Goal: Task Accomplishment & Management: Use online tool/utility

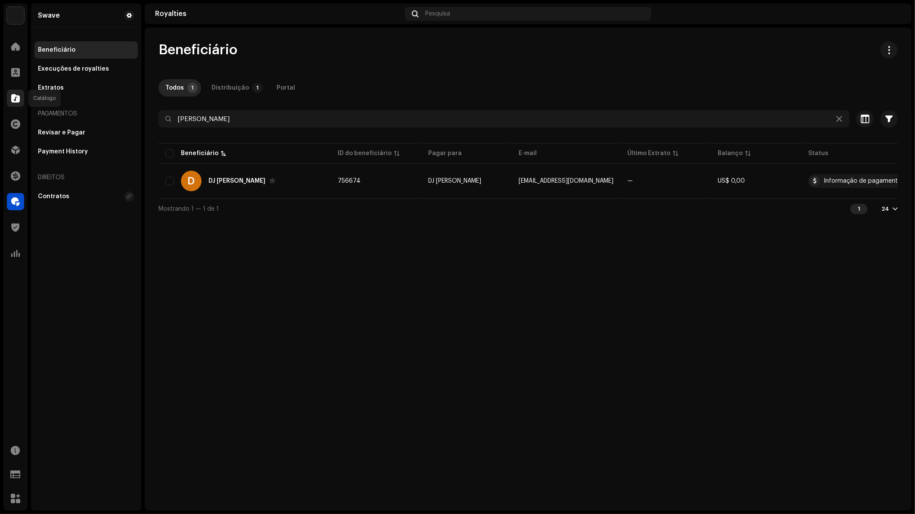
click at [13, 96] on span at bounding box center [15, 98] width 9 height 7
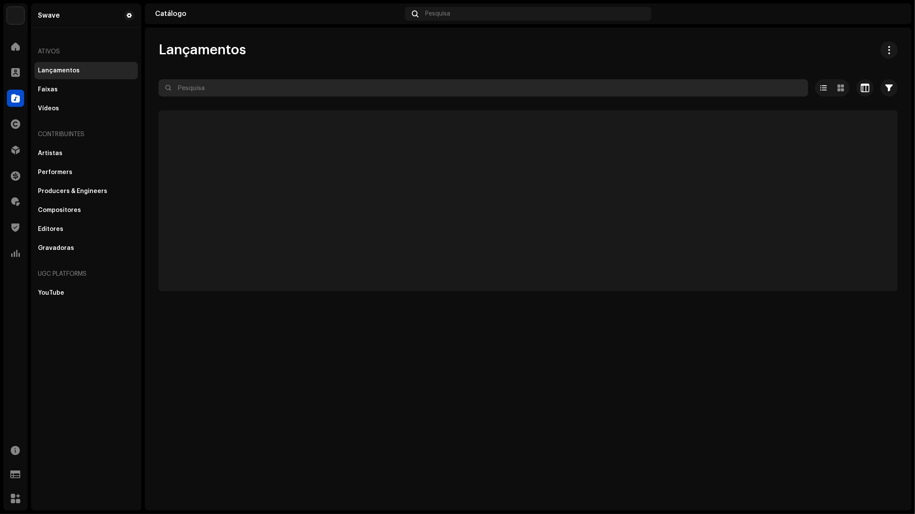
click at [203, 90] on input "text" at bounding box center [484, 87] width 650 height 17
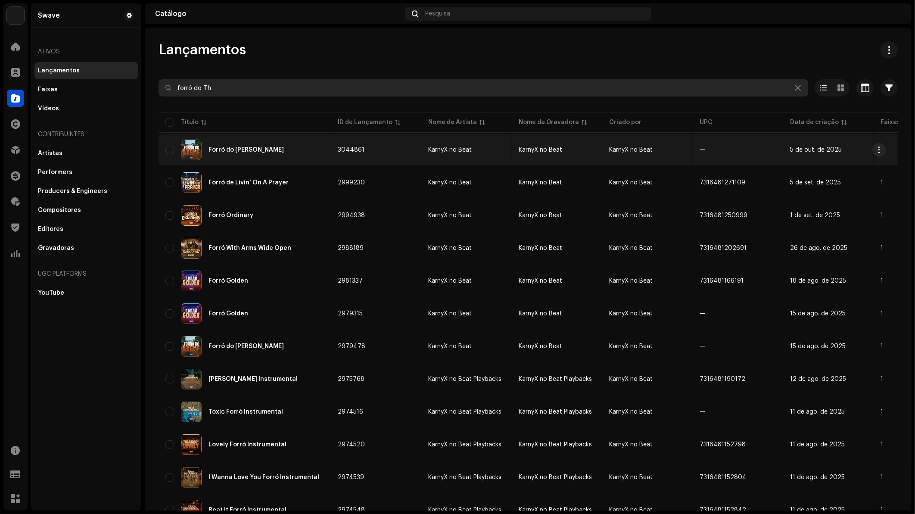
type input "forró do Th"
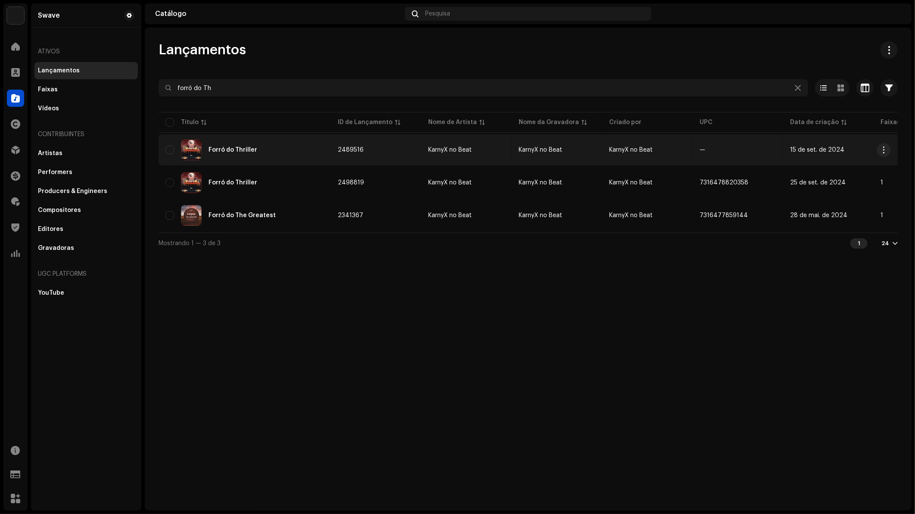
click at [268, 154] on div "Forró do Thriller" at bounding box center [244, 150] width 159 height 21
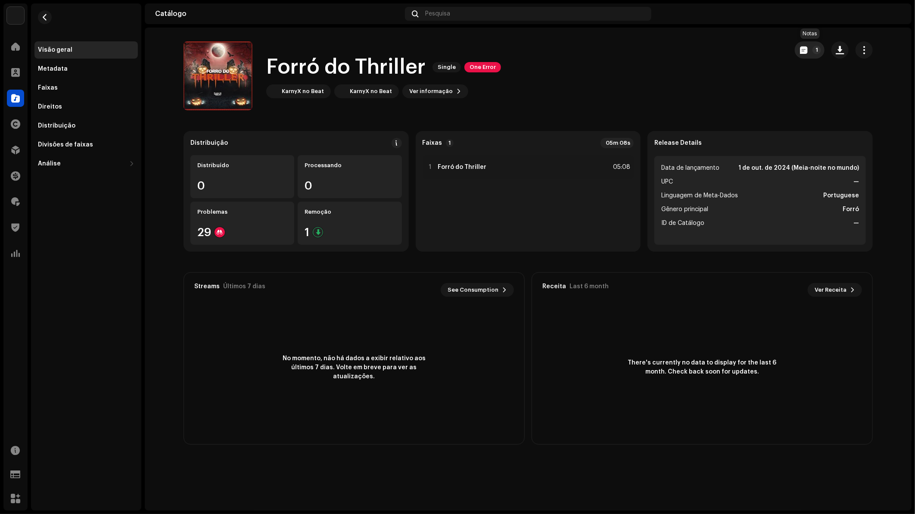
click at [816, 49] on p-badge "1" at bounding box center [817, 50] width 9 height 9
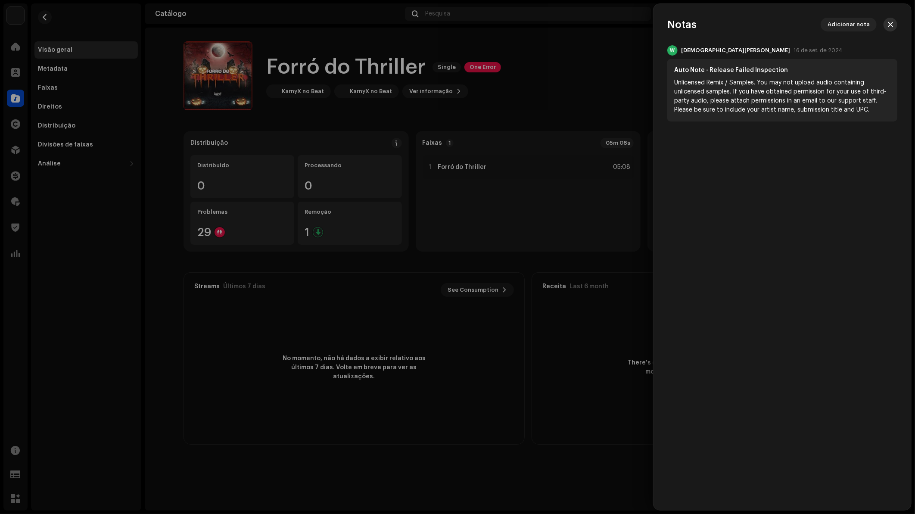
click at [892, 25] on span "button" at bounding box center [890, 24] width 5 height 7
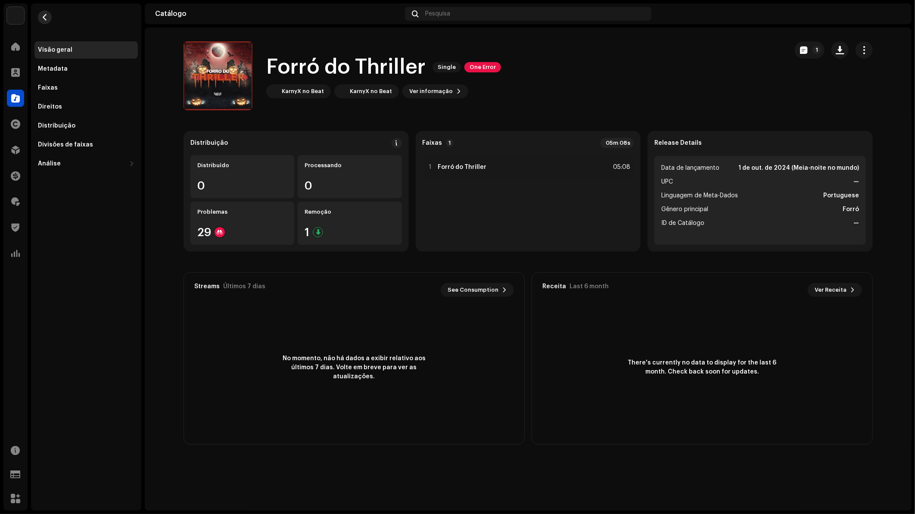
click at [50, 19] on button "button" at bounding box center [45, 17] width 14 height 14
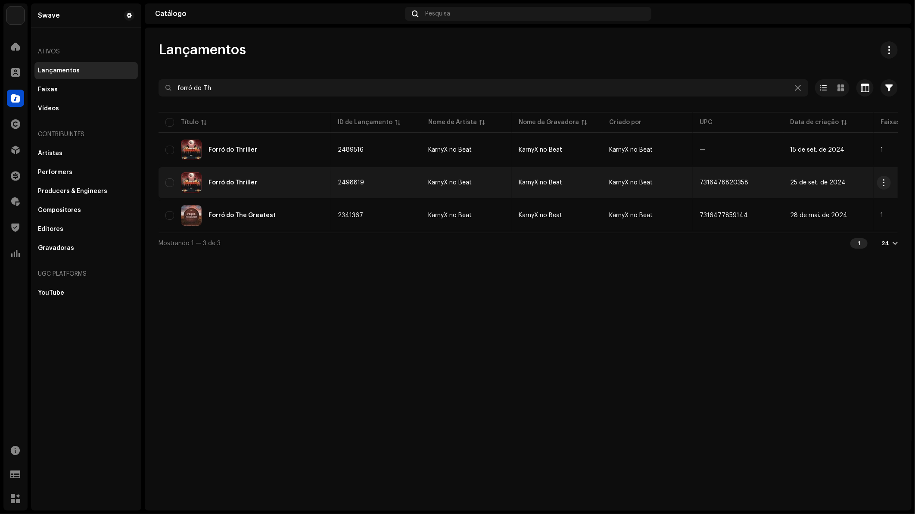
click at [241, 177] on div "Forró do Thriller" at bounding box center [244, 182] width 159 height 21
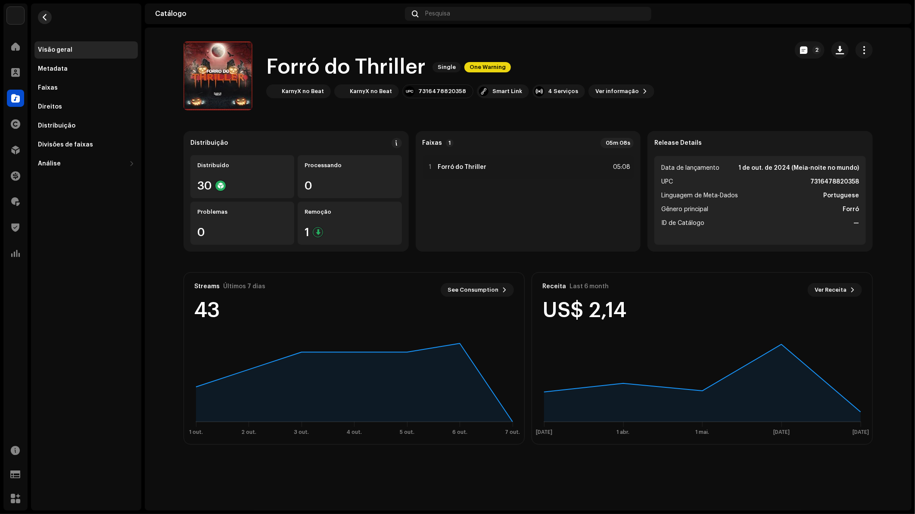
click at [47, 14] on span "button" at bounding box center [45, 17] width 6 height 7
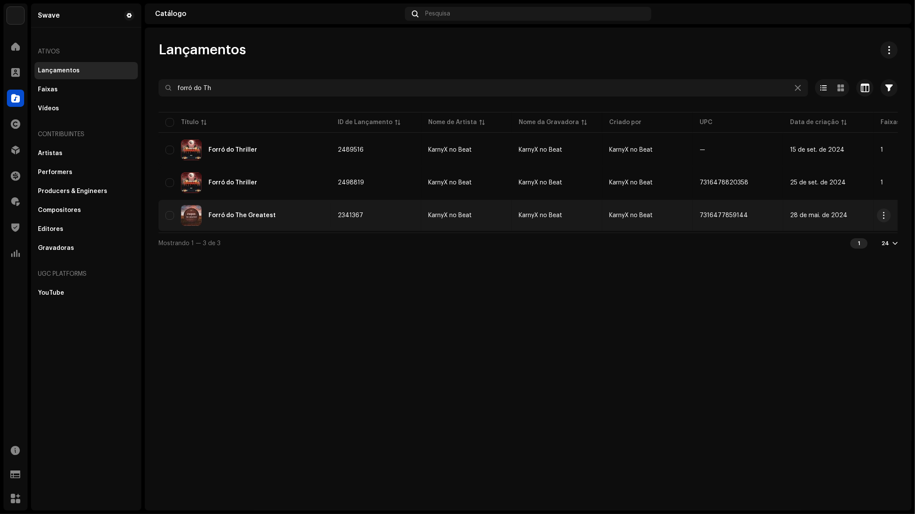
click at [265, 212] on div "Forró do The Greatest" at bounding box center [242, 215] width 67 height 6
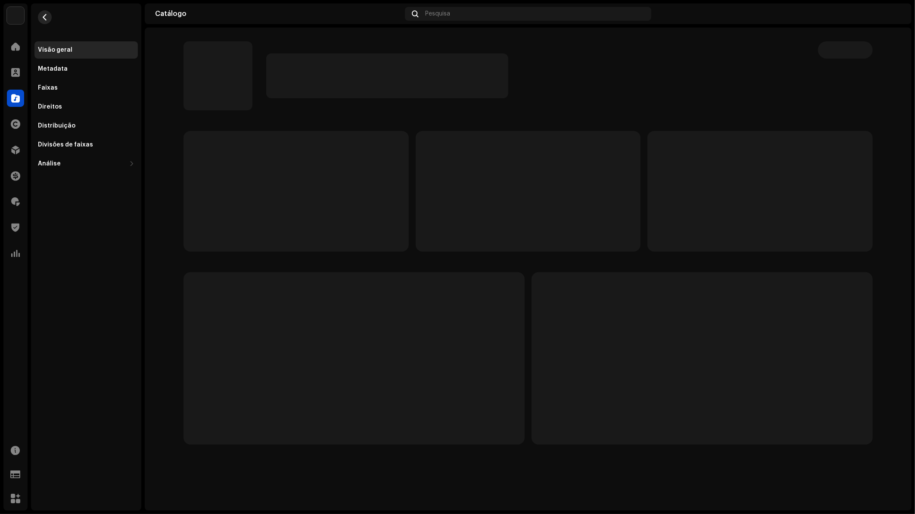
click at [42, 17] on span "button" at bounding box center [45, 17] width 6 height 7
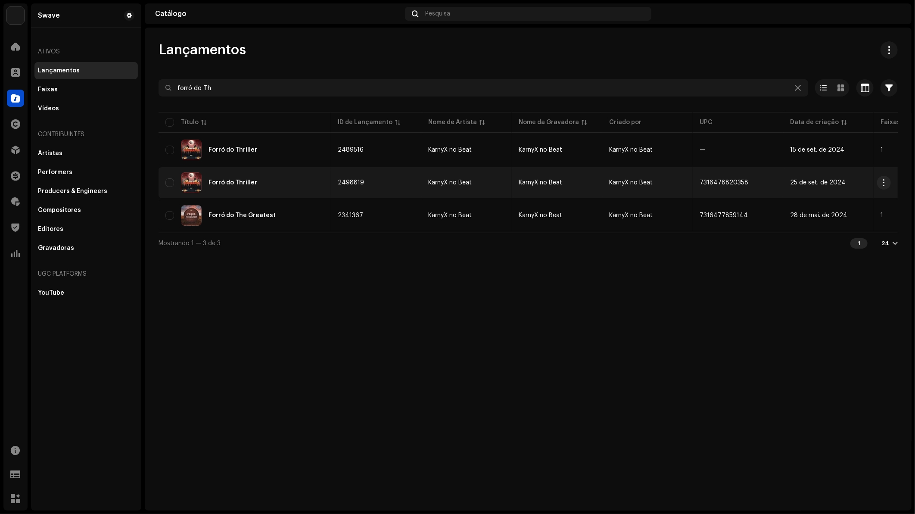
click at [260, 184] on div "Forró do Thriller" at bounding box center [244, 182] width 159 height 21
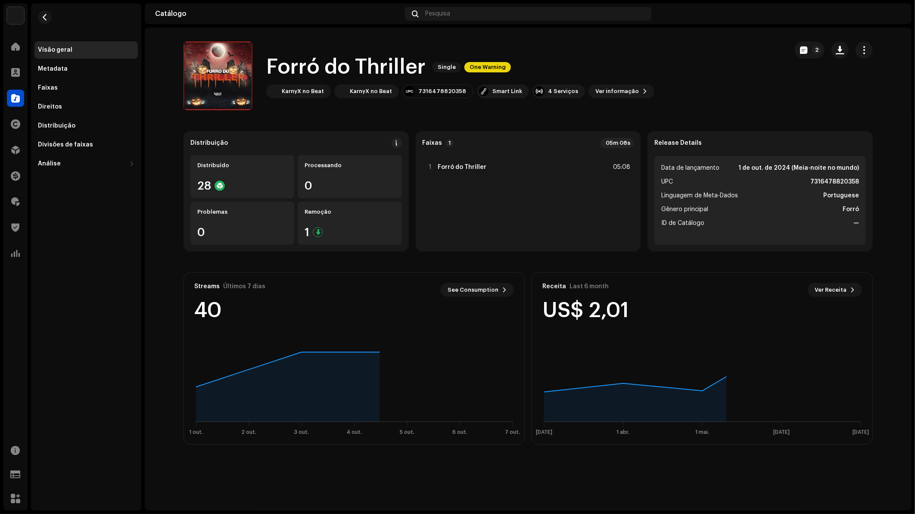
click at [483, 65] on span "One Warning" at bounding box center [488, 67] width 47 height 10
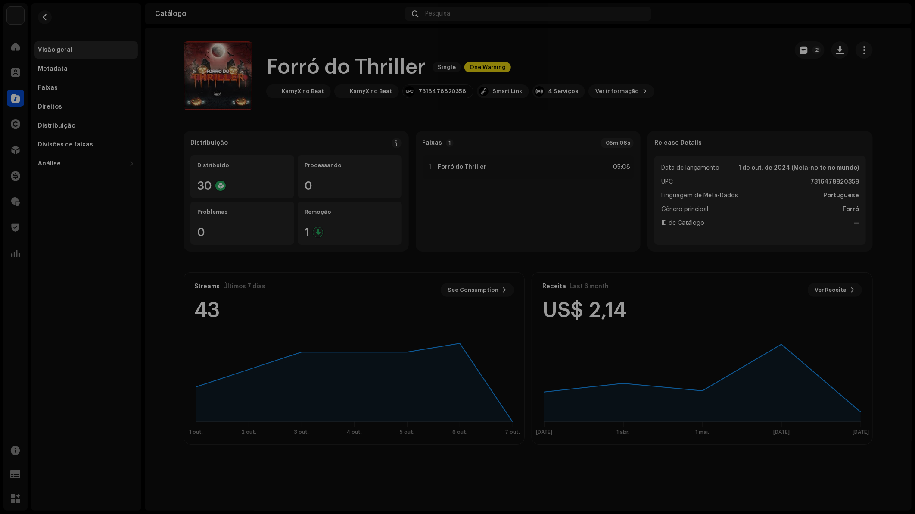
click at [594, 98] on div "Alertas Revise esses avisos para ver se você precisa corrigir alguma coisa e/ou…" at bounding box center [457, 257] width 915 height 514
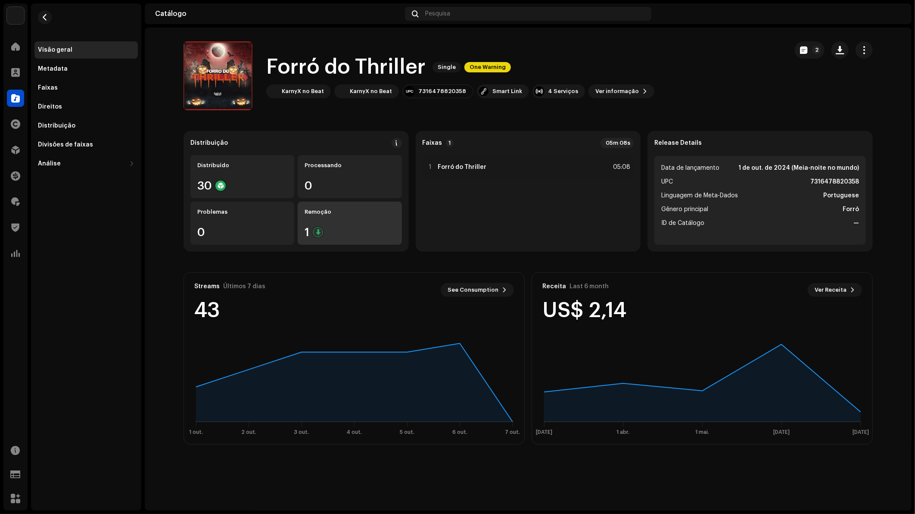
click at [368, 227] on div "1" at bounding box center [350, 232] width 90 height 11
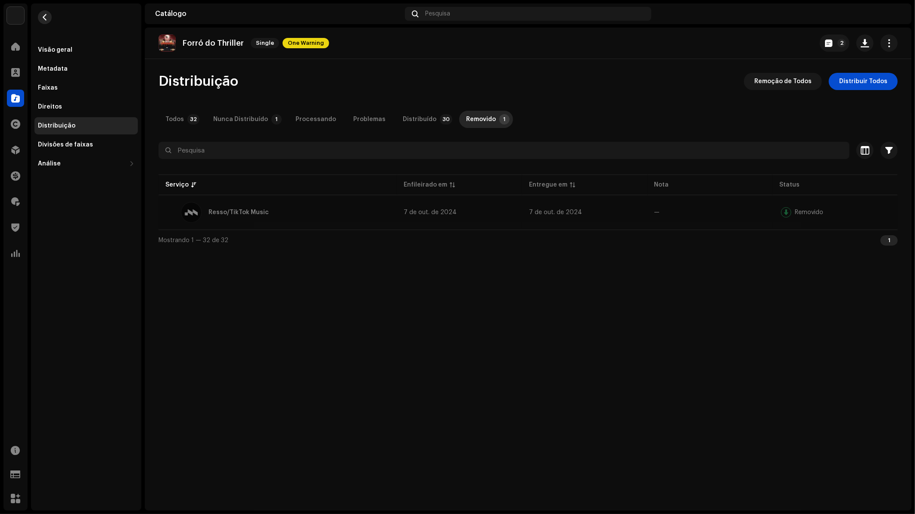
click at [43, 20] on span "button" at bounding box center [45, 17] width 6 height 7
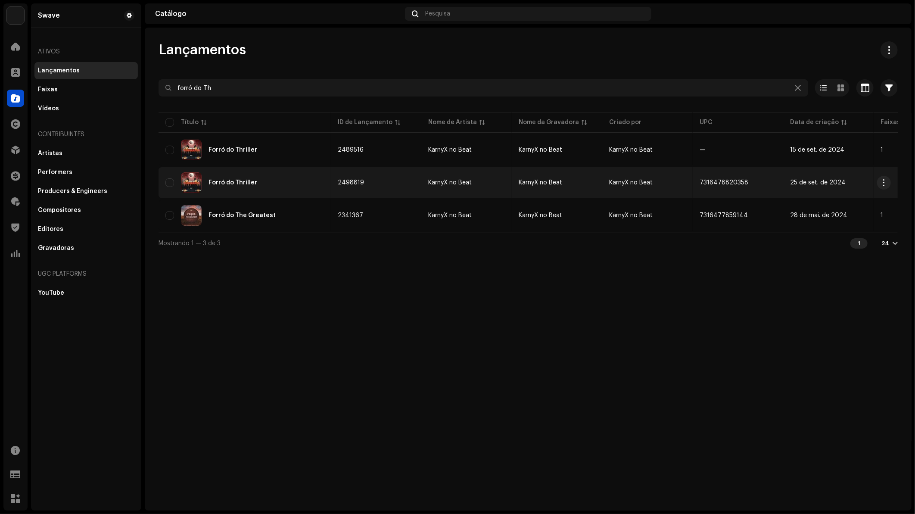
click at [253, 188] on div "Forró do Thriller" at bounding box center [244, 182] width 159 height 21
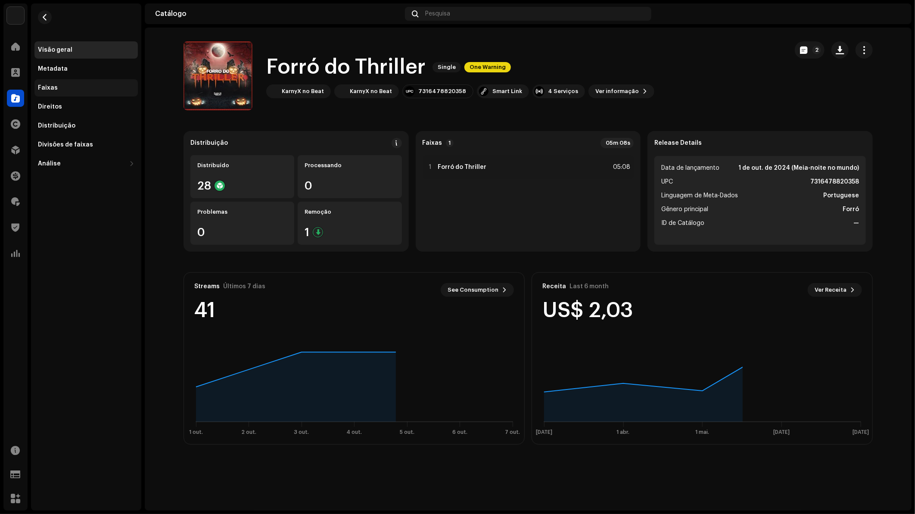
click at [56, 88] on div "Faixas" at bounding box center [86, 87] width 97 height 7
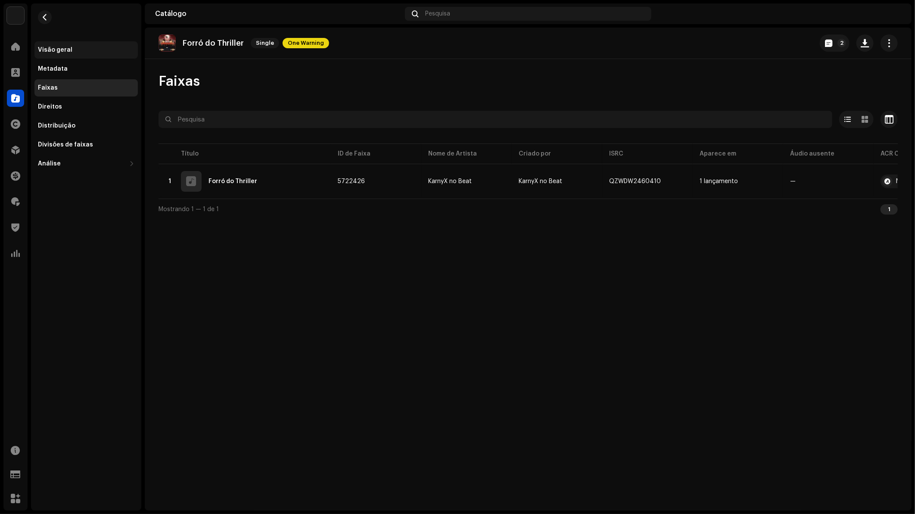
click at [103, 50] on div "Visão geral" at bounding box center [86, 50] width 97 height 7
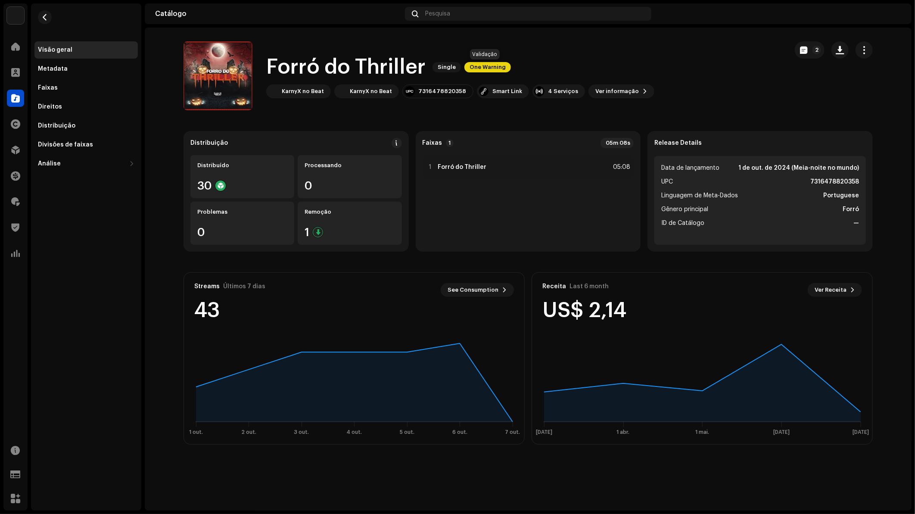
click at [490, 66] on span "One Warning" at bounding box center [488, 67] width 47 height 10
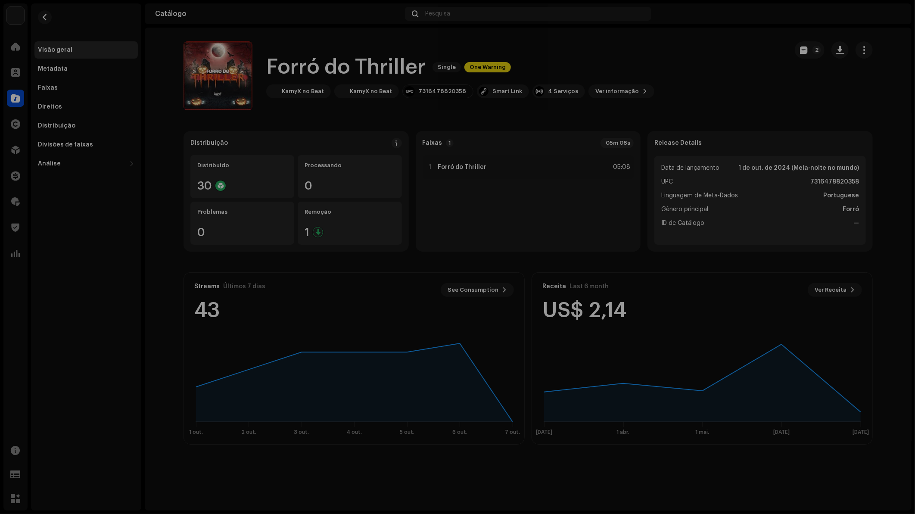
click at [648, 87] on div "Alertas Revise esses avisos para ver se você precisa corrigir alguma coisa e/ou…" at bounding box center [457, 257] width 915 height 514
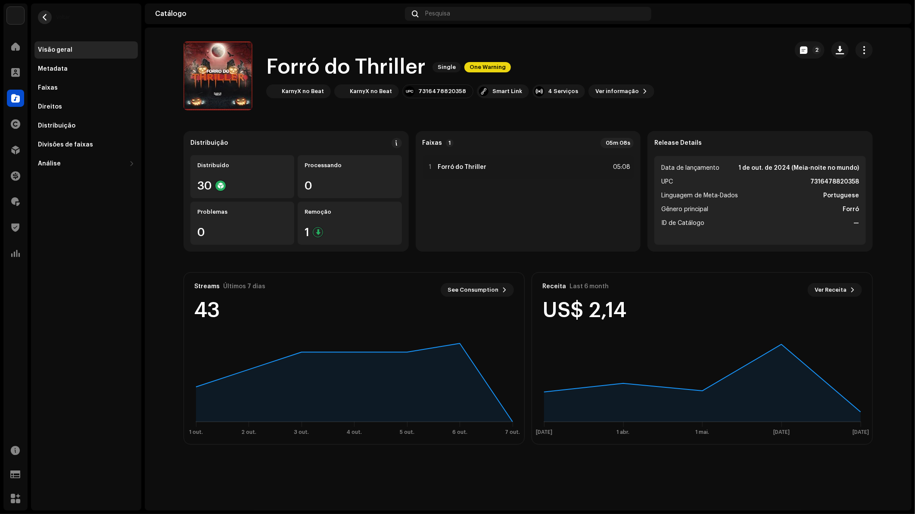
click at [47, 21] on button "button" at bounding box center [45, 17] width 14 height 14
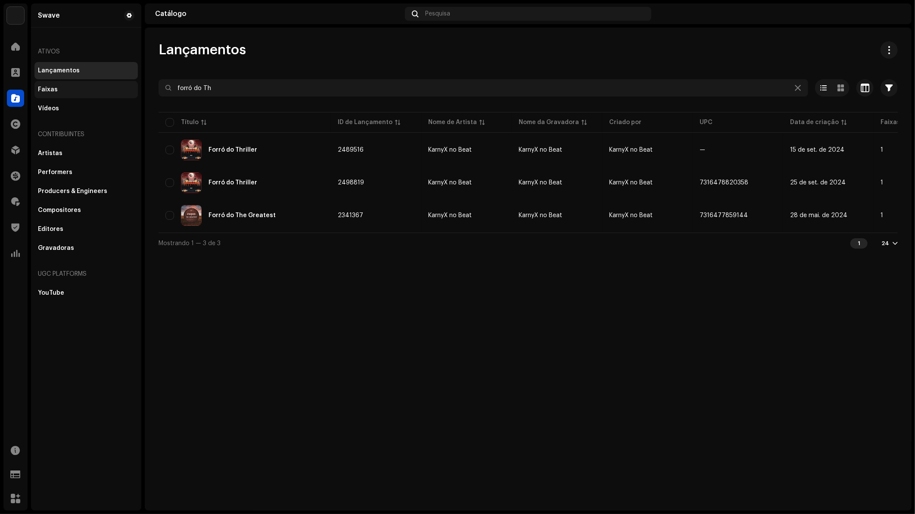
click at [80, 88] on div "Faixas" at bounding box center [86, 89] width 97 height 7
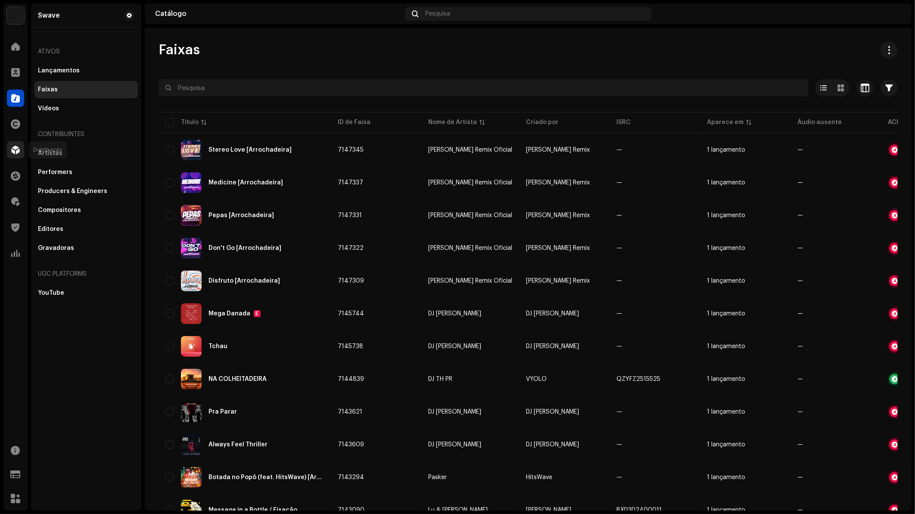
click at [15, 151] on span at bounding box center [15, 150] width 9 height 7
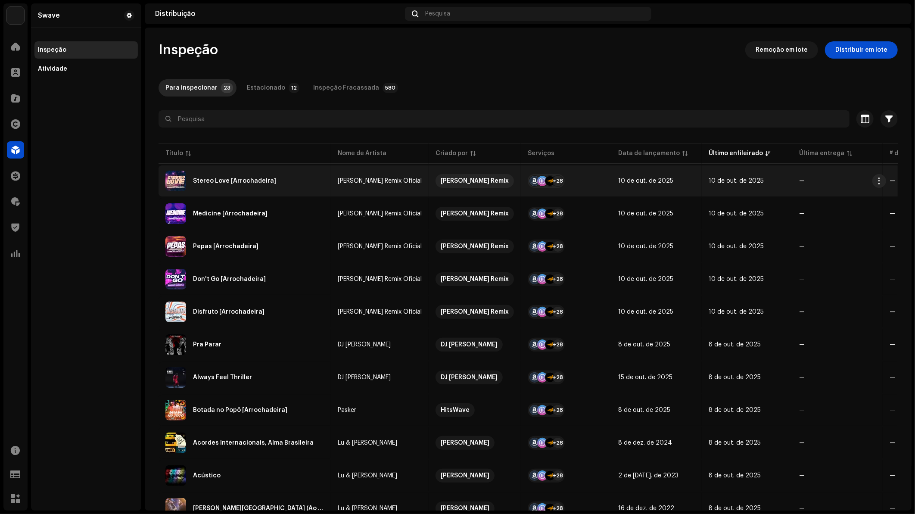
click at [240, 182] on div "Stereo Love [Arrochadeira]" at bounding box center [234, 181] width 83 height 6
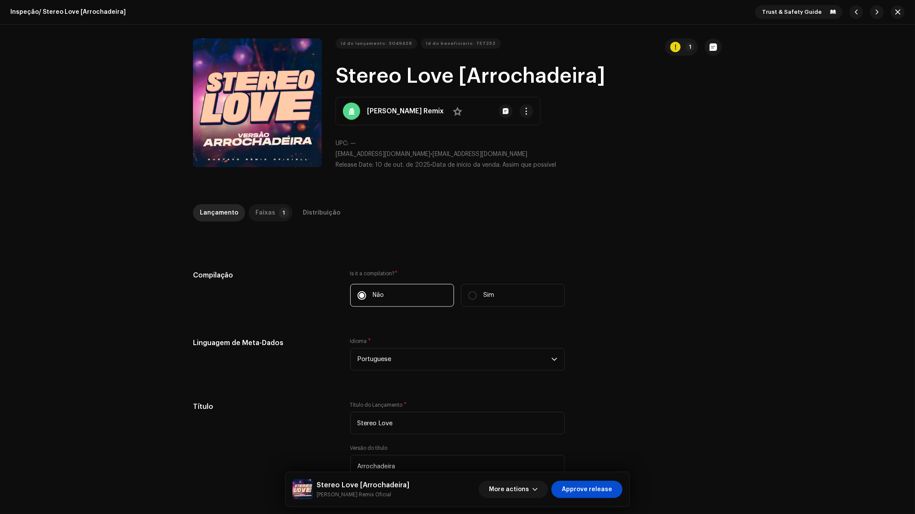
click at [265, 209] on div "Faixas" at bounding box center [266, 212] width 20 height 17
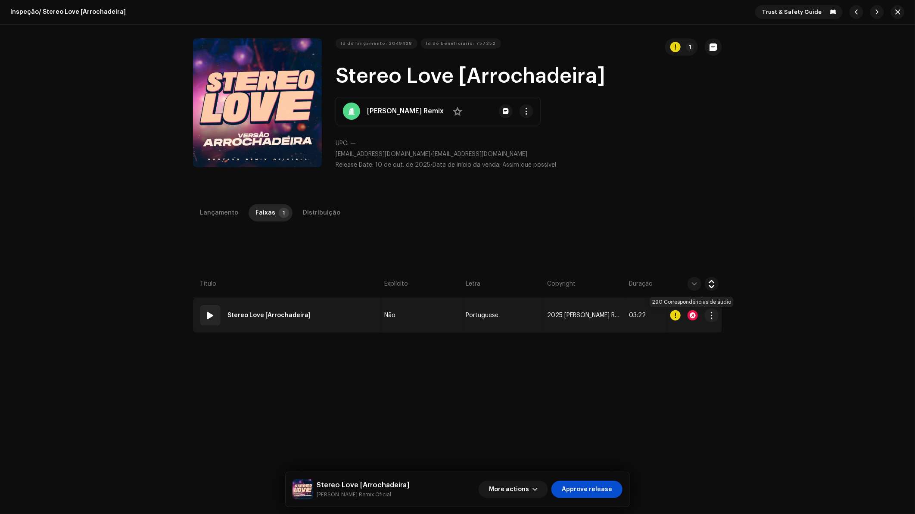
click at [692, 313] on div at bounding box center [693, 315] width 10 height 10
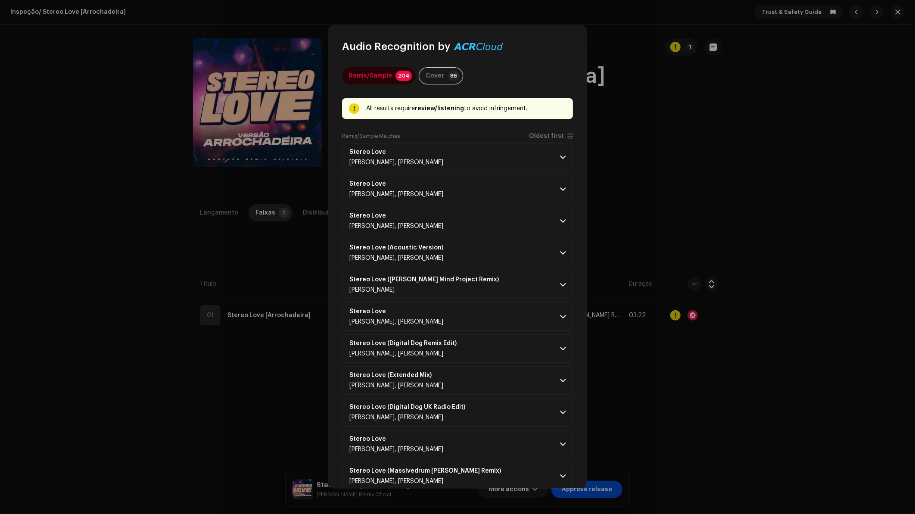
click at [544, 136] on span "Oldest first" at bounding box center [546, 136] width 35 height 6
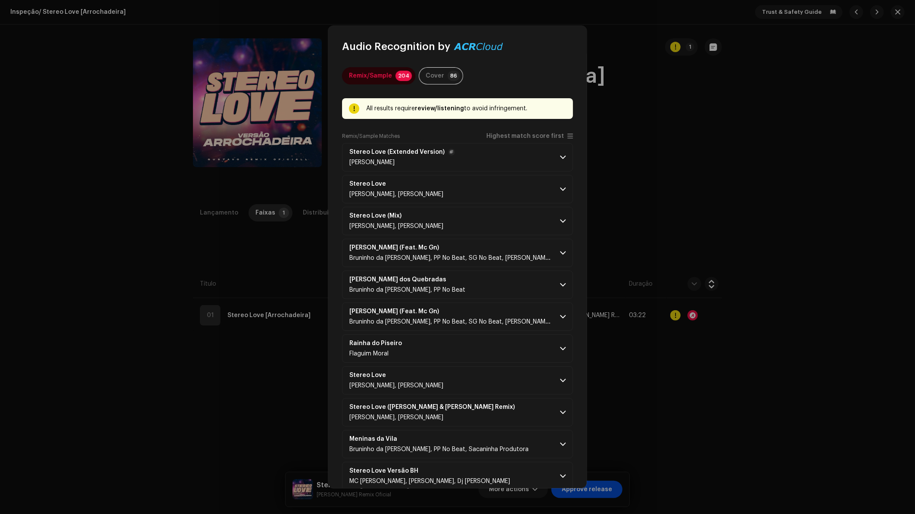
click at [513, 162] on p-accordion-header "Stereo Love (Extended Version) [PERSON_NAME]" at bounding box center [457, 157] width 231 height 28
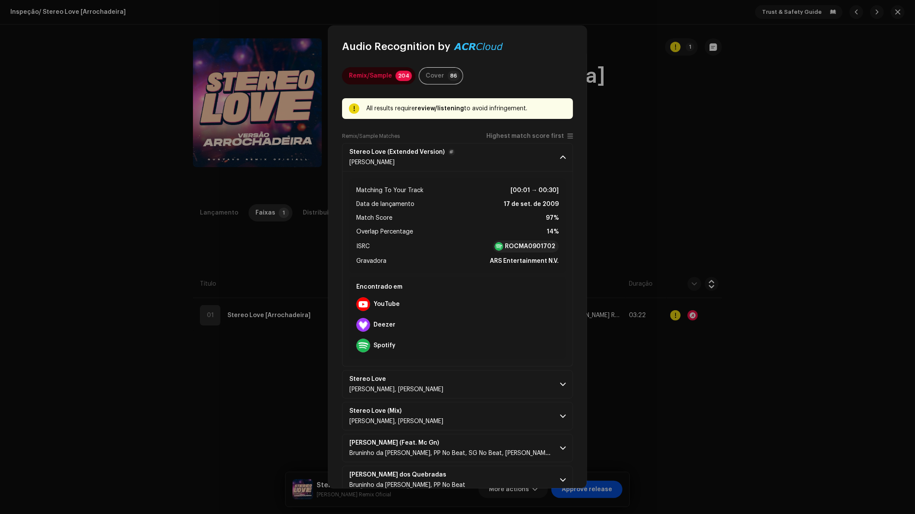
click at [549, 161] on p-accordion-header "Stereo Love (Extended Version) [PERSON_NAME]" at bounding box center [457, 157] width 231 height 28
click at [548, 160] on p-accordion-header "Stereo Love (Extended Version) [PERSON_NAME]" at bounding box center [457, 157] width 231 height 28
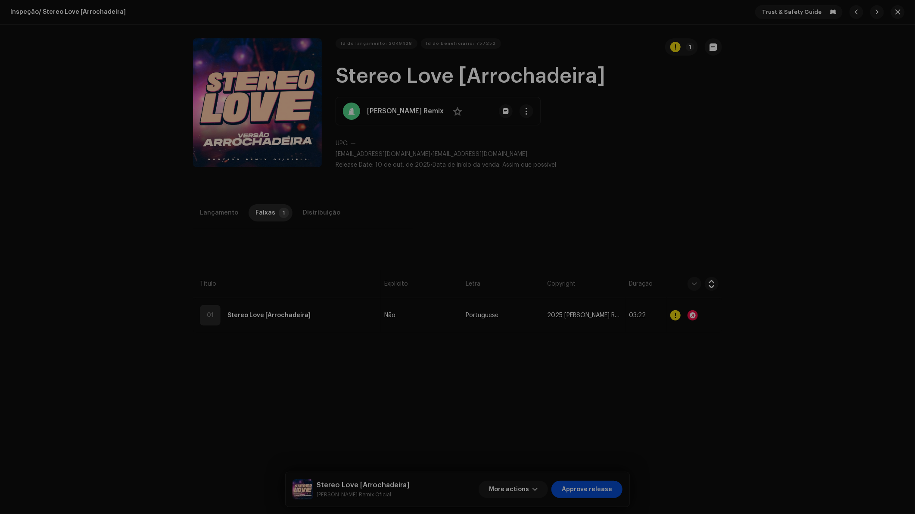
click at [646, 171] on div "Audio Recognition by Remix/Sample 204 Cover 86 All results require review/liste…" at bounding box center [457, 257] width 915 height 514
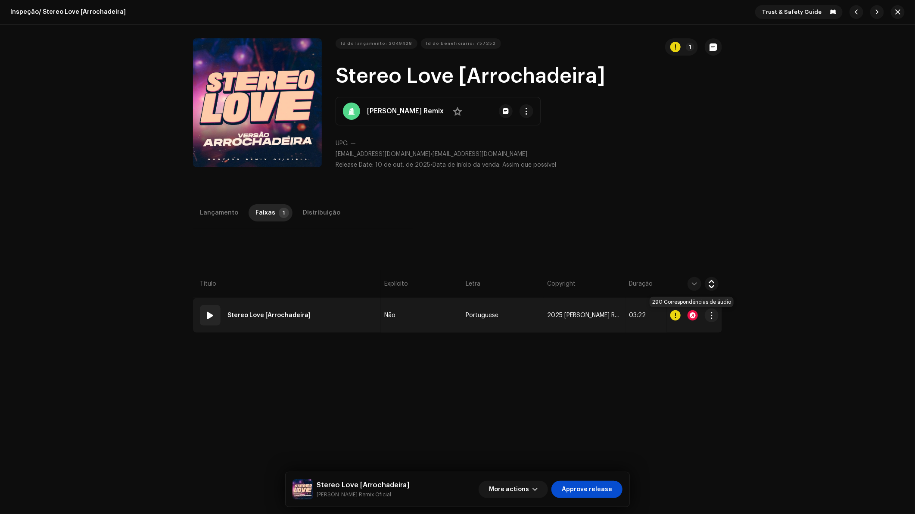
click at [693, 313] on div at bounding box center [693, 315] width 10 height 10
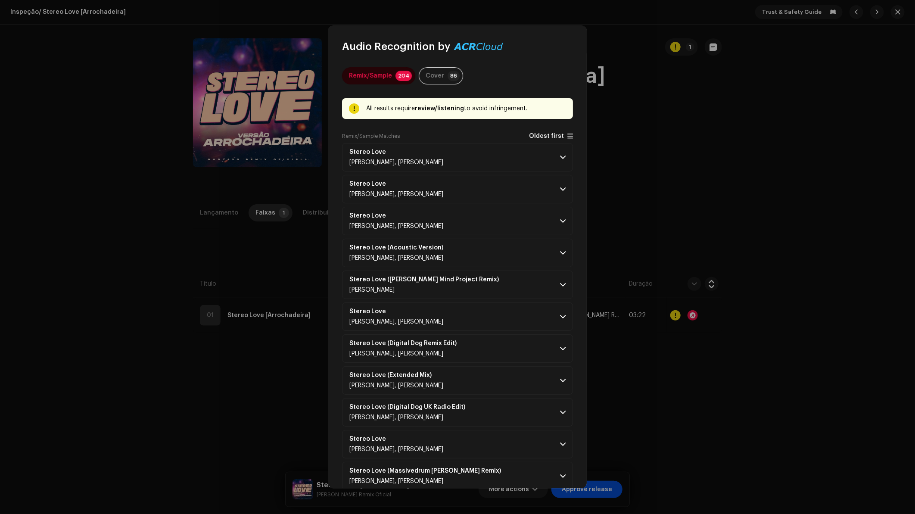
click at [560, 135] on span "Oldest first" at bounding box center [546, 136] width 35 height 6
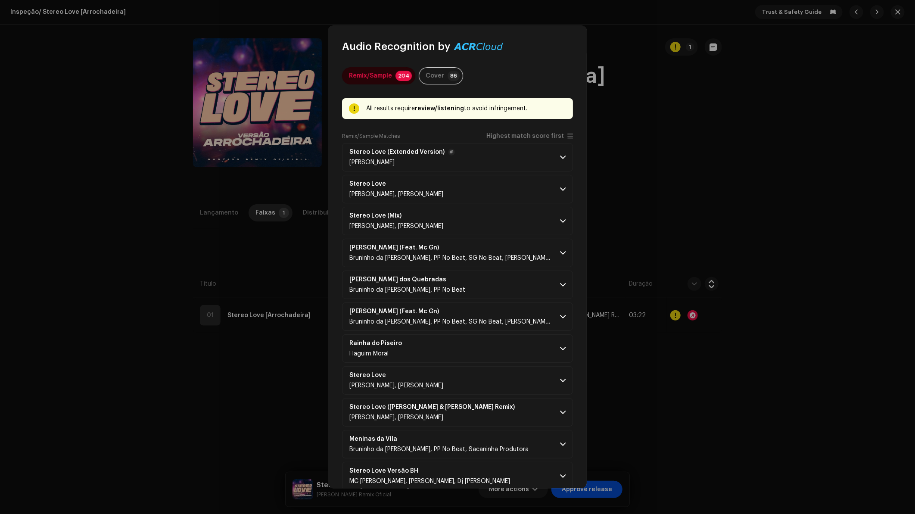
click at [560, 159] on span at bounding box center [563, 157] width 6 height 7
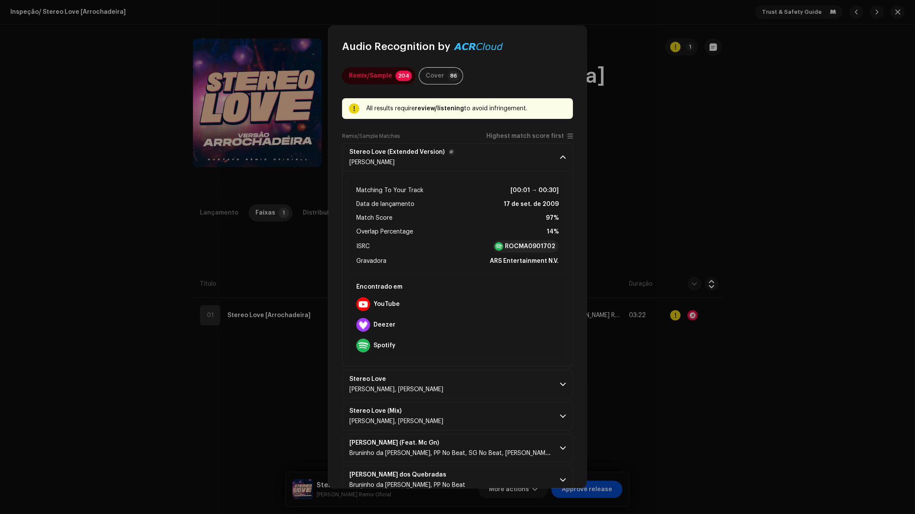
click at [560, 159] on span at bounding box center [563, 157] width 6 height 7
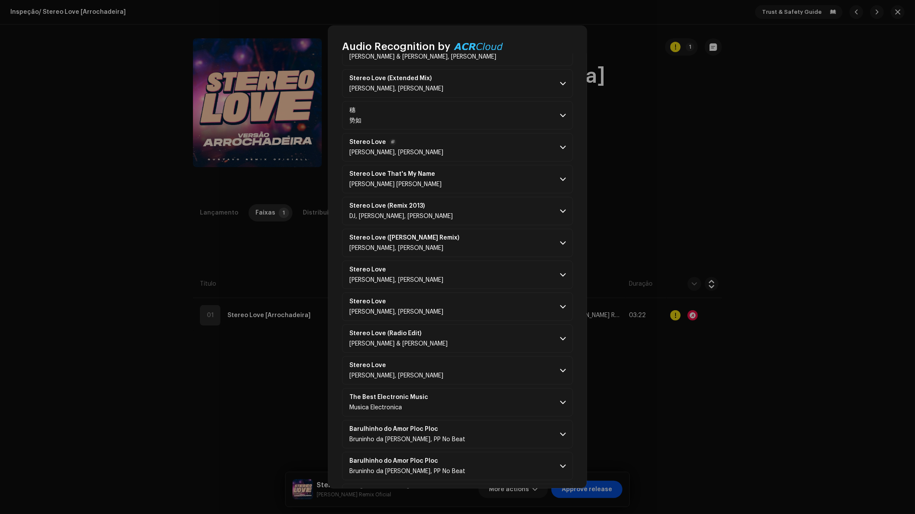
scroll to position [718, 0]
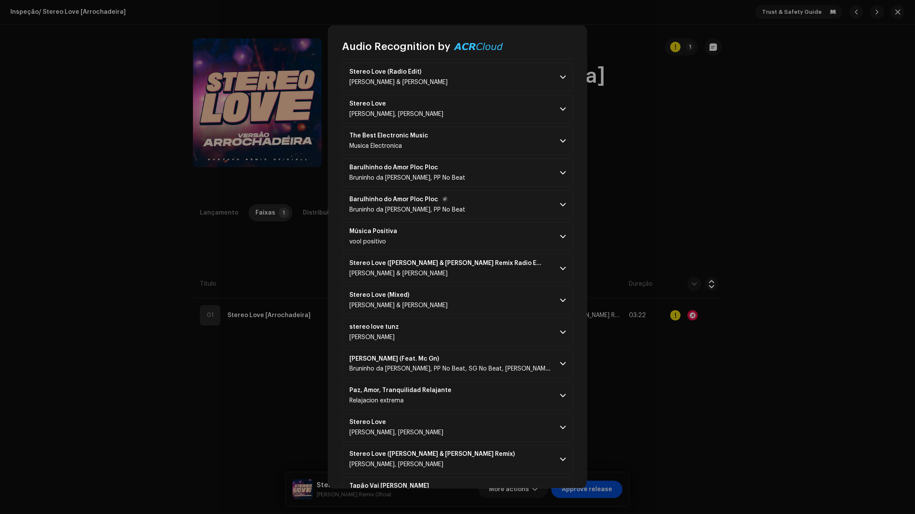
click at [537, 212] on p-accordion-header "Barulhinho do Amor Ploc Ploc Bruninho da [PERSON_NAME], PP No Beat" at bounding box center [457, 204] width 231 height 28
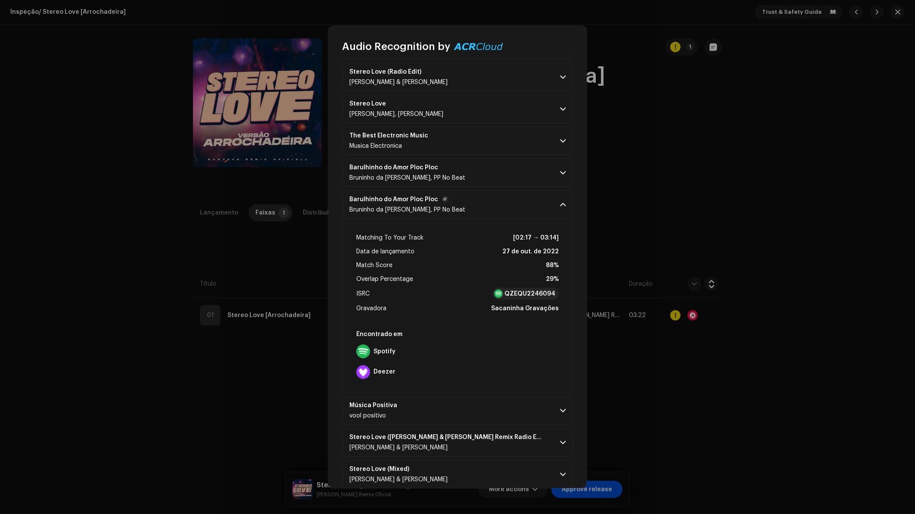
click at [553, 205] on p-accordion-header "Barulhinho do Amor Ploc Ploc Bruninho da [PERSON_NAME], PP No Beat" at bounding box center [457, 204] width 231 height 28
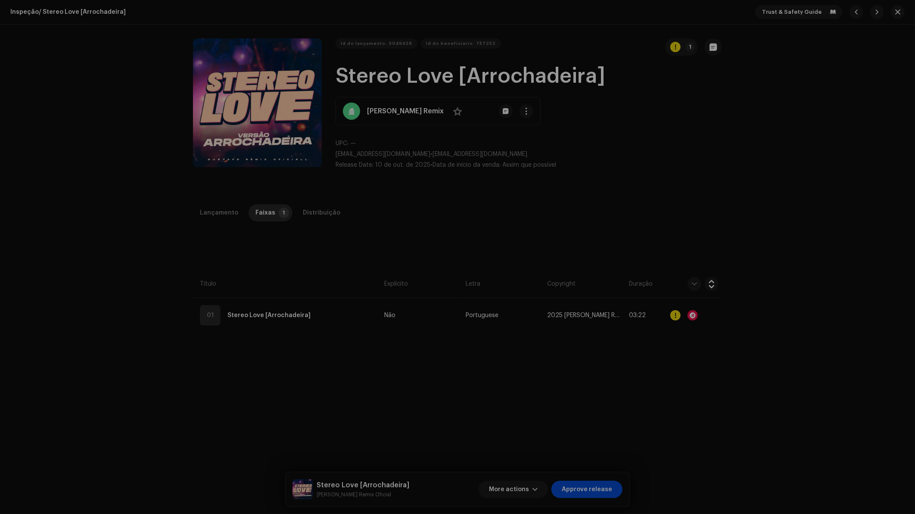
click at [642, 183] on div "Audio Recognition by Remix/Sample 204 Cover 86 All results require review/liste…" at bounding box center [457, 257] width 915 height 514
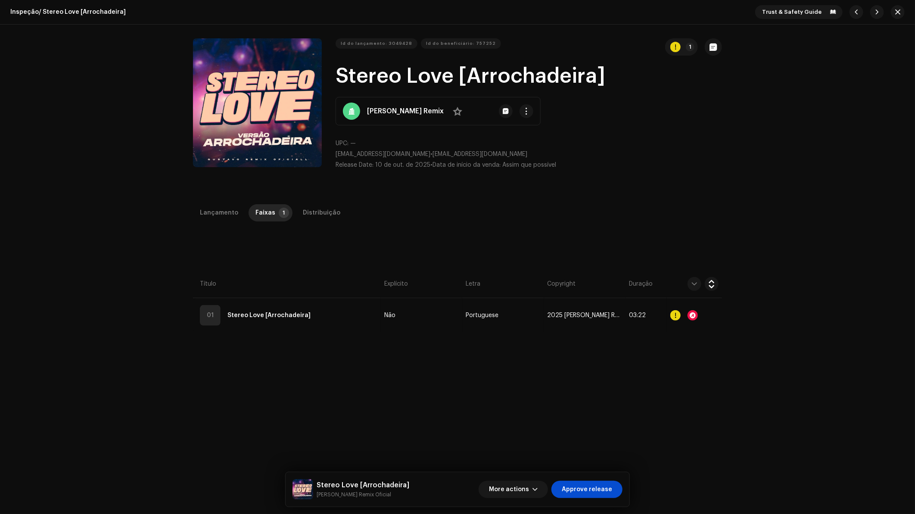
scroll to position [3721, 0]
click at [529, 483] on span "More actions" at bounding box center [509, 489] width 40 height 17
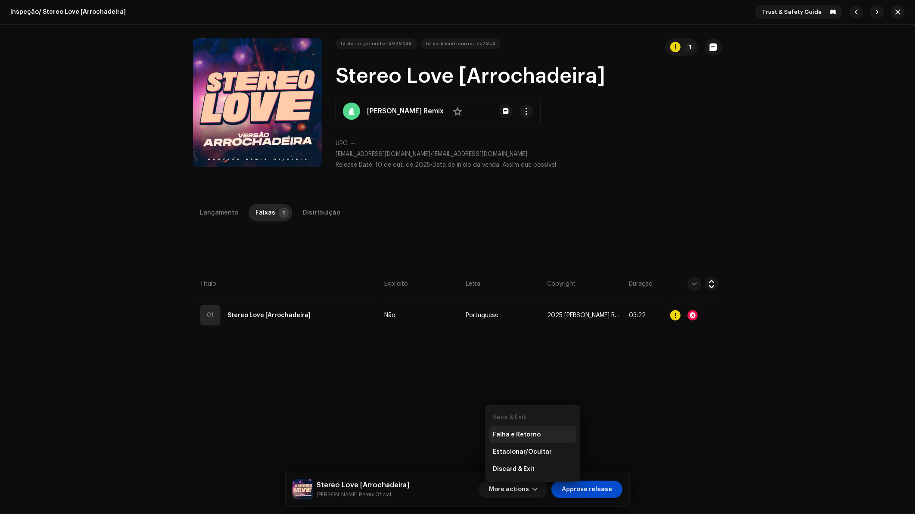
click at [531, 429] on div "Falha e Retorno" at bounding box center [533, 434] width 87 height 17
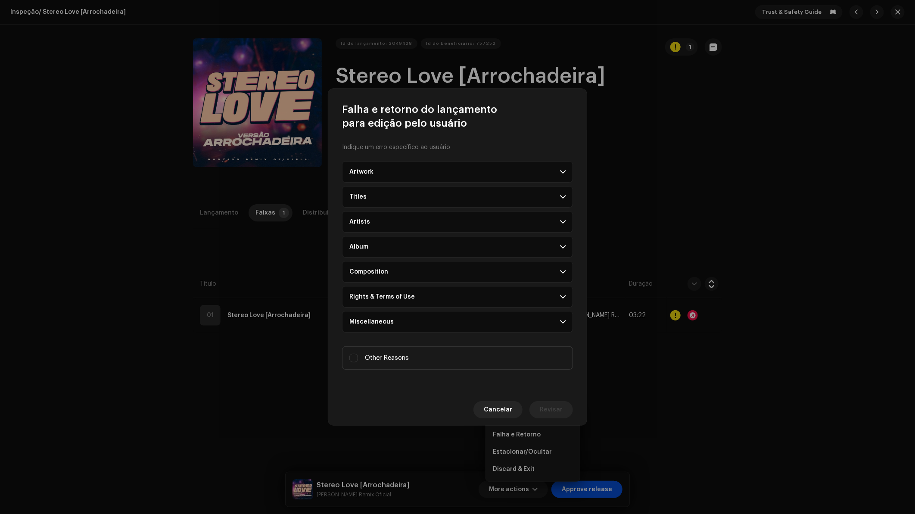
click at [362, 299] on div "Rights & Terms of Use" at bounding box center [381, 296] width 65 height 7
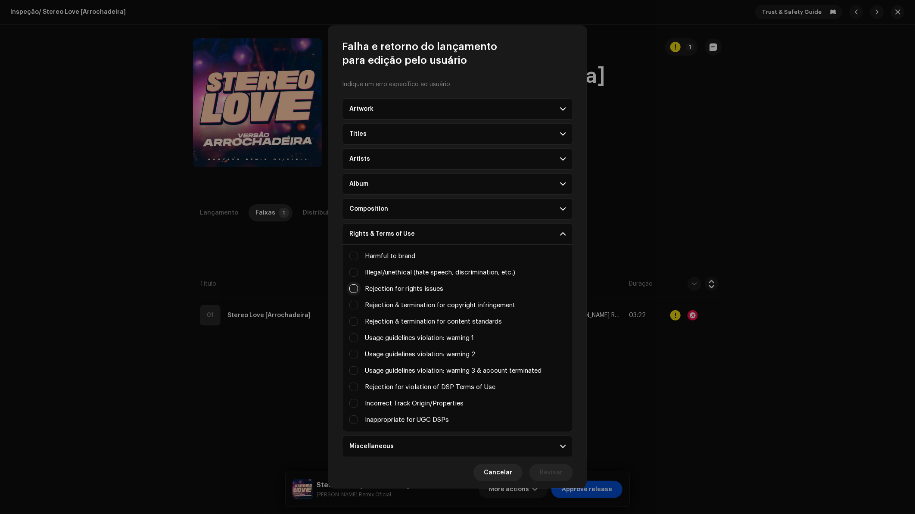
click at [353, 286] on input "Irrelevant / excessive information" at bounding box center [353, 288] width 9 height 9
checkbox input "true"
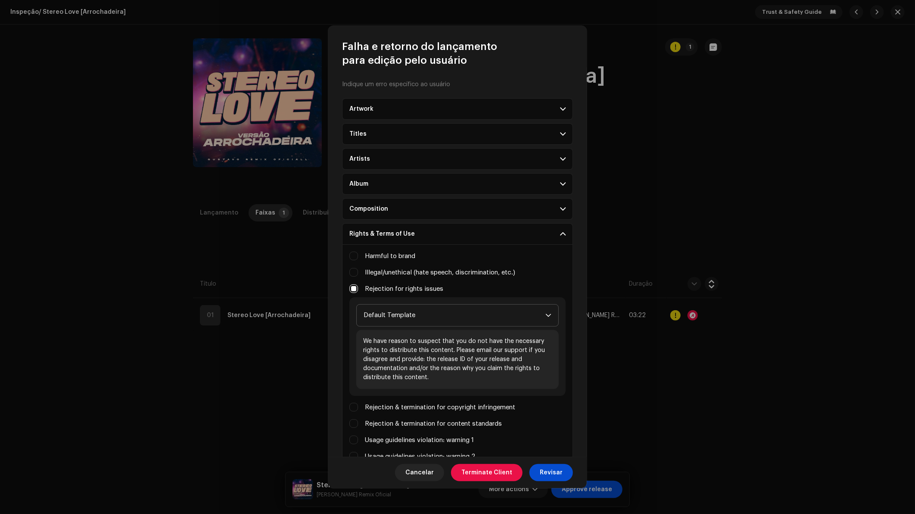
click at [423, 308] on span "Default Template" at bounding box center [455, 316] width 182 height 22
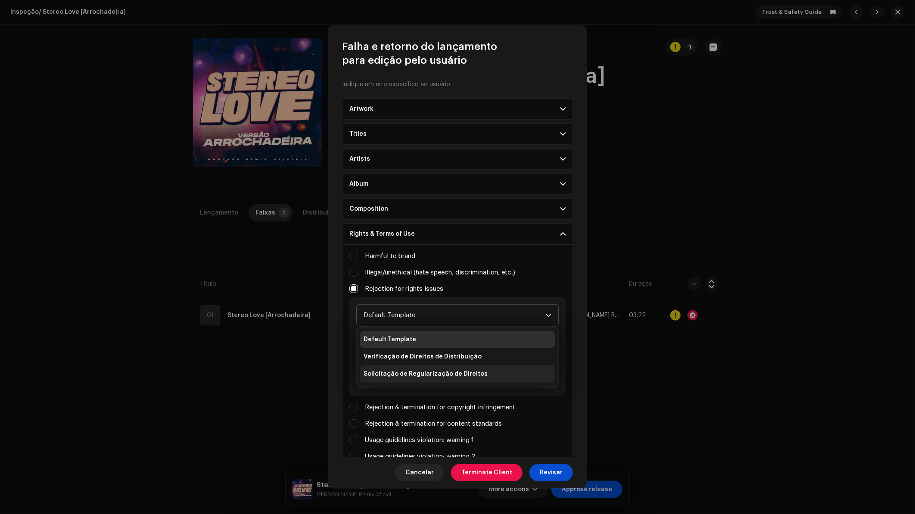
click at [411, 370] on span "Solicitação de Regularização de Direitos" at bounding box center [426, 374] width 124 height 9
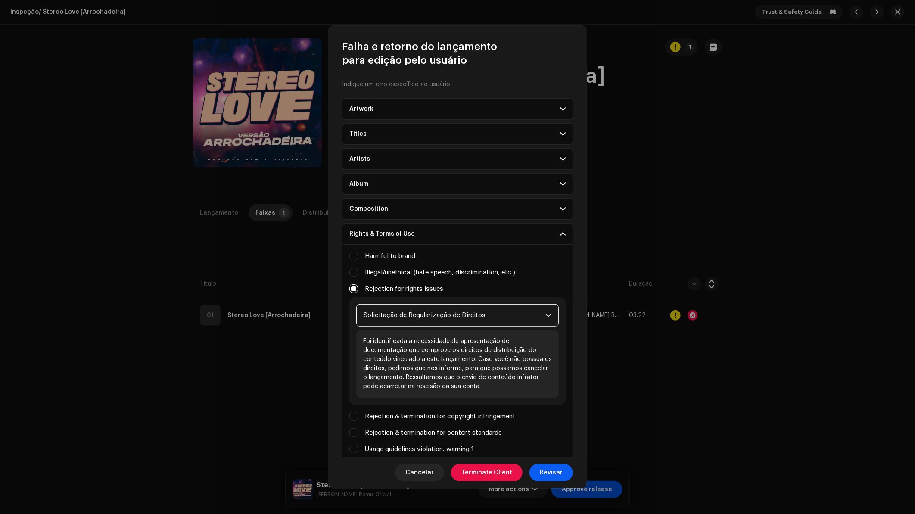
click at [553, 472] on span "Revisar" at bounding box center [551, 472] width 23 height 17
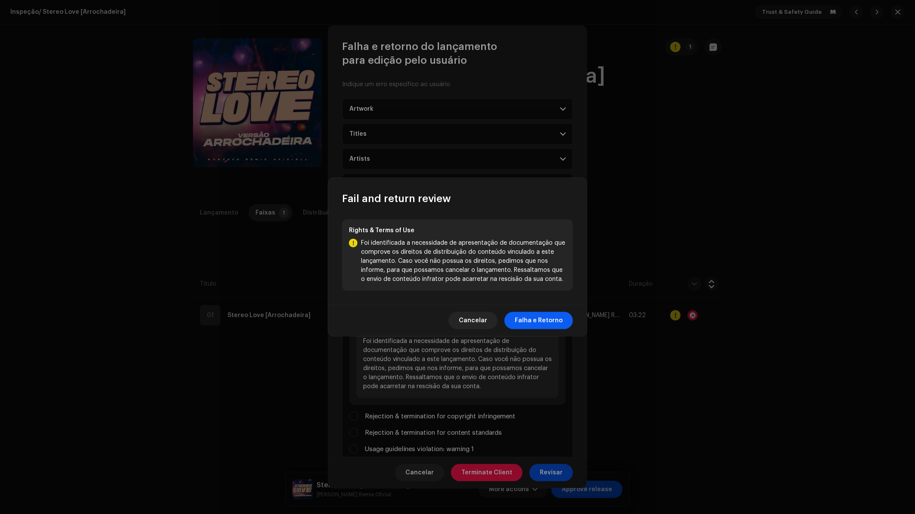
click at [543, 315] on span "Falha e Retorno" at bounding box center [539, 320] width 48 height 17
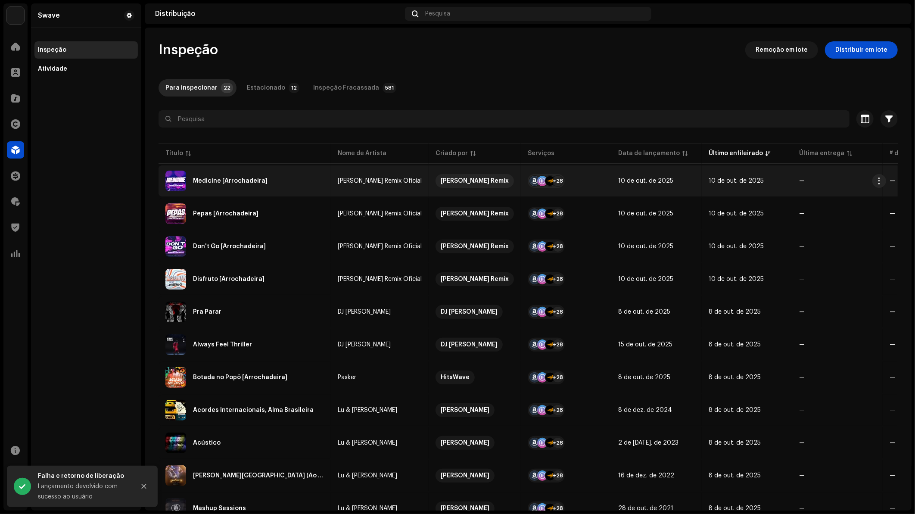
click at [241, 184] on div "Medicine [Arrochadeira]" at bounding box center [244, 181] width 159 height 21
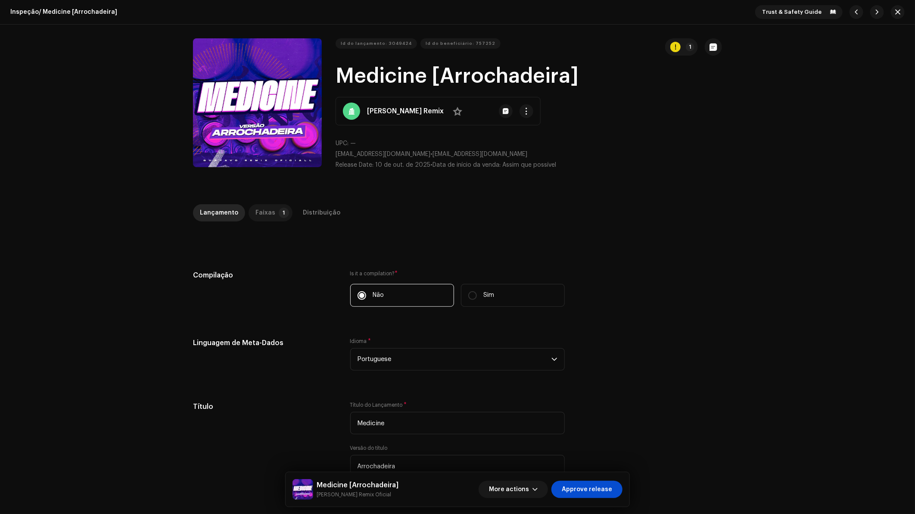
click at [263, 207] on div "Faixas" at bounding box center [266, 212] width 20 height 17
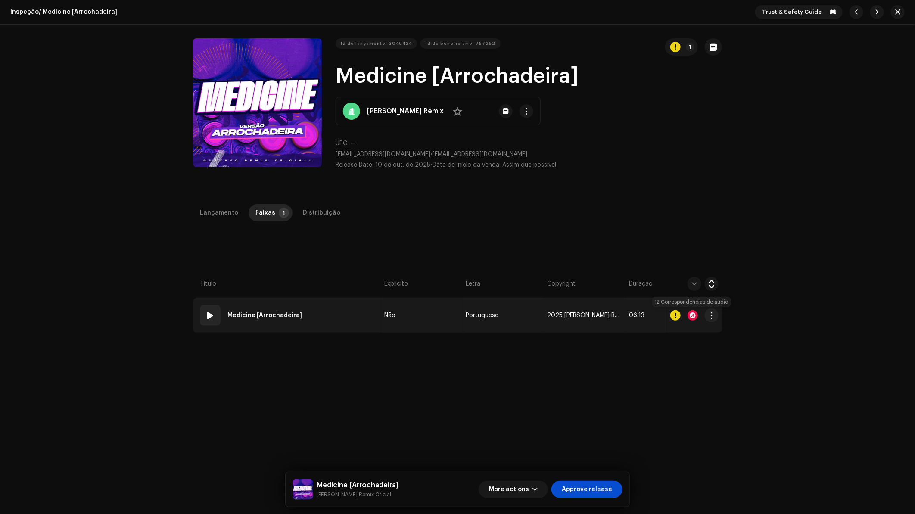
click at [694, 313] on div at bounding box center [693, 315] width 10 height 10
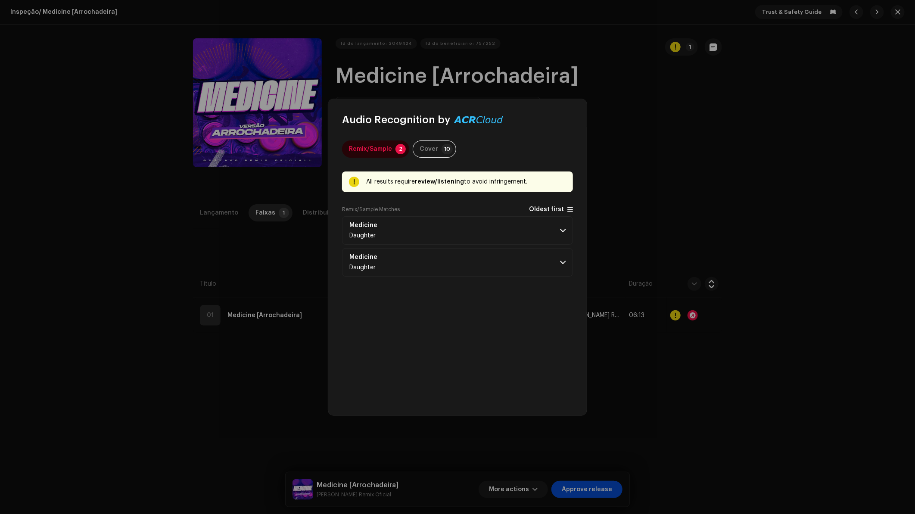
click at [554, 209] on span "Oldest first" at bounding box center [546, 209] width 35 height 6
click at [521, 231] on p-accordion-header "Medicine Daughter" at bounding box center [457, 230] width 231 height 28
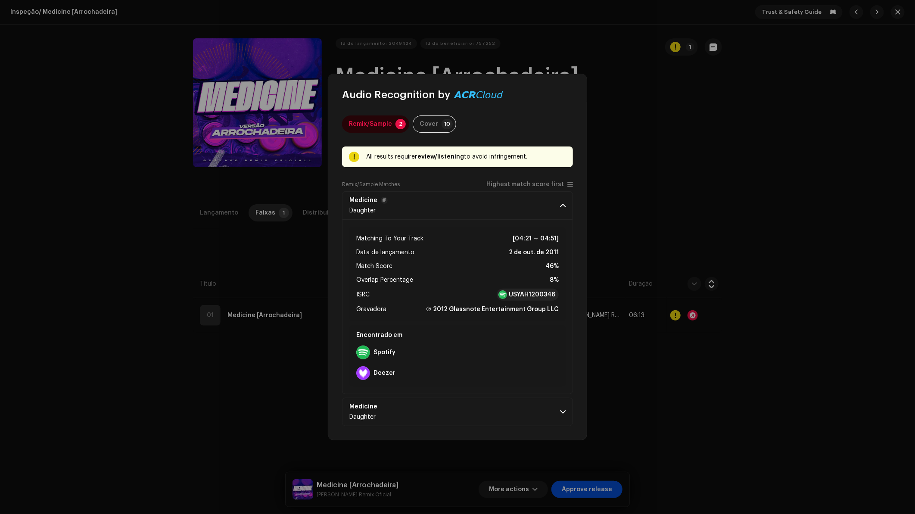
click at [554, 207] on p-accordion-header "Medicine Daughter" at bounding box center [457, 205] width 231 height 28
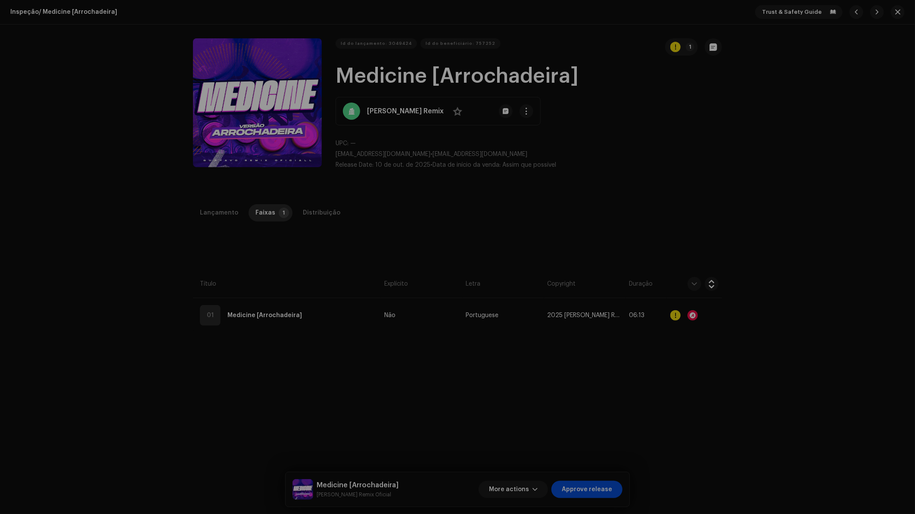
click at [631, 224] on div "Audio Recognition by Remix/Sample 2 Cover 10 All results require review/listeni…" at bounding box center [457, 257] width 915 height 514
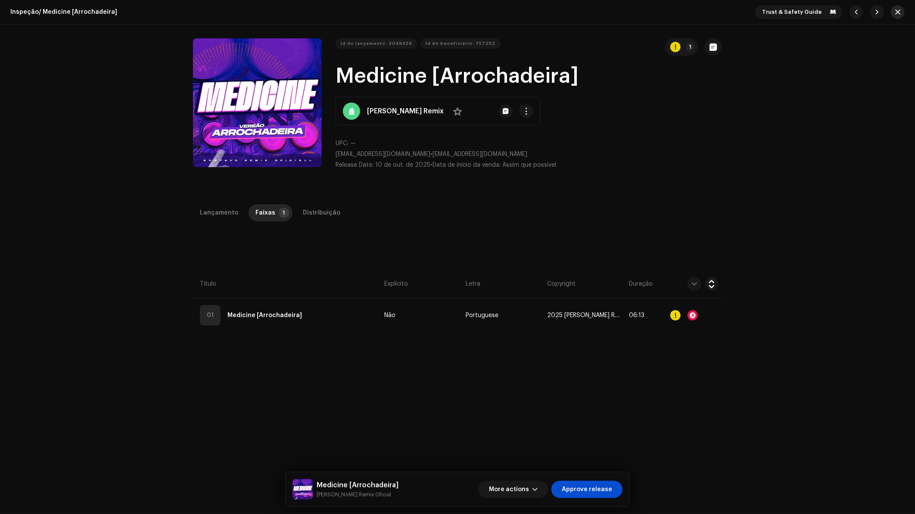
click at [896, 12] on span "button" at bounding box center [897, 12] width 5 height 7
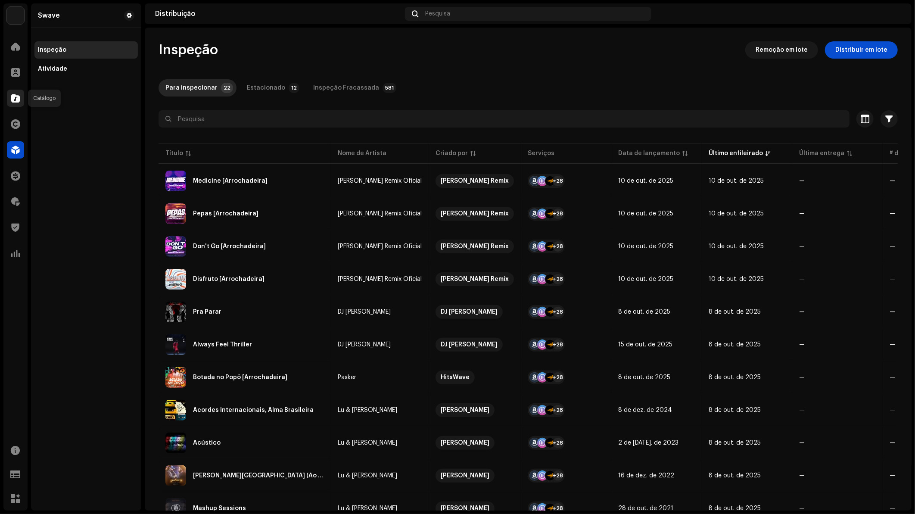
click at [14, 97] on span at bounding box center [15, 98] width 9 height 7
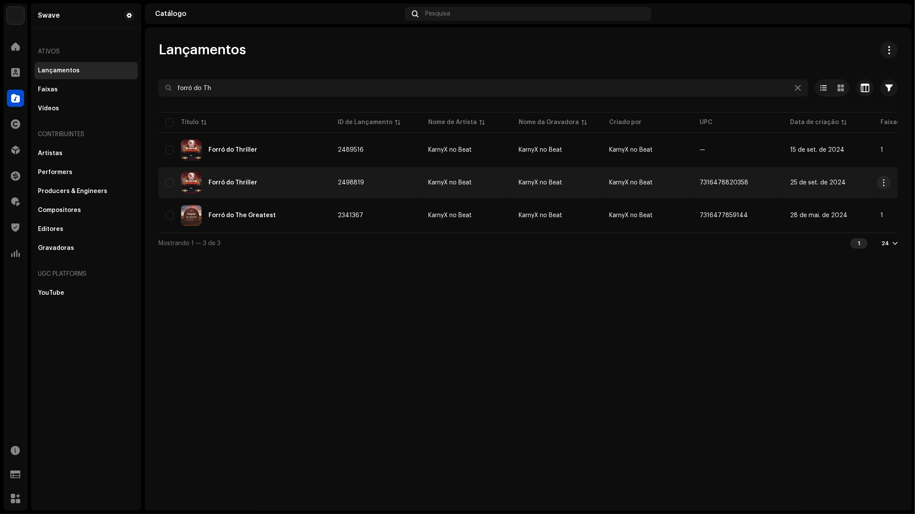
click at [233, 183] on div "Forró do Thriller" at bounding box center [233, 183] width 49 height 6
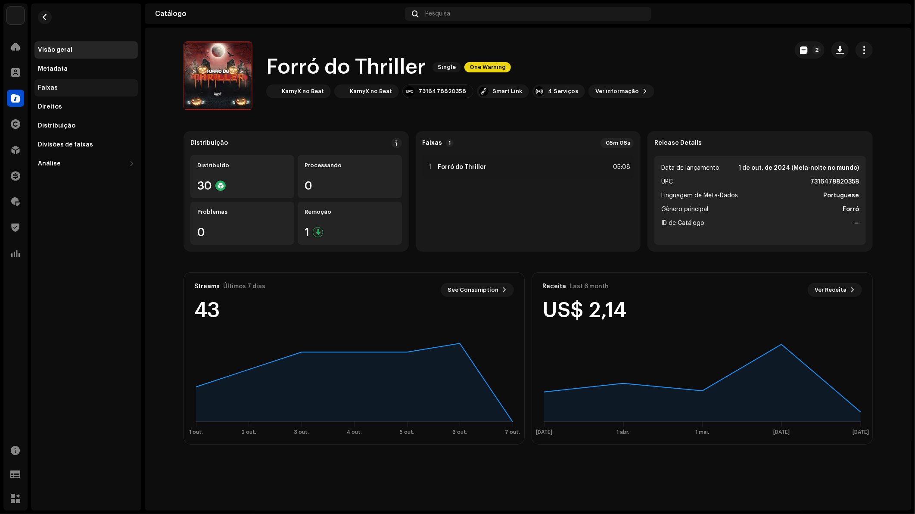
click at [78, 90] on div "Faixas" at bounding box center [86, 87] width 97 height 7
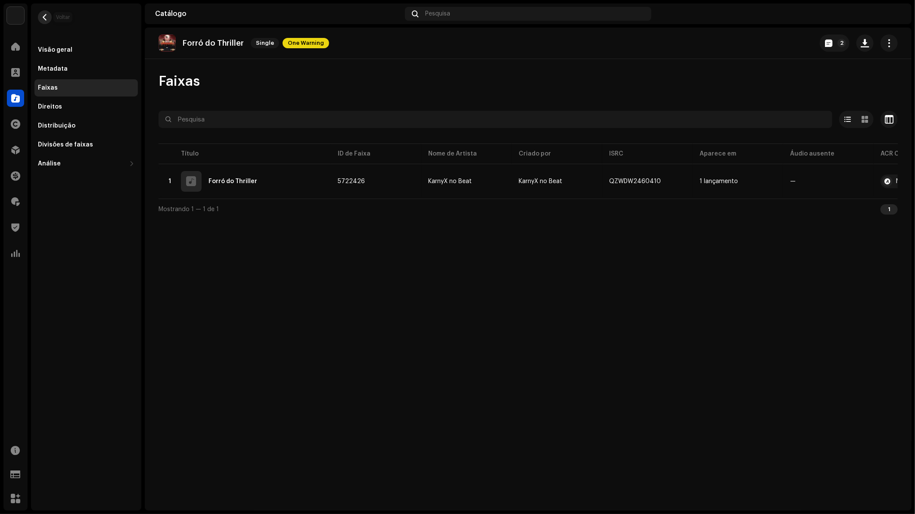
click at [44, 18] on span "button" at bounding box center [45, 17] width 6 height 7
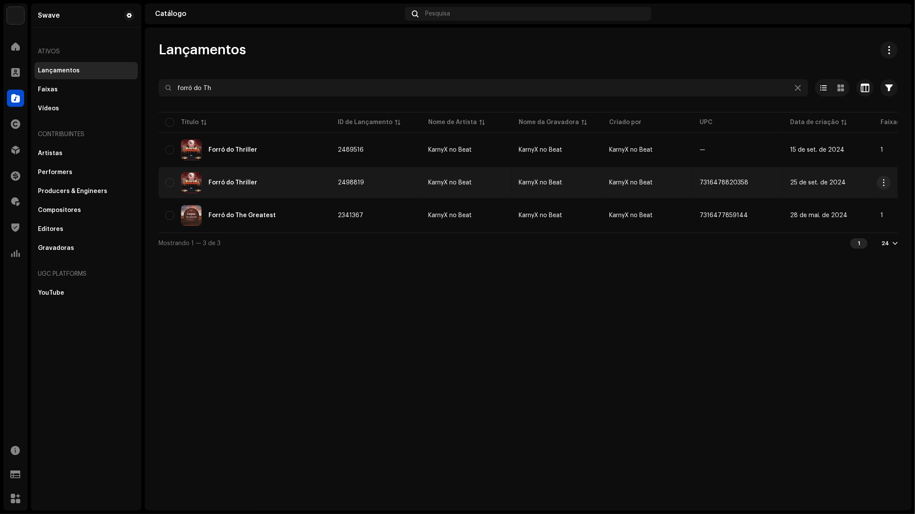
click at [251, 181] on div "Forró do Thriller" at bounding box center [233, 183] width 49 height 6
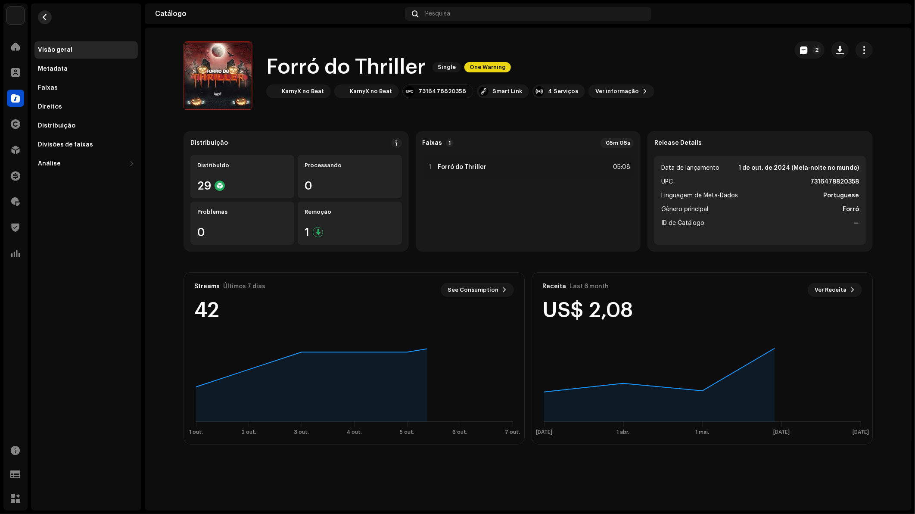
click at [50, 18] on button "button" at bounding box center [45, 17] width 14 height 14
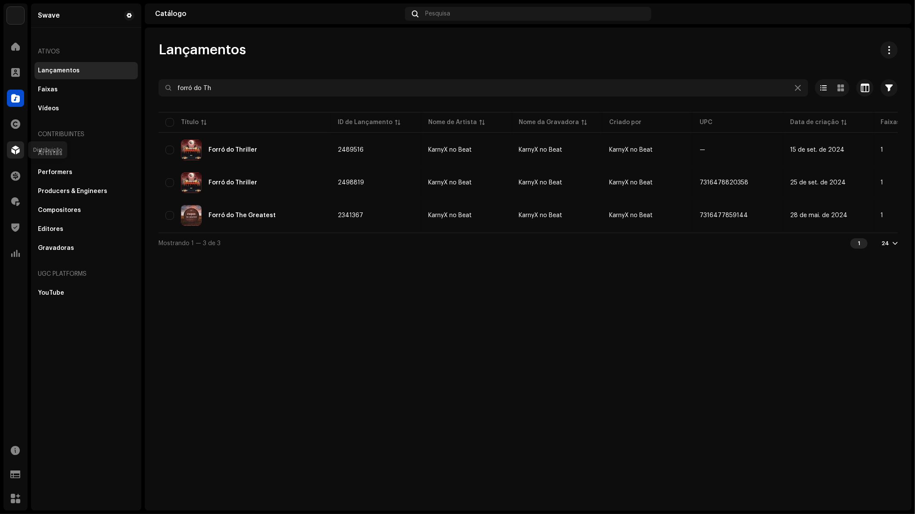
click at [22, 150] on div at bounding box center [15, 149] width 17 height 17
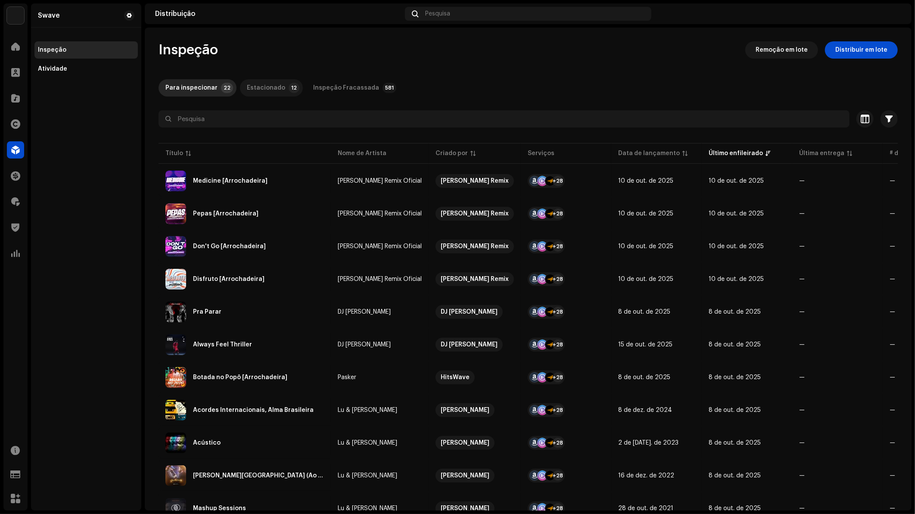
click at [289, 90] on p-badge "12" at bounding box center [294, 88] width 11 height 10
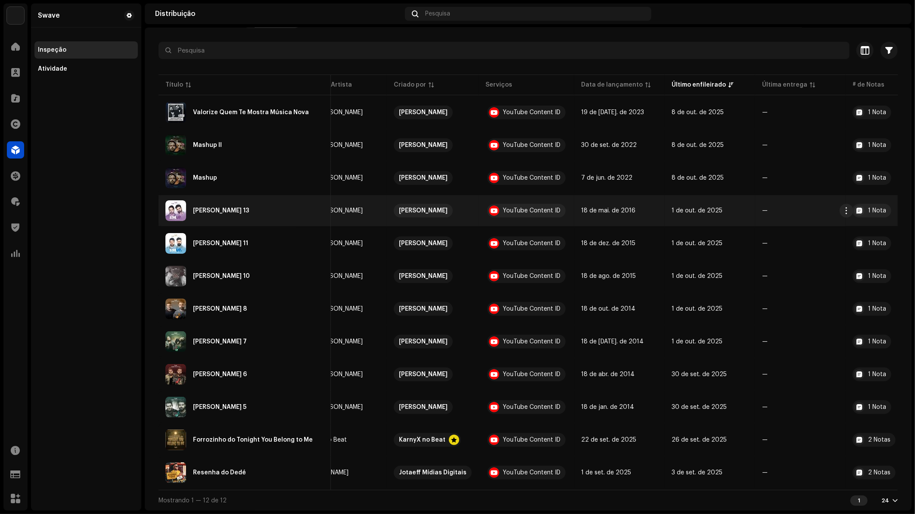
scroll to position [0, 82]
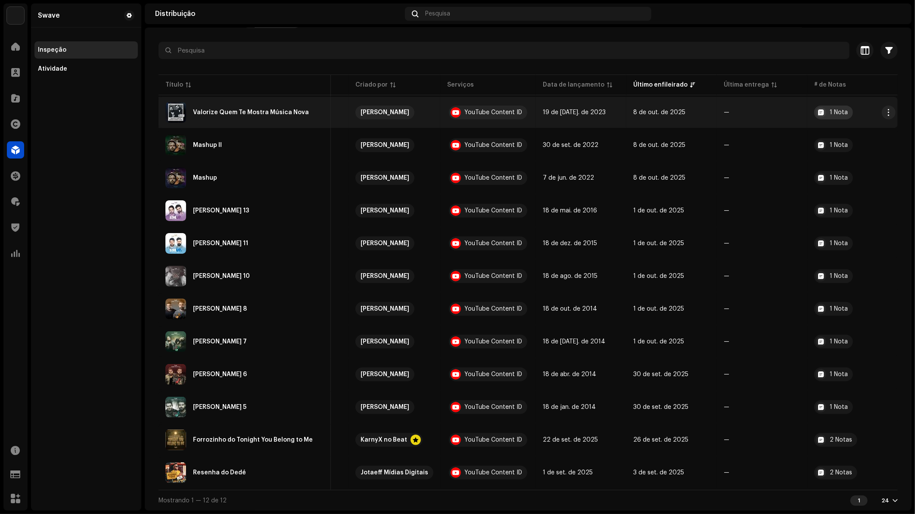
click at [816, 109] on div at bounding box center [821, 112] width 10 height 10
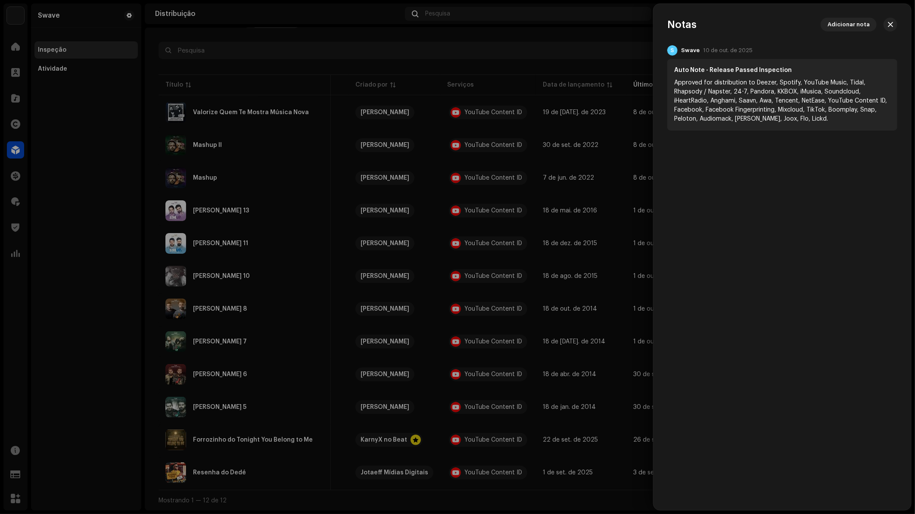
click at [578, 83] on div at bounding box center [457, 257] width 915 height 514
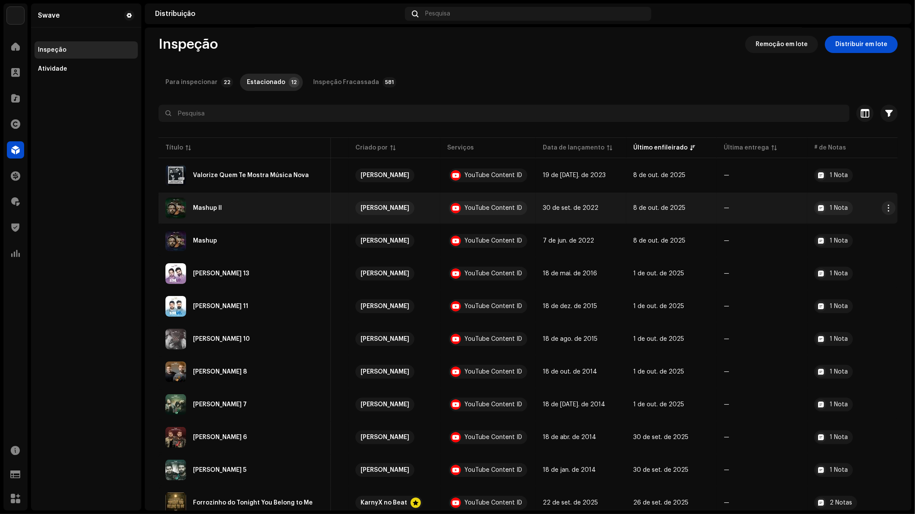
scroll to position [0, 0]
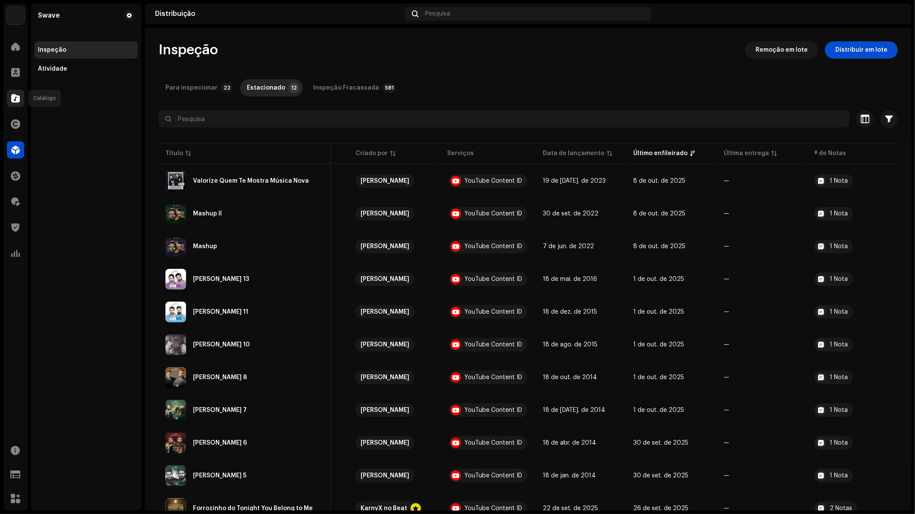
click at [17, 95] on span at bounding box center [15, 98] width 9 height 7
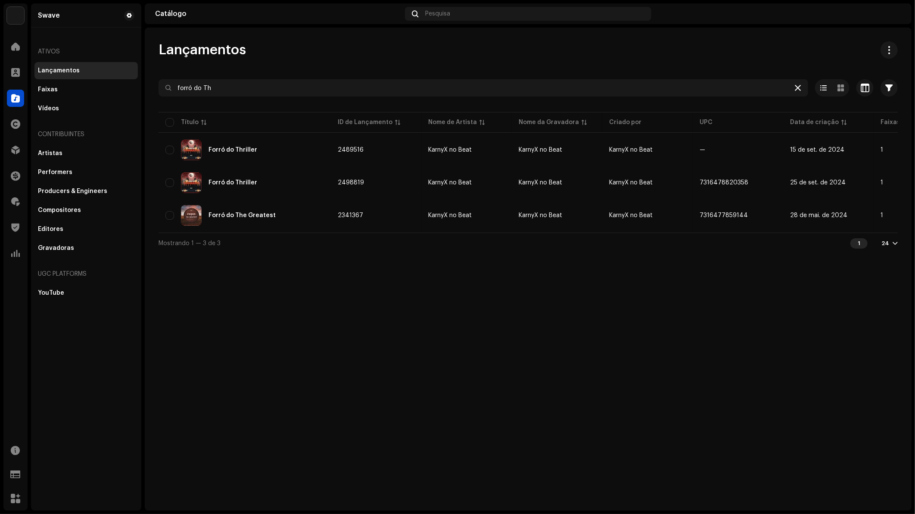
click at [799, 90] on icon at bounding box center [798, 87] width 6 height 7
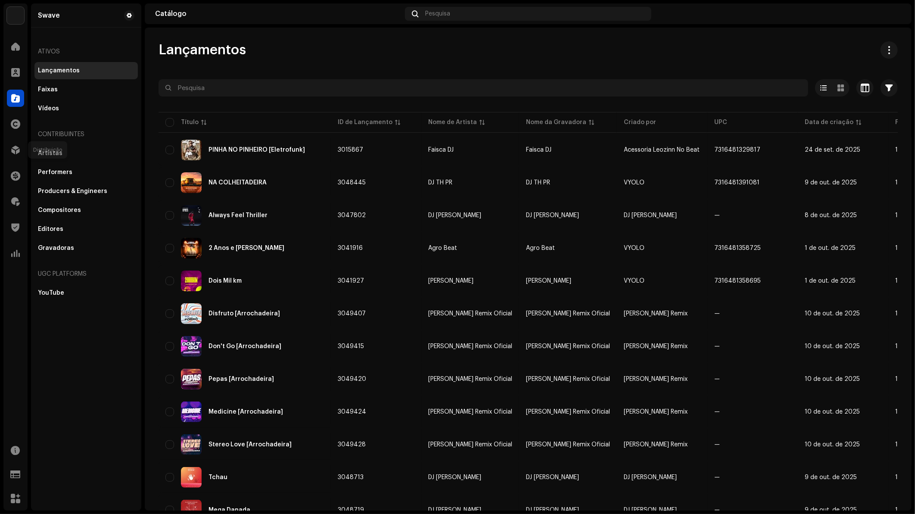
click at [16, 147] on span at bounding box center [15, 150] width 9 height 7
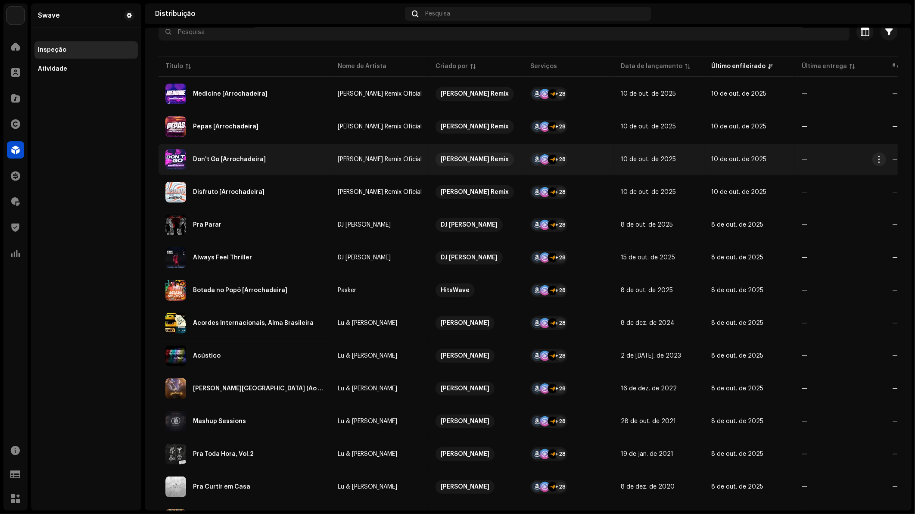
scroll to position [96, 0]
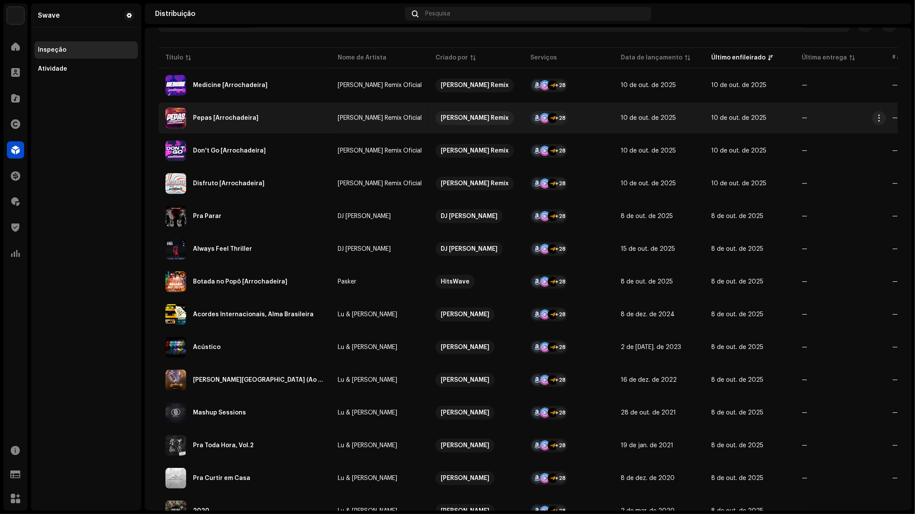
click at [241, 121] on div "Pepas [Arrochadeira]" at bounding box center [244, 118] width 159 height 21
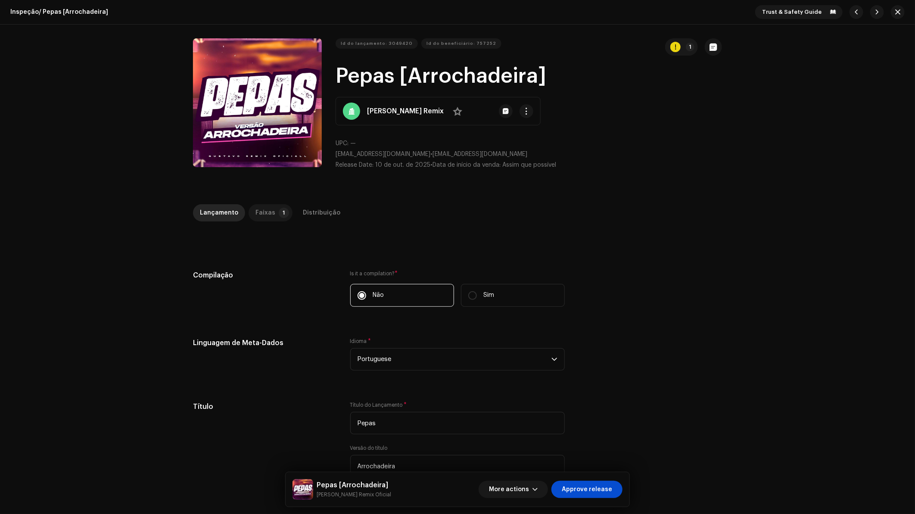
click at [261, 215] on div "Faixas" at bounding box center [266, 212] width 20 height 17
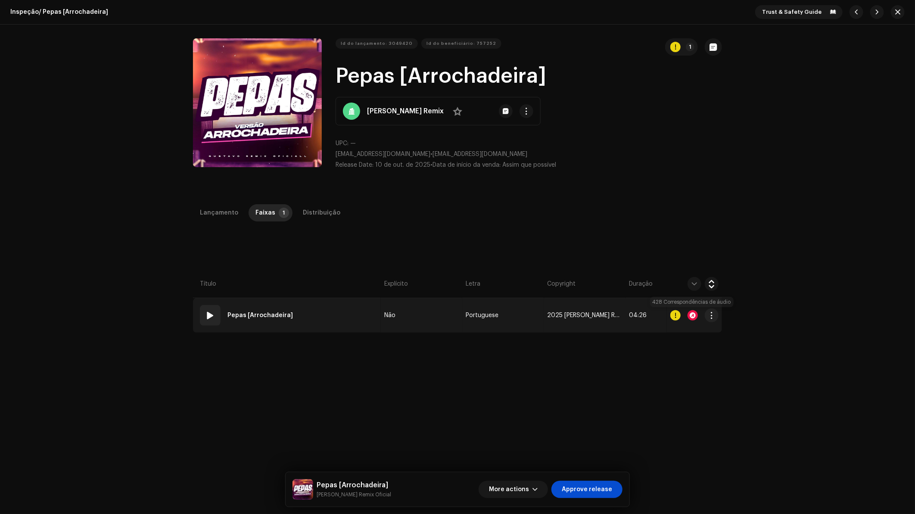
click at [692, 314] on div at bounding box center [693, 315] width 10 height 10
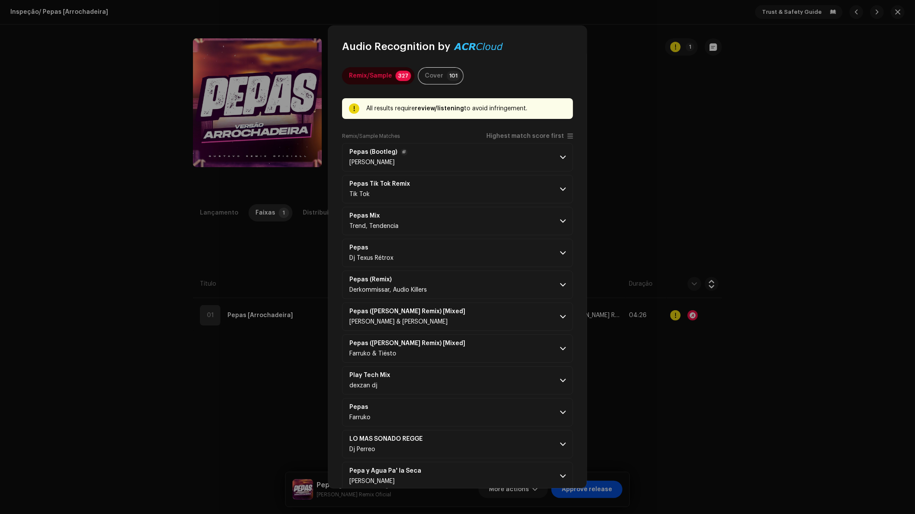
click at [520, 164] on p-accordion-header "Pepas (Bootleg) Wilgenis Vergara" at bounding box center [457, 157] width 231 height 28
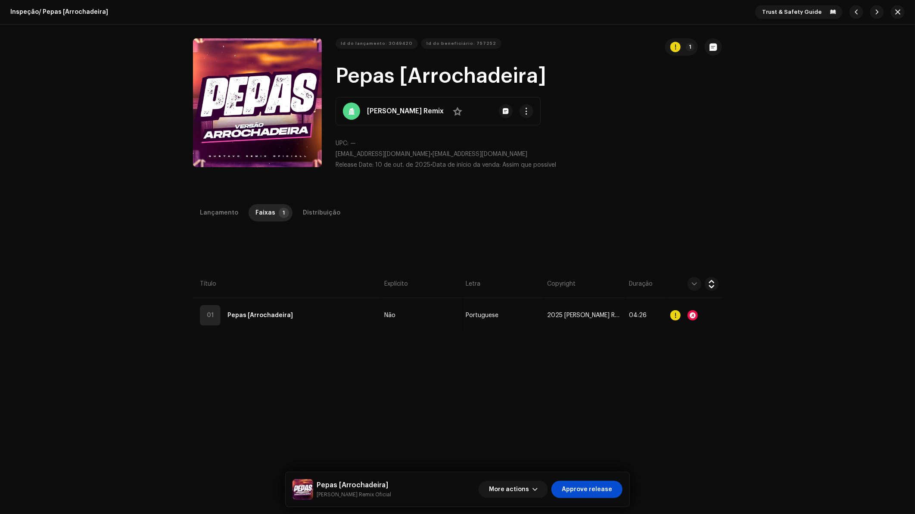
click at [618, 159] on div "Audio Recognition by Remix/Sample 327 Cover 101 All results require review/list…" at bounding box center [457, 257] width 915 height 514
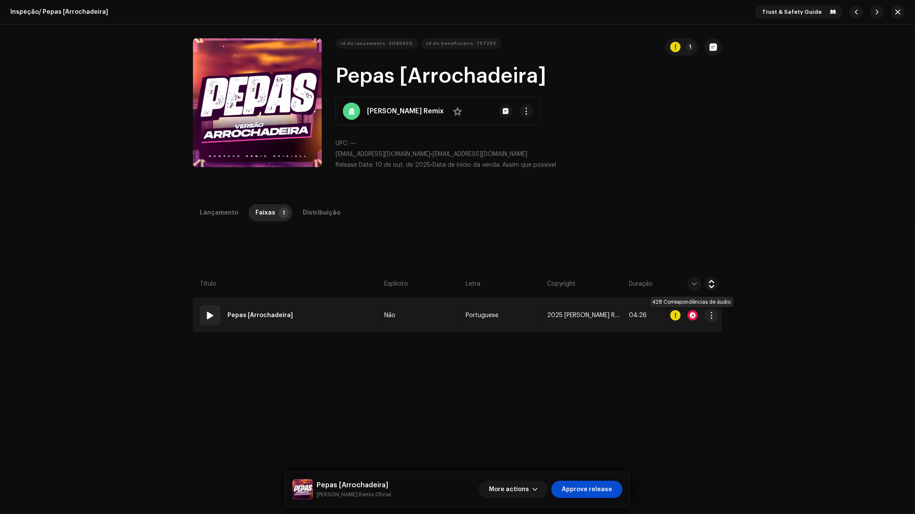
click at [693, 315] on div at bounding box center [693, 315] width 10 height 10
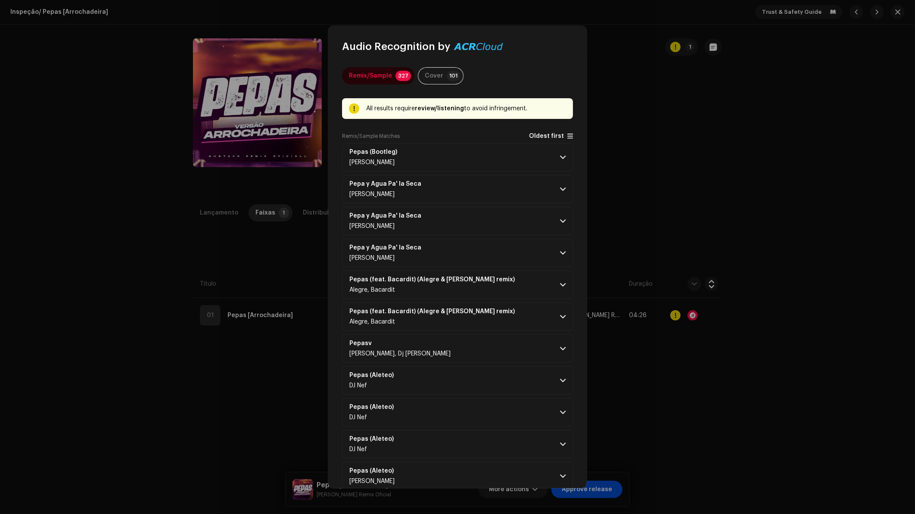
click at [557, 135] on span "Oldest first" at bounding box center [546, 136] width 35 height 6
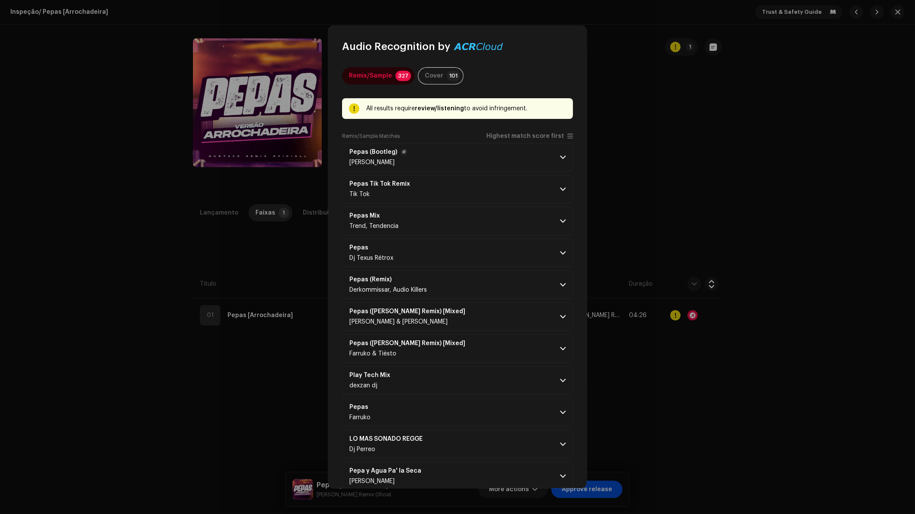
click at [560, 154] on span at bounding box center [563, 157] width 6 height 7
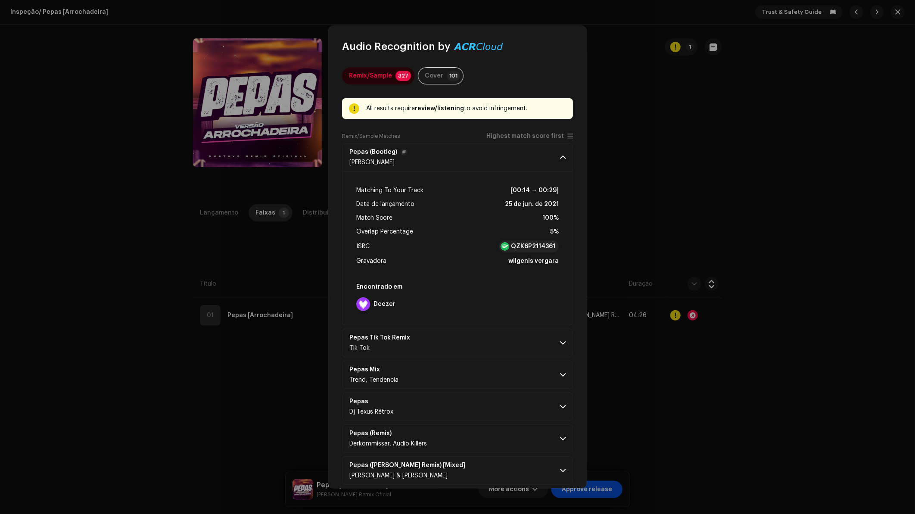
click at [556, 157] on p-accordion-header "Pepas (Bootleg) Wilgenis Vergara" at bounding box center [457, 157] width 231 height 28
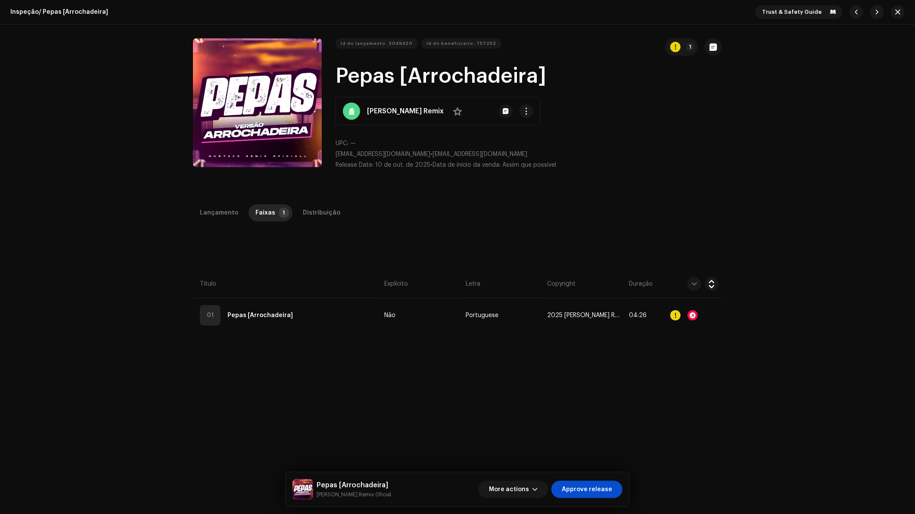
click at [642, 156] on div "Audio Recognition by Remix/Sample 327 Cover 101 All results require review/list…" at bounding box center [457, 257] width 915 height 514
click at [525, 484] on span "More actions" at bounding box center [509, 489] width 40 height 17
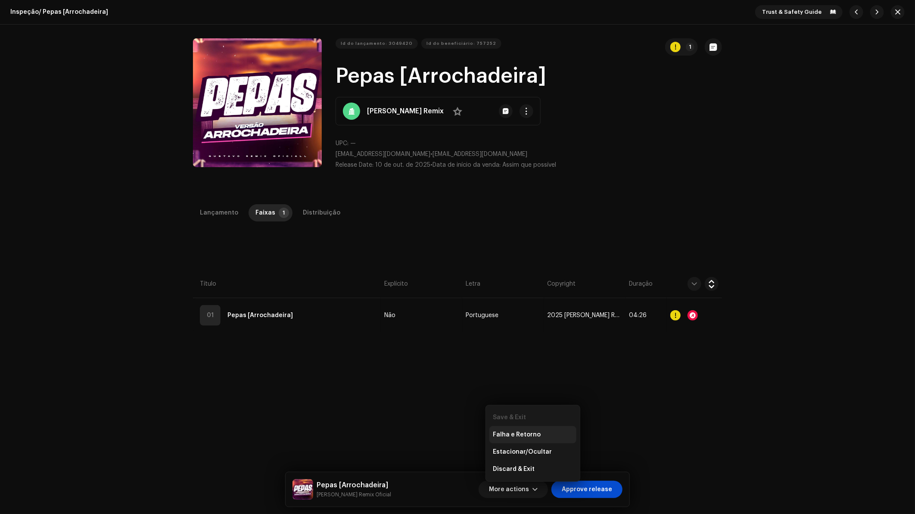
click at [534, 436] on span "Falha e Retorno" at bounding box center [517, 434] width 48 height 7
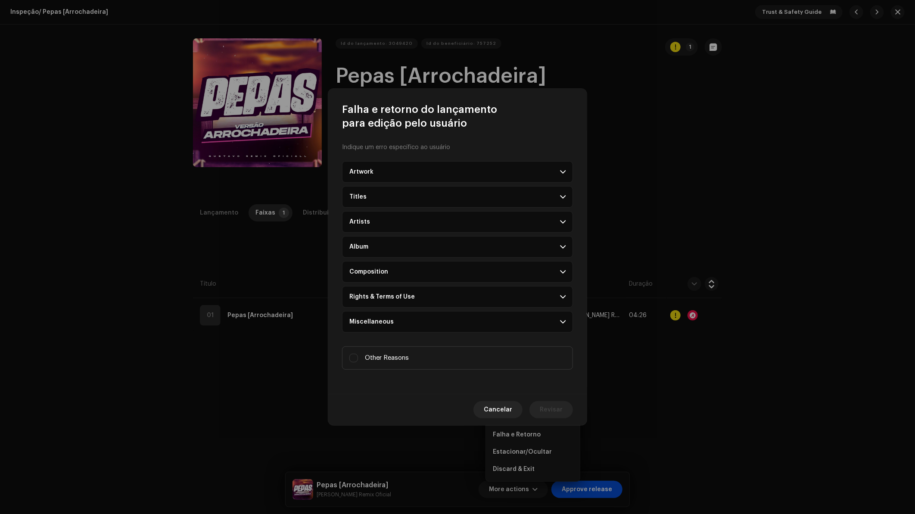
click at [378, 305] on p-accordion-header "Rights & Terms of Use" at bounding box center [457, 297] width 231 height 22
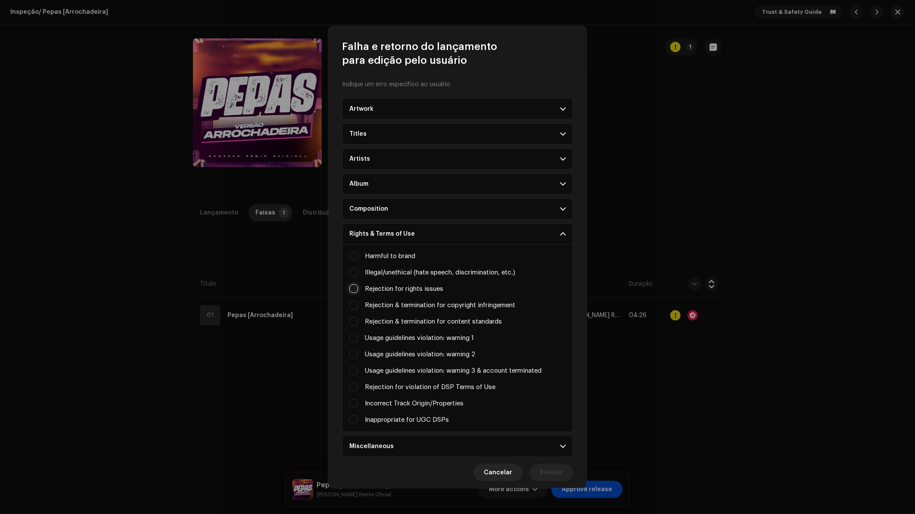
click at [352, 289] on input "Irrelevant / excessive information" at bounding box center [353, 288] width 9 height 9
checkbox input "true"
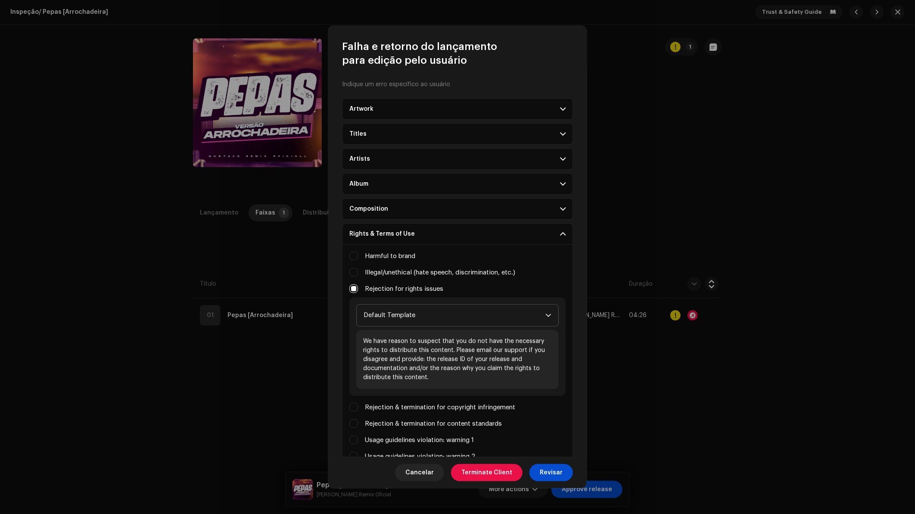
click at [410, 310] on span "Default Template" at bounding box center [455, 316] width 182 height 22
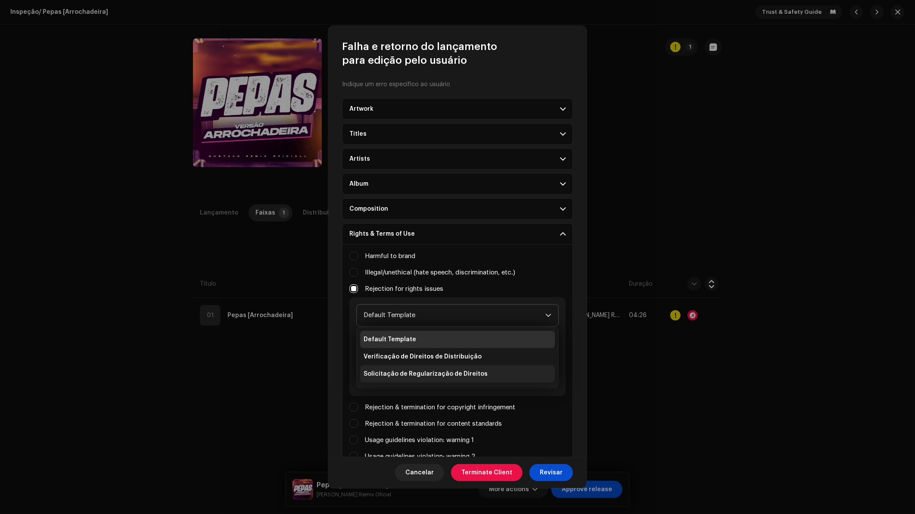
click at [405, 370] on span "Solicitação de Regularização de Direitos" at bounding box center [426, 374] width 124 height 9
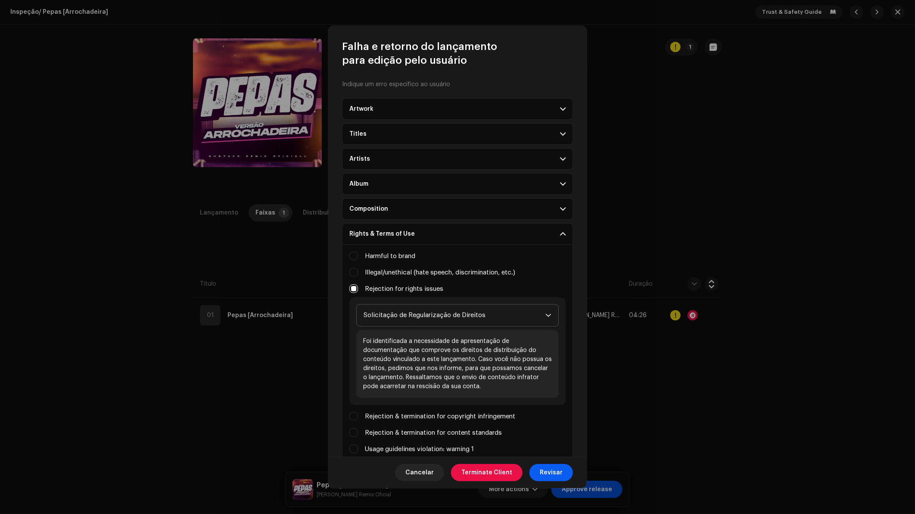
click at [555, 471] on span "Revisar" at bounding box center [551, 472] width 23 height 17
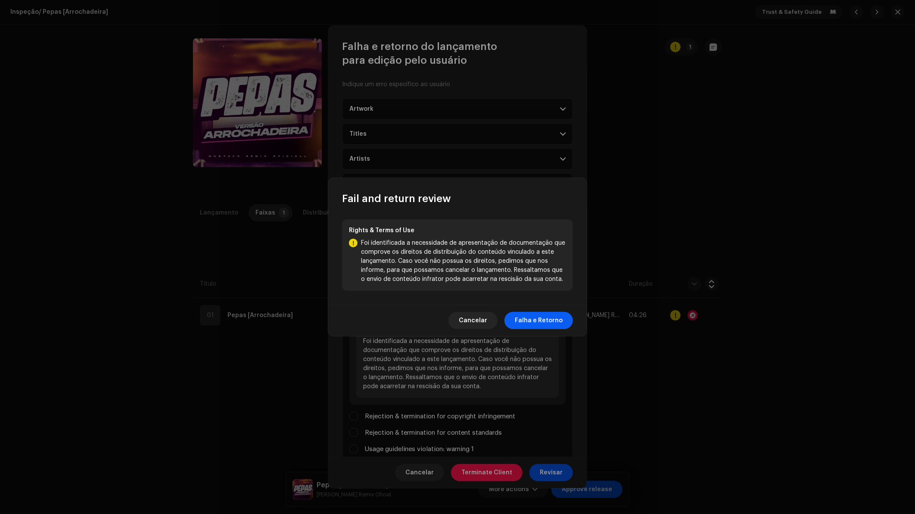
click at [539, 317] on span "Falha e Retorno" at bounding box center [539, 320] width 48 height 17
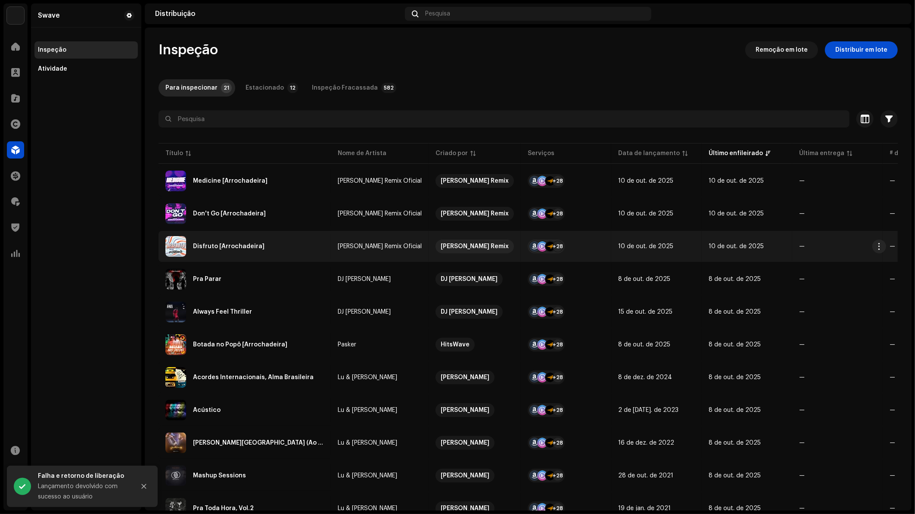
scroll to position [143, 0]
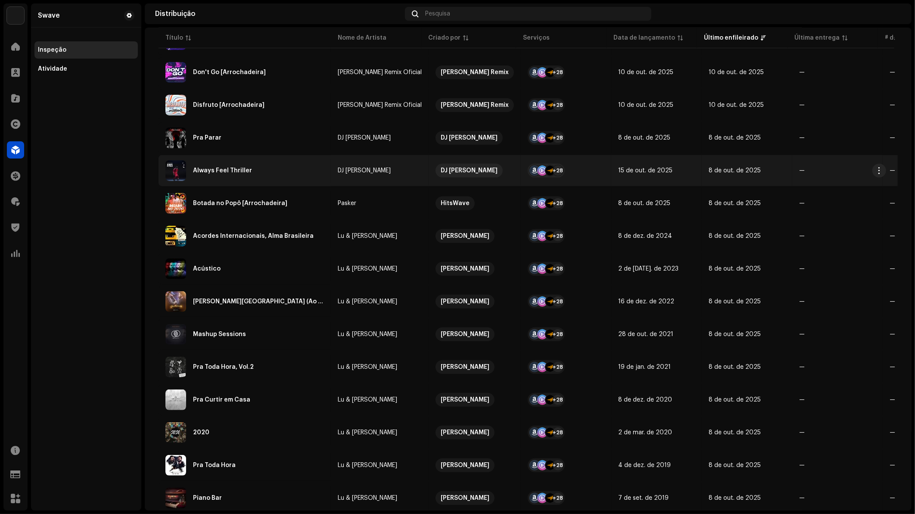
click at [264, 166] on div "Always Feel Thriller" at bounding box center [244, 170] width 159 height 21
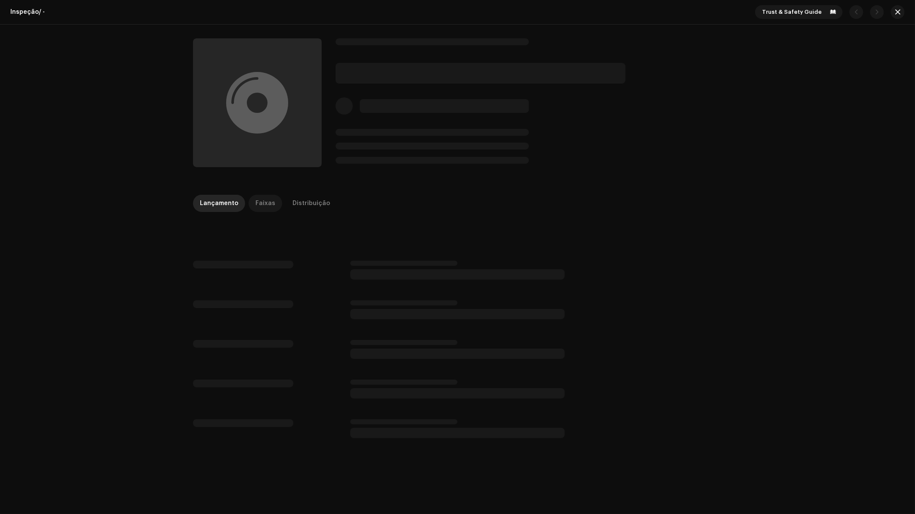
click at [262, 201] on div "Faixas" at bounding box center [266, 203] width 20 height 17
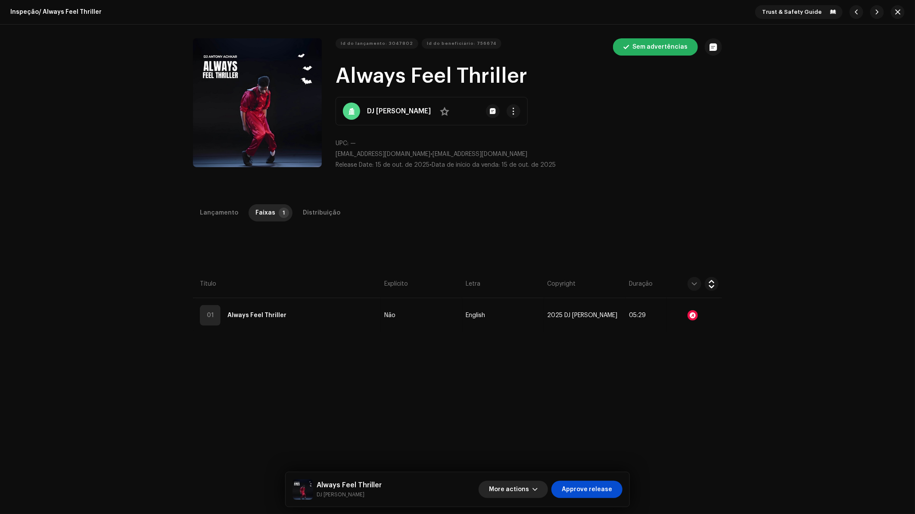
click at [529, 487] on span "More actions" at bounding box center [509, 489] width 40 height 17
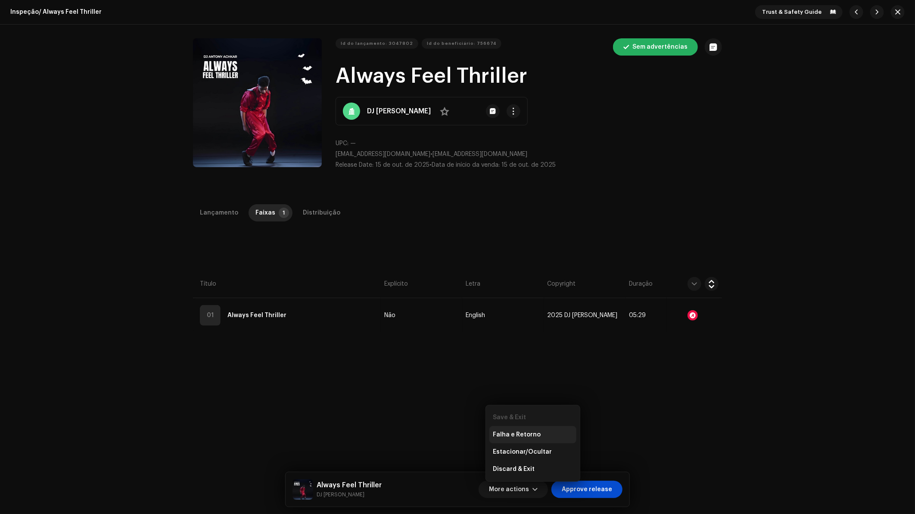
click at [537, 435] on span "Falha e Retorno" at bounding box center [517, 434] width 48 height 7
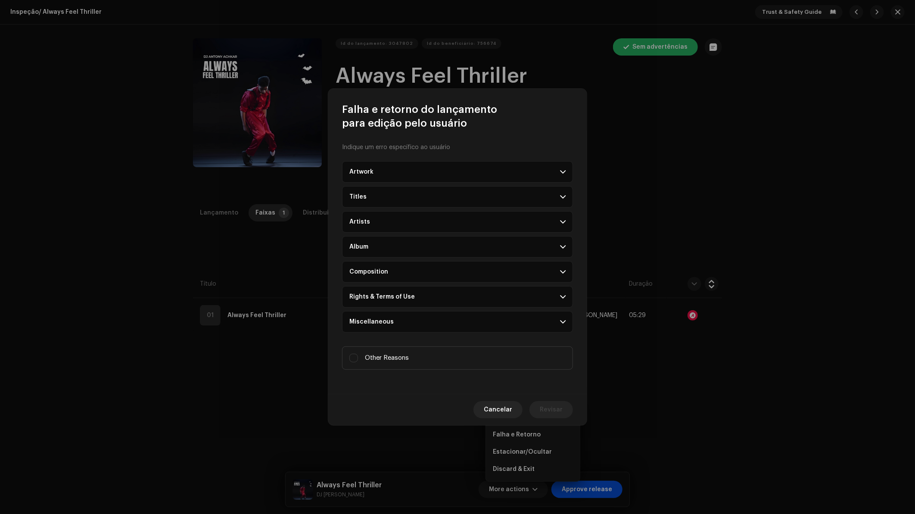
click at [404, 293] on div "Rights & Terms of Use" at bounding box center [381, 296] width 65 height 7
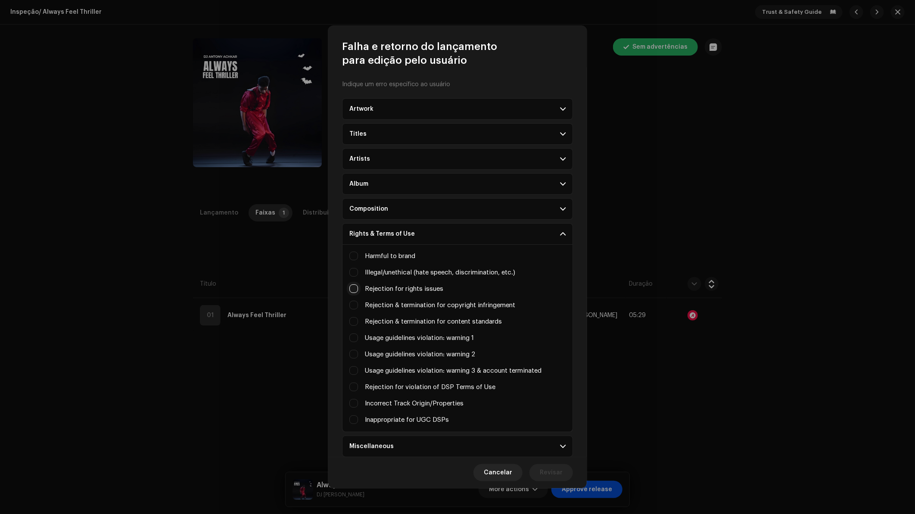
click at [352, 288] on input "Irrelevant / excessive information" at bounding box center [353, 288] width 9 height 9
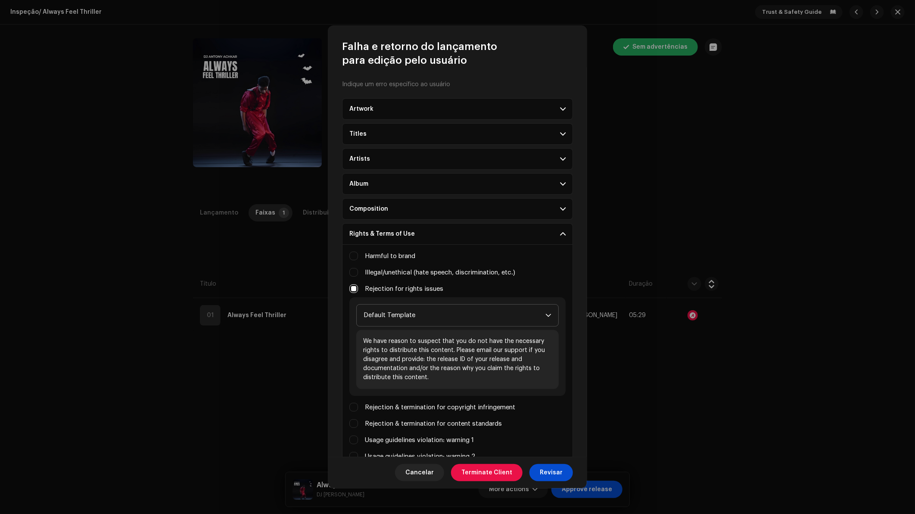
click at [418, 312] on span "Default Template" at bounding box center [455, 316] width 182 height 22
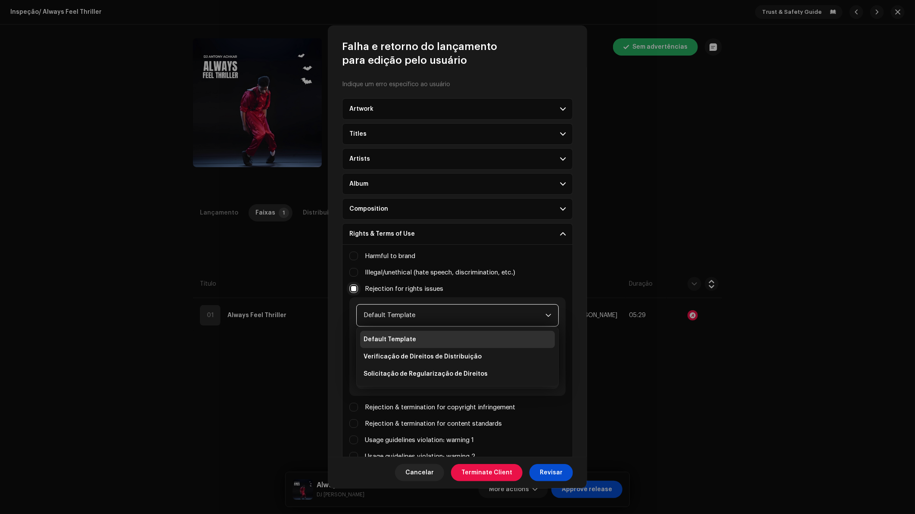
click at [351, 288] on input "Irrelevant / excessive information" at bounding box center [353, 288] width 9 height 9
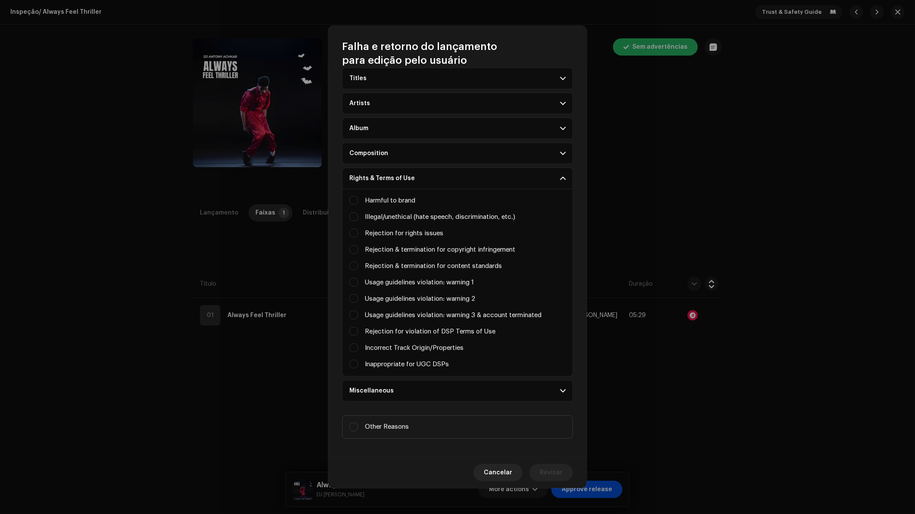
scroll to position [59, 0]
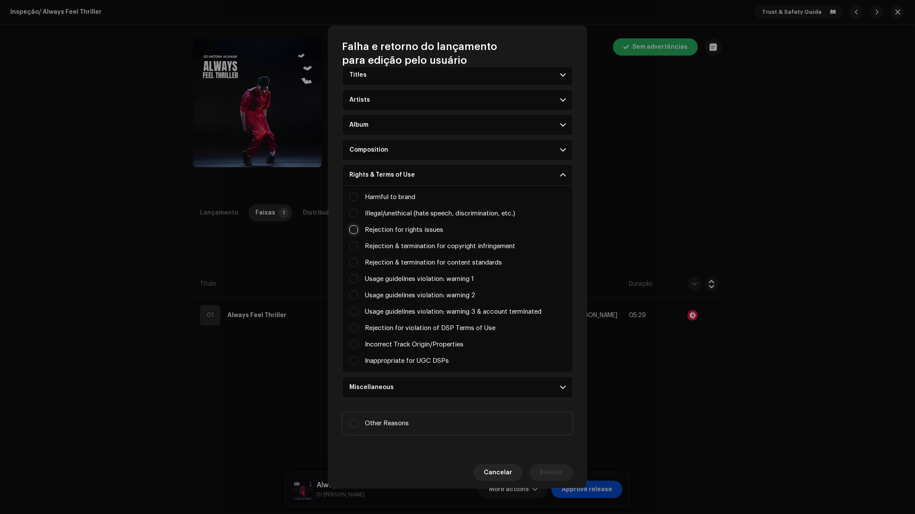
click at [354, 225] on input "Irrelevant / excessive information" at bounding box center [353, 229] width 9 height 9
checkbox input "true"
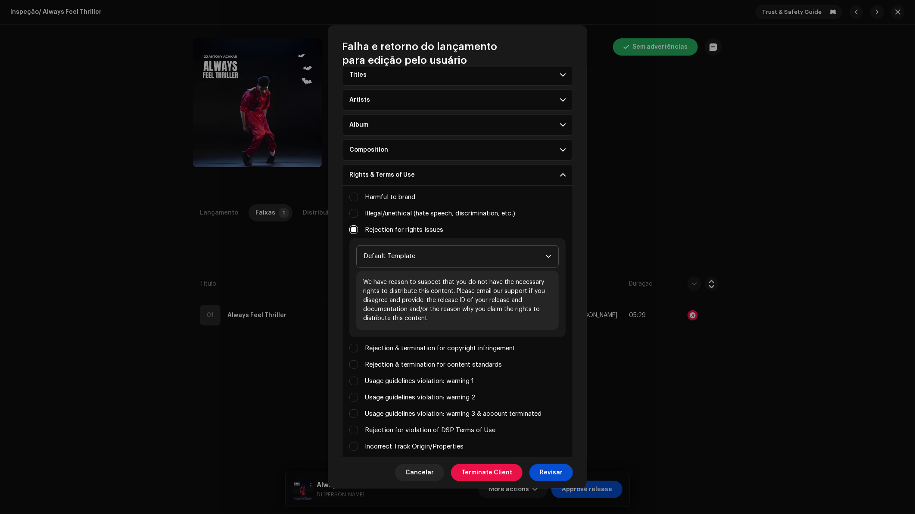
click at [436, 258] on span "Default Template" at bounding box center [455, 257] width 182 height 22
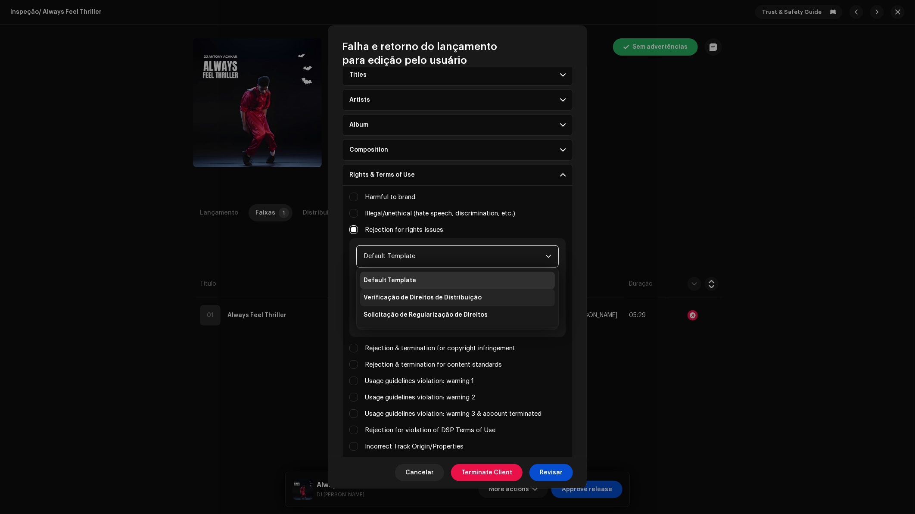
click at [427, 293] on span "Verificação de Direitos de Distribuição" at bounding box center [423, 297] width 118 height 9
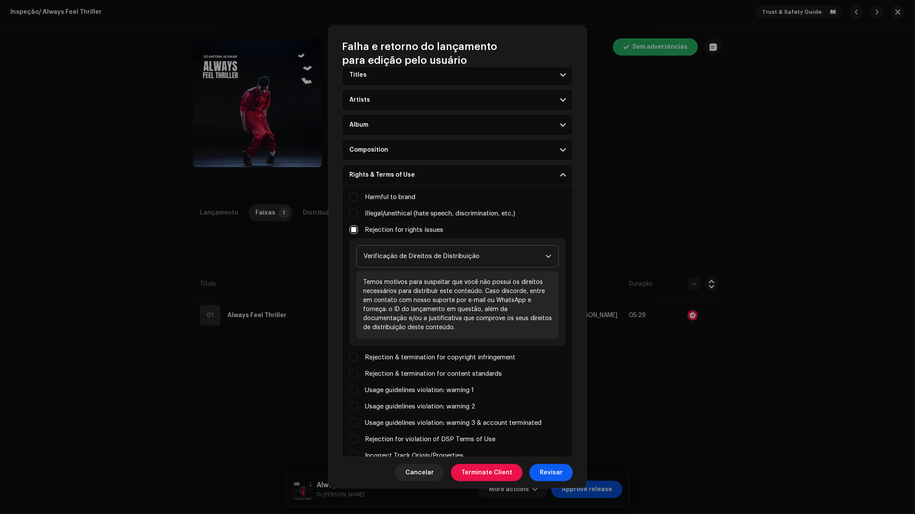
click at [555, 475] on span "Revisar" at bounding box center [551, 472] width 23 height 17
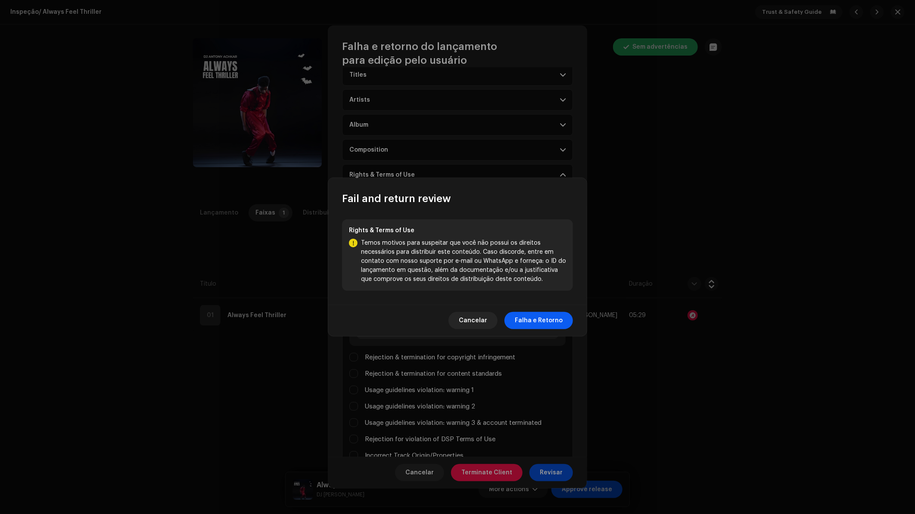
click at [539, 318] on span "Falha e Retorno" at bounding box center [539, 320] width 48 height 17
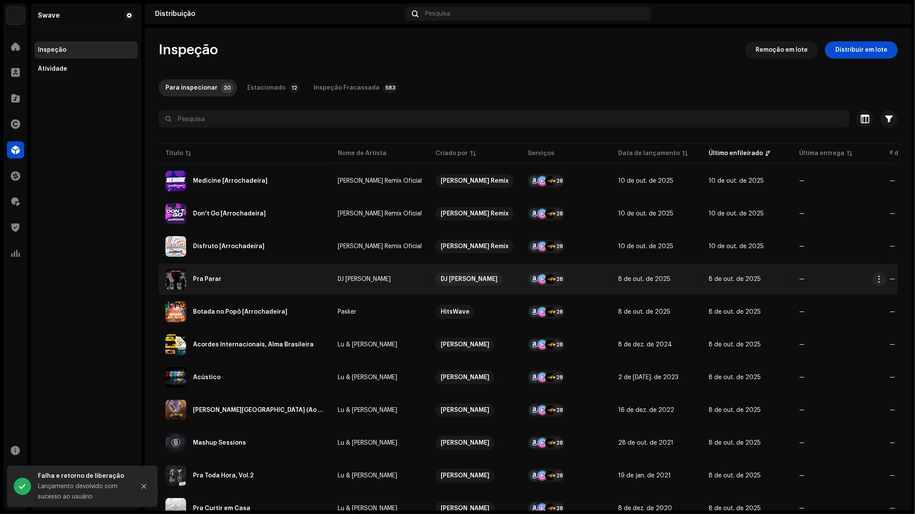
click at [262, 279] on div "Pra Parar" at bounding box center [244, 279] width 159 height 21
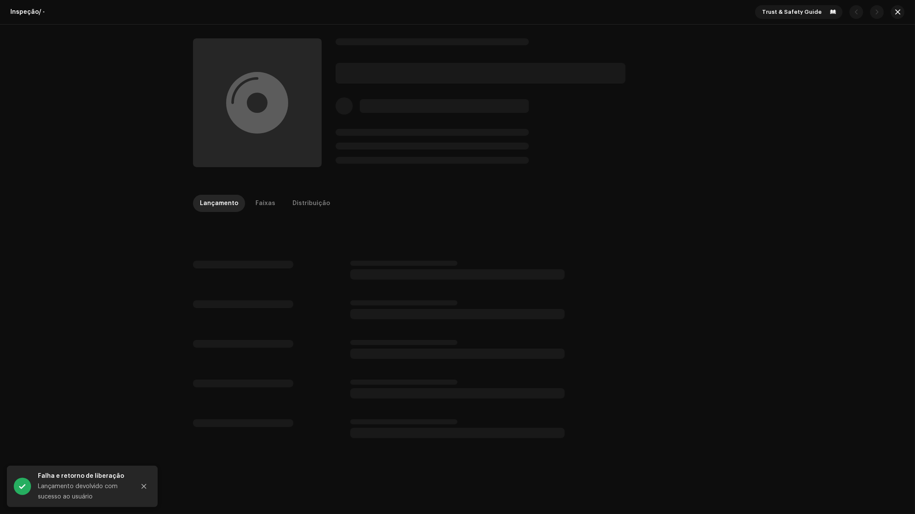
drag, startPoint x: 265, startPoint y: 201, endPoint x: 351, endPoint y: 207, distance: 86.4
click at [265, 201] on div "Faixas" at bounding box center [266, 203] width 20 height 17
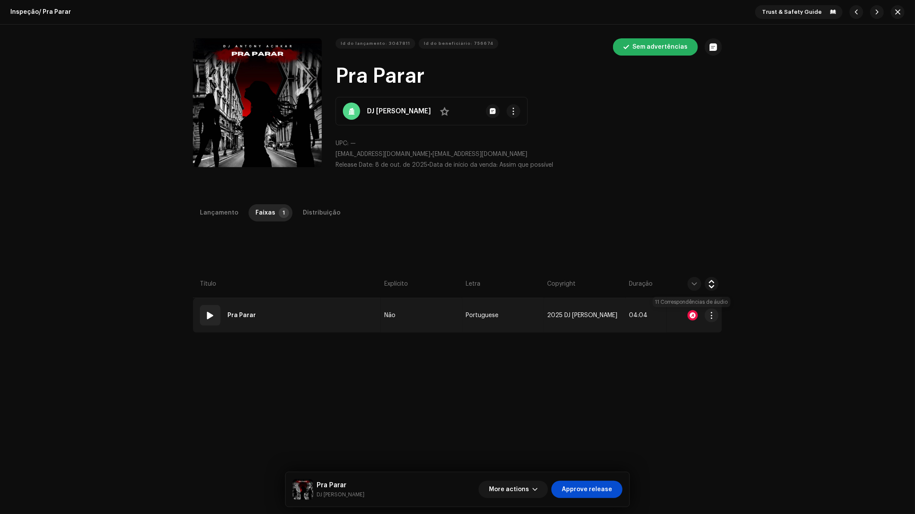
click at [692, 313] on div at bounding box center [693, 315] width 10 height 10
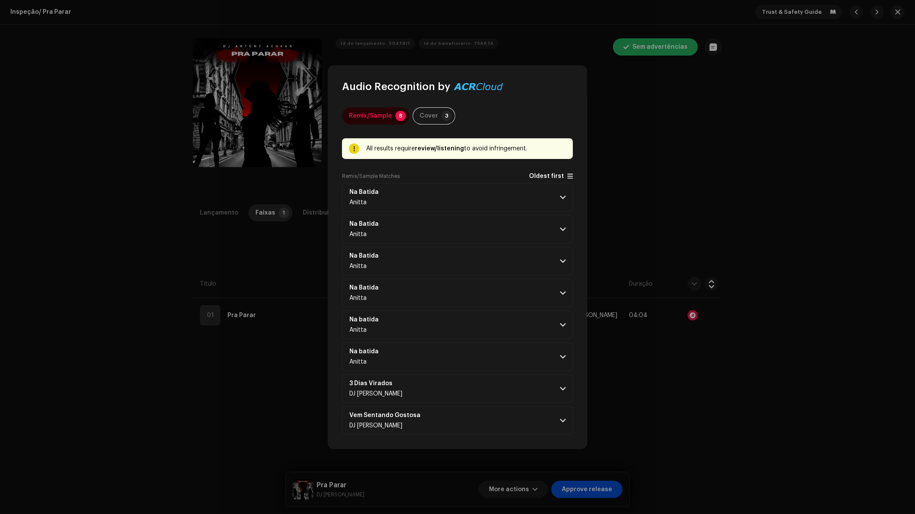
click at [550, 176] on span "Oldest first" at bounding box center [546, 176] width 35 height 6
click at [543, 199] on p-accordion-header "Na Batida Anitta" at bounding box center [457, 197] width 231 height 28
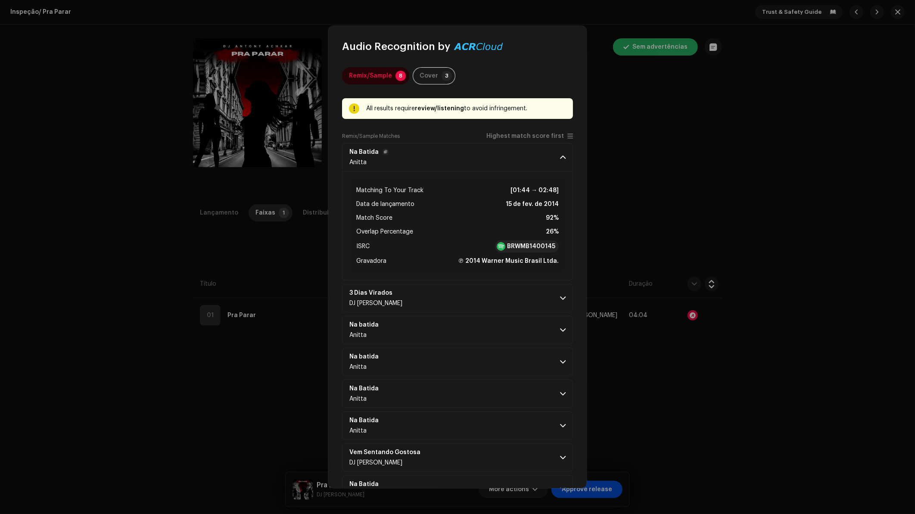
click at [550, 156] on p-accordion-header "Na Batida Anitta" at bounding box center [457, 157] width 231 height 28
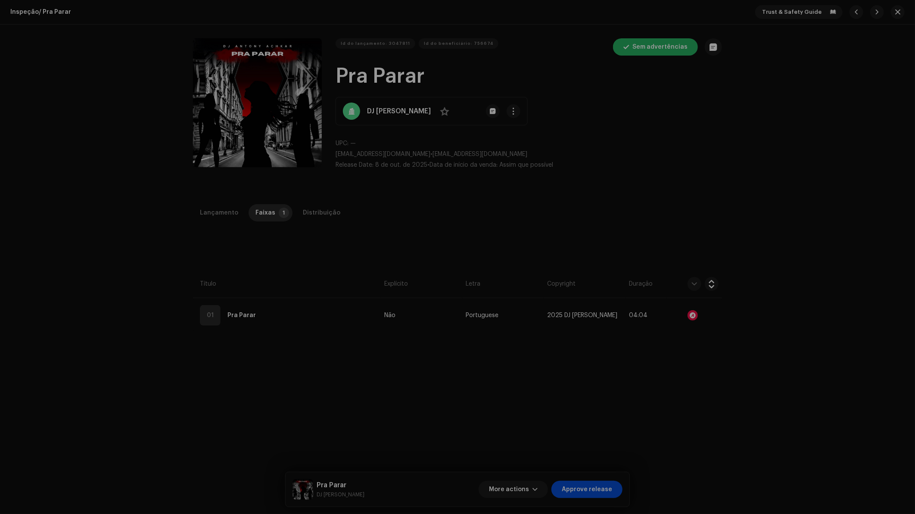
drag, startPoint x: 629, startPoint y: 181, endPoint x: 605, endPoint y: 256, distance: 78.2
click at [629, 182] on div "Audio Recognition by Remix/Sample 8 Cover 3 All results require review/listenin…" at bounding box center [457, 257] width 915 height 514
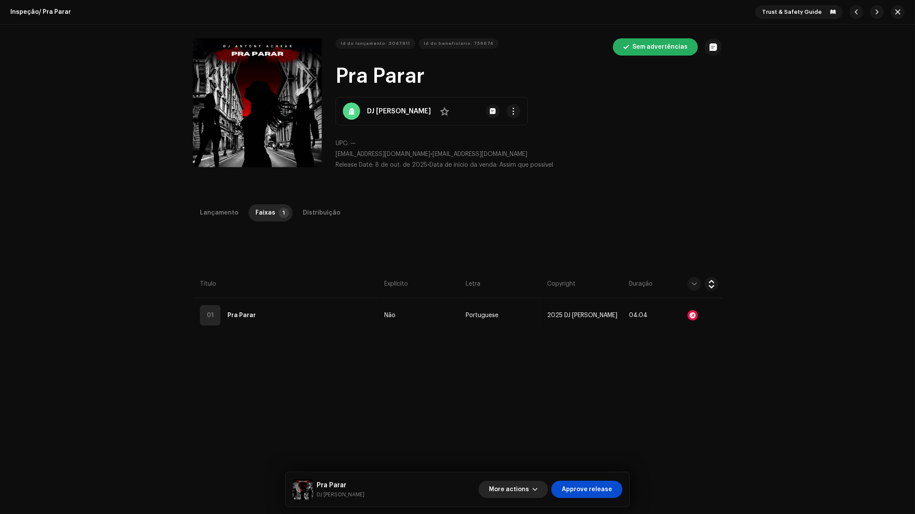
click at [534, 487] on button "More actions" at bounding box center [513, 489] width 69 height 17
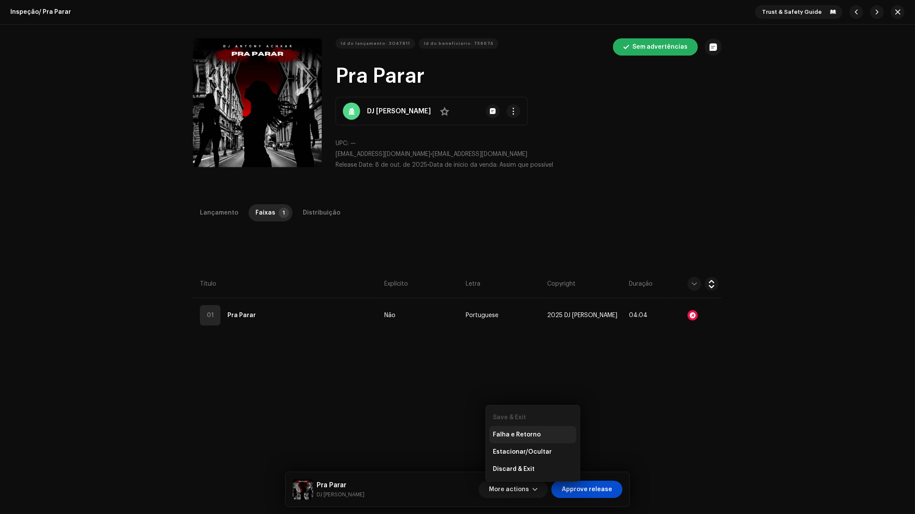
click at [542, 436] on div "Falha e Retorno" at bounding box center [533, 434] width 80 height 7
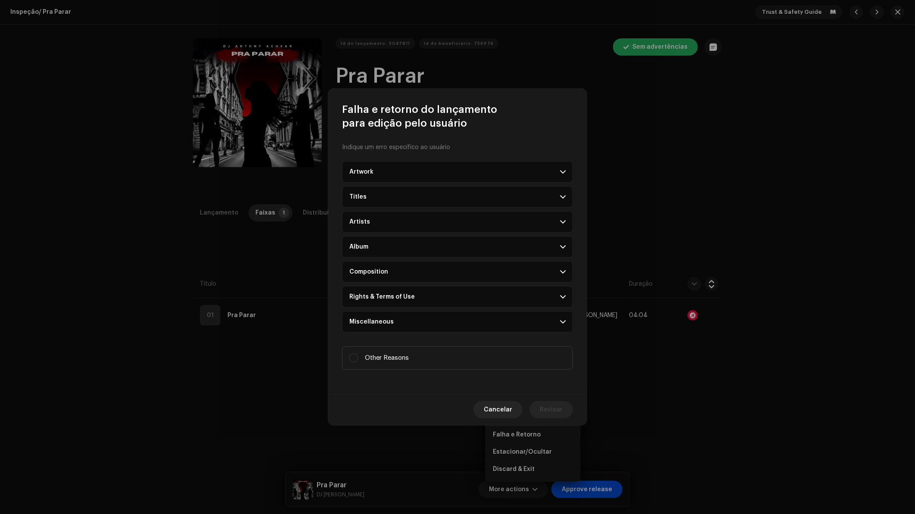
click at [381, 295] on div "Rights & Terms of Use" at bounding box center [381, 296] width 65 height 7
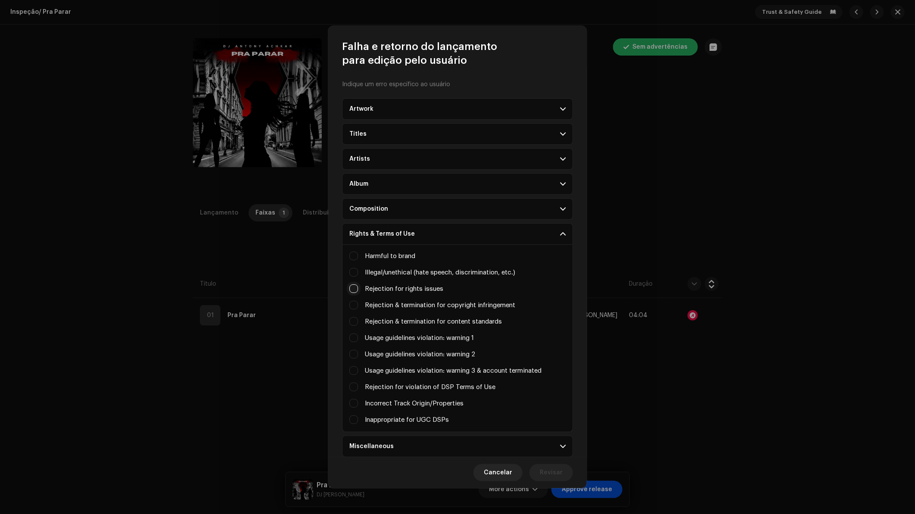
click at [354, 285] on input "Irrelevant / excessive information" at bounding box center [353, 288] width 9 height 9
checkbox input "true"
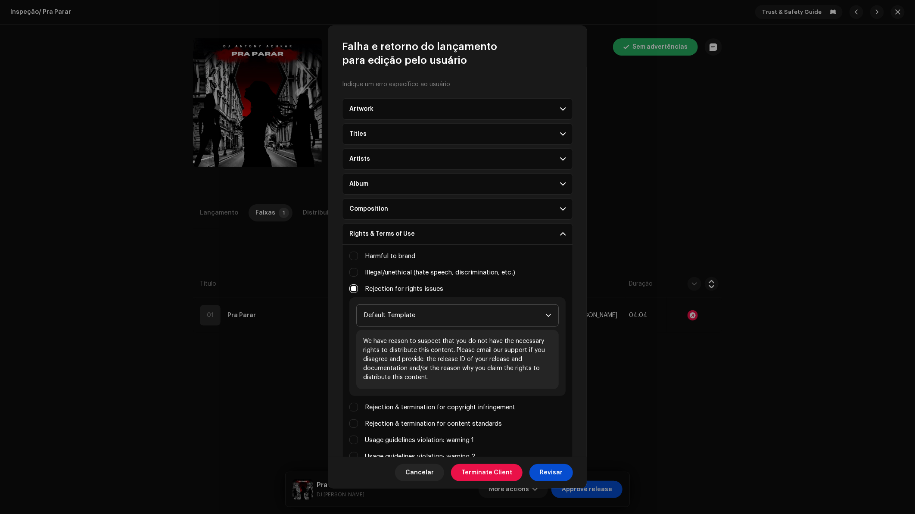
click at [420, 311] on span "Default Template" at bounding box center [455, 316] width 182 height 22
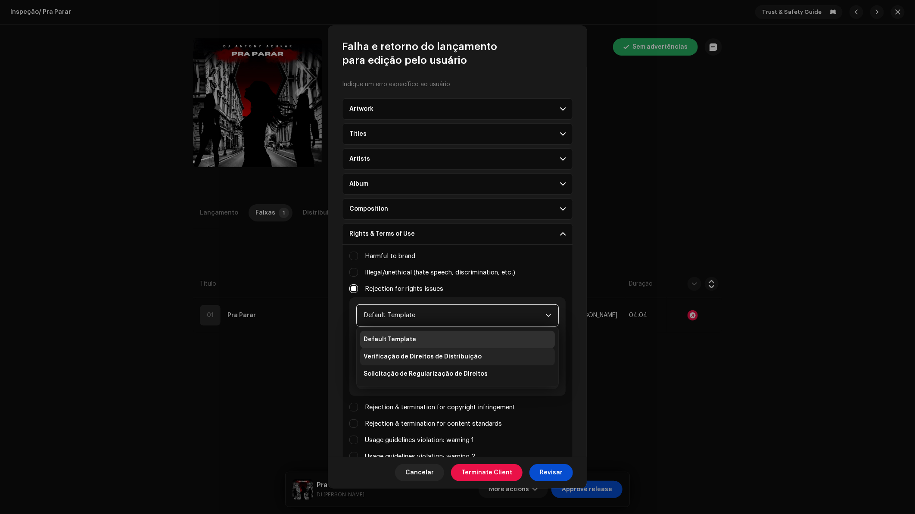
click at [406, 352] on span "Verificação de Direitos de Distribuição" at bounding box center [423, 356] width 118 height 9
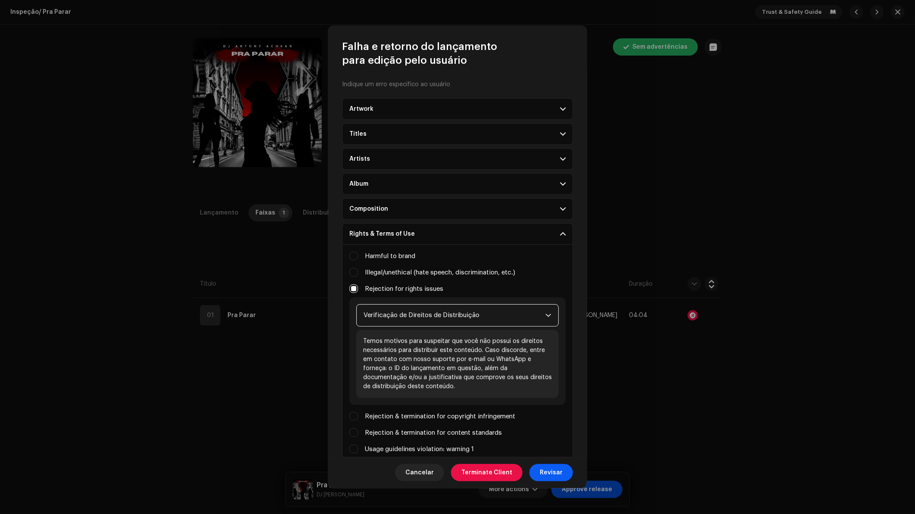
click at [558, 473] on span "Revisar" at bounding box center [551, 472] width 23 height 17
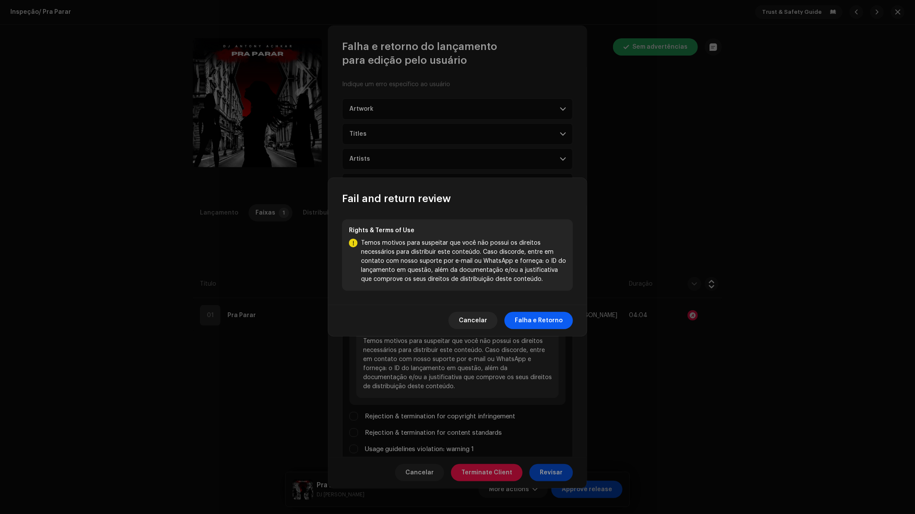
click at [550, 326] on span "Falha e Retorno" at bounding box center [539, 320] width 48 height 17
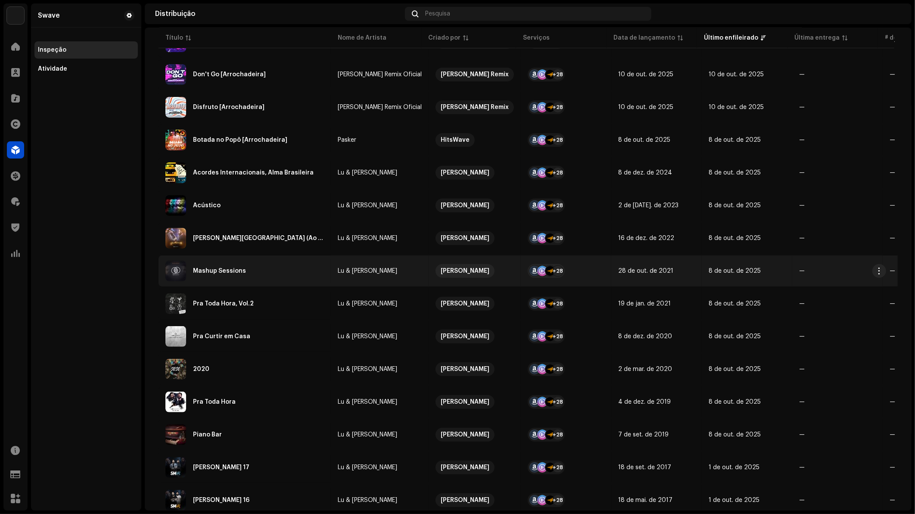
scroll to position [143, 0]
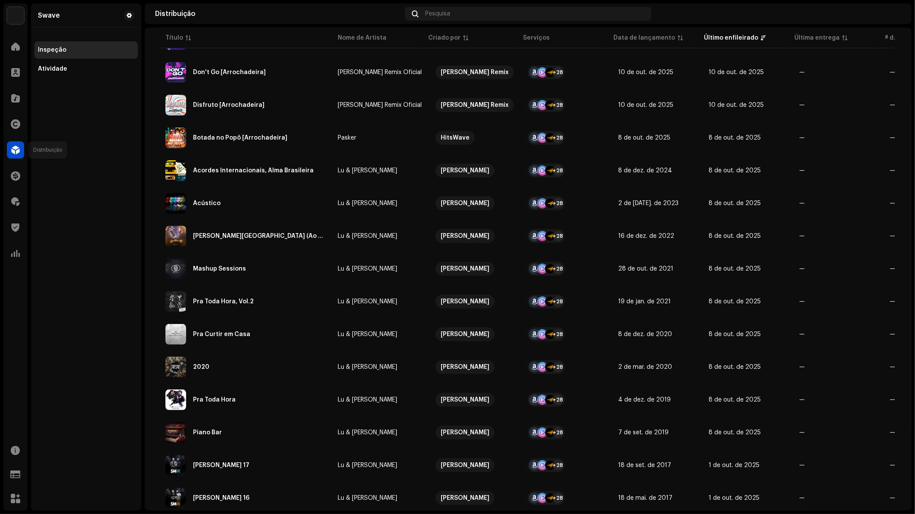
click at [21, 151] on div at bounding box center [15, 149] width 17 height 17
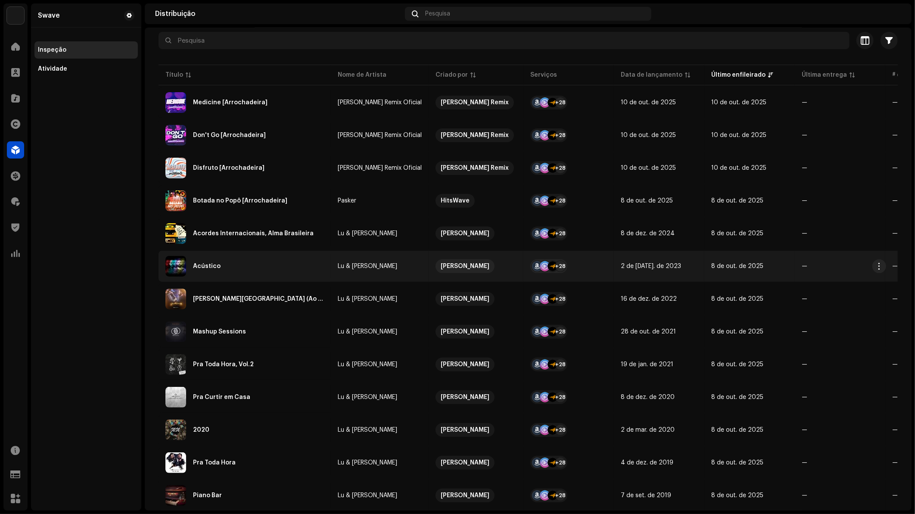
scroll to position [96, 0]
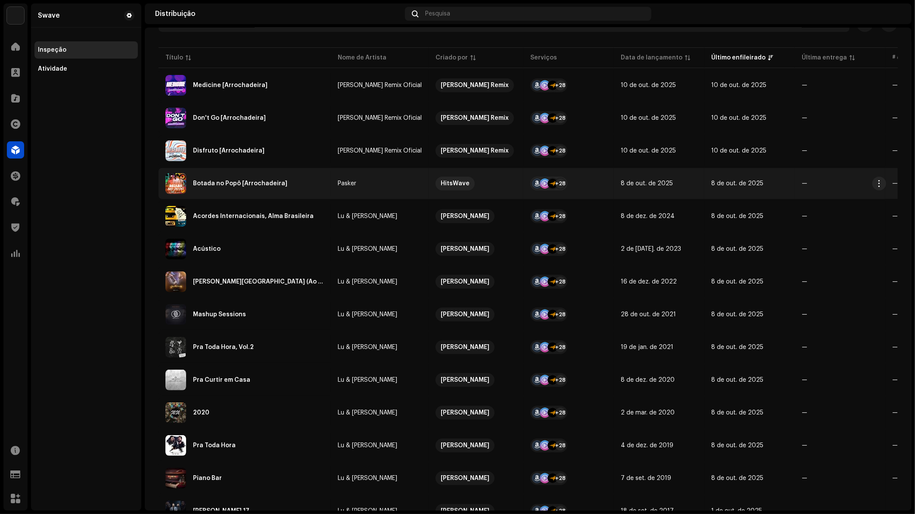
click at [259, 183] on div "Botada no Popô [Arrochadeira]" at bounding box center [240, 184] width 94 height 6
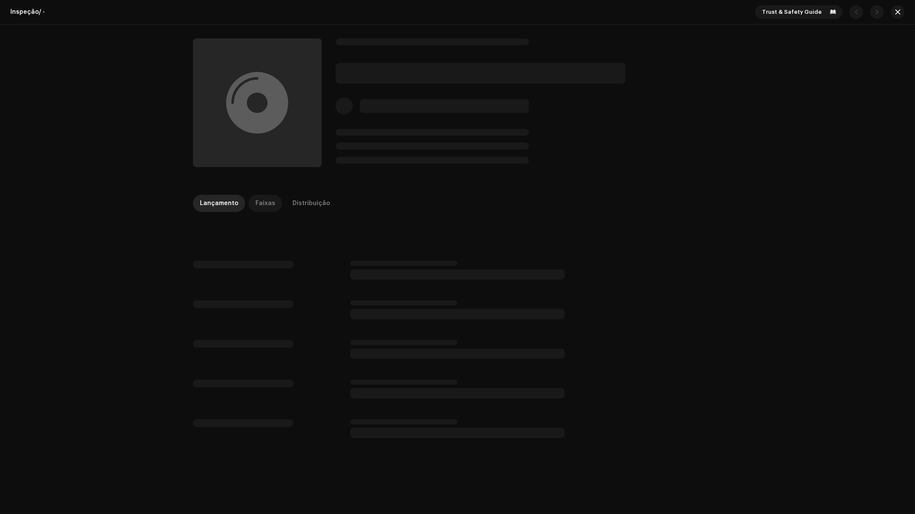
click at [259, 205] on div "Faixas" at bounding box center [266, 203] width 20 height 17
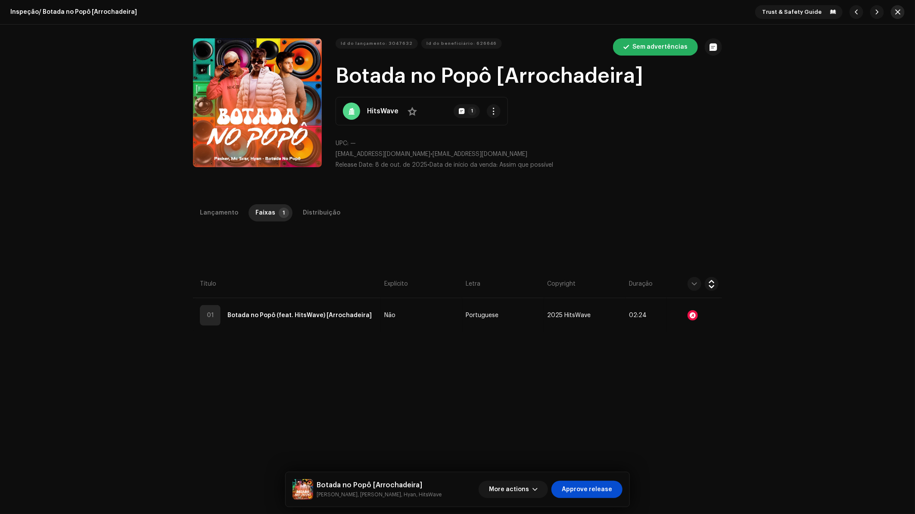
click at [898, 12] on button "button" at bounding box center [898, 12] width 14 height 14
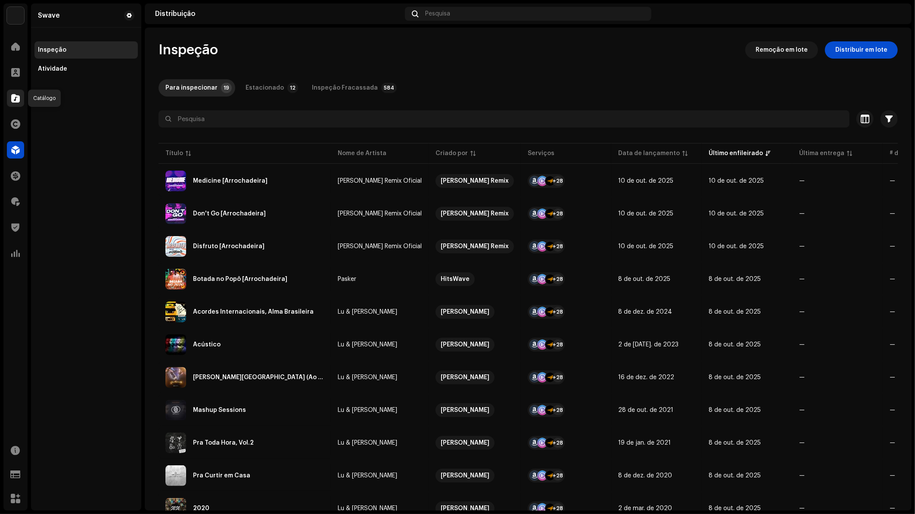
click at [17, 99] on span at bounding box center [15, 98] width 9 height 7
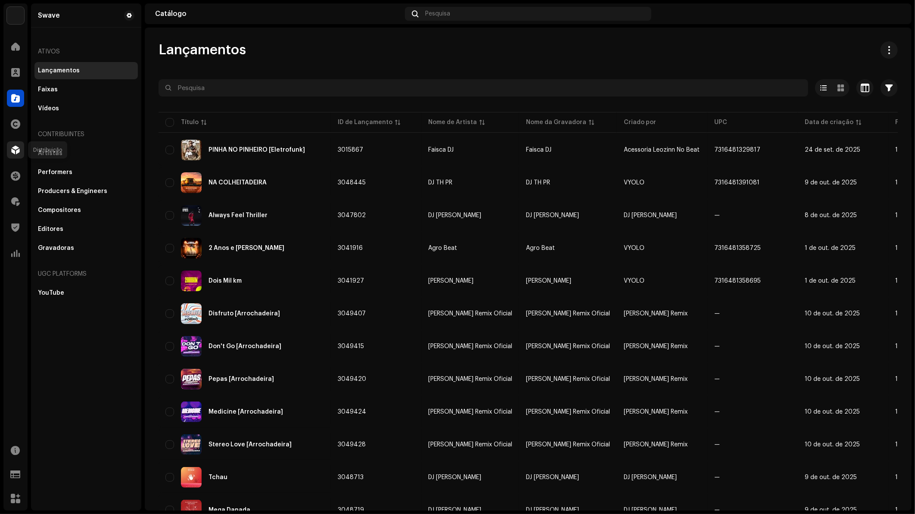
click at [14, 149] on span at bounding box center [15, 150] width 9 height 7
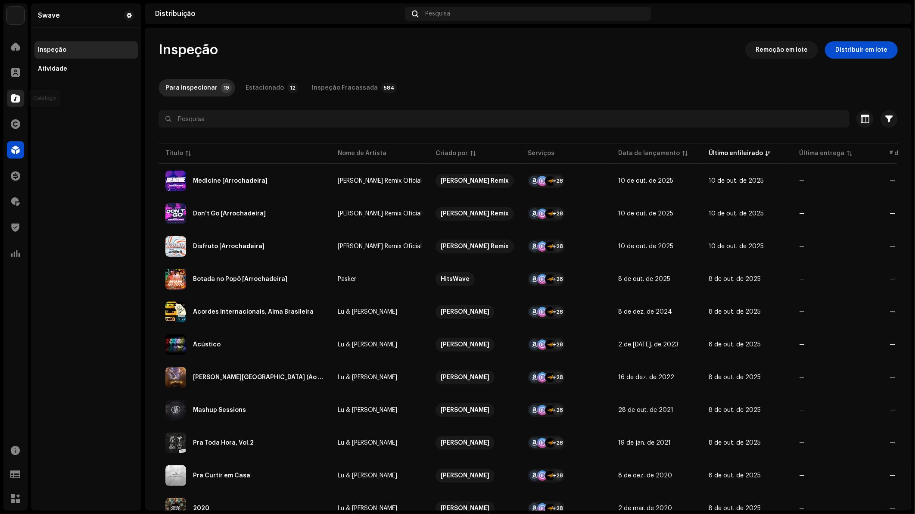
click at [16, 93] on div at bounding box center [15, 98] width 17 height 17
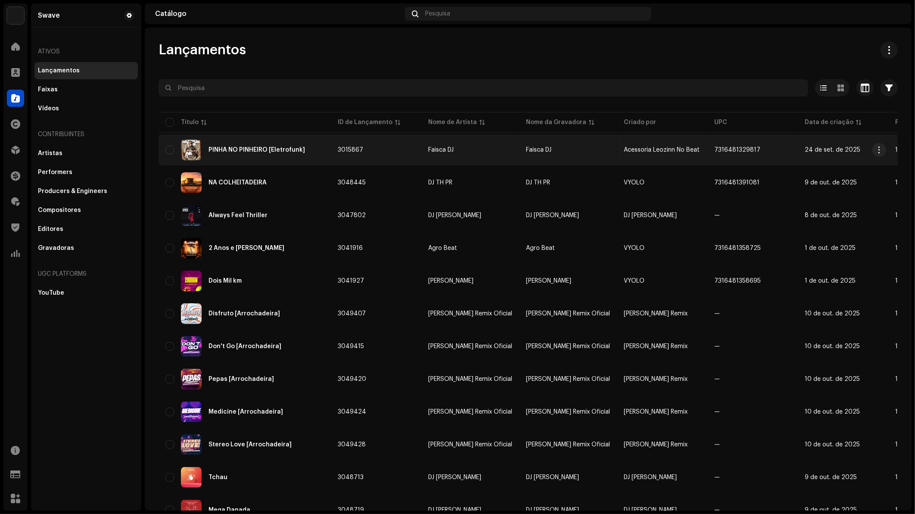
click at [265, 154] on div "PINHA NO PINHEIRO [Eletrofunk]" at bounding box center [244, 150] width 159 height 21
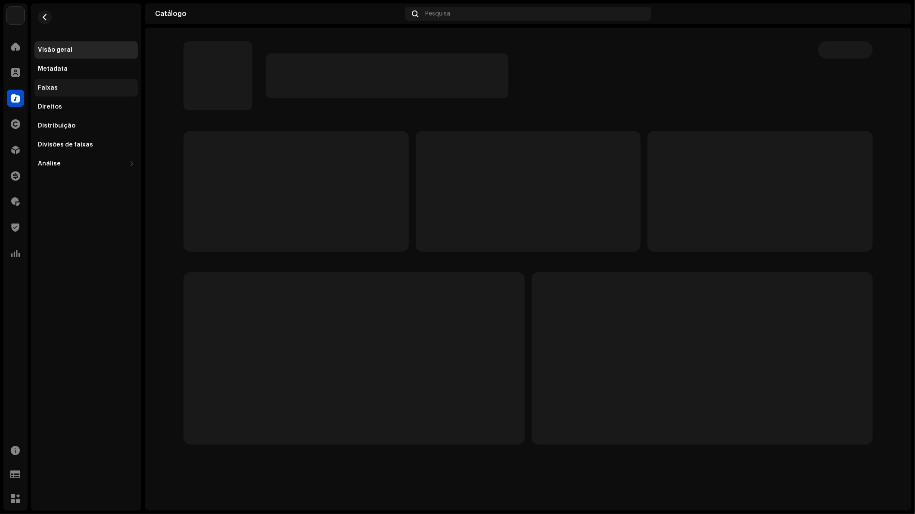
click at [70, 92] on div "Faixas" at bounding box center [85, 87] width 103 height 17
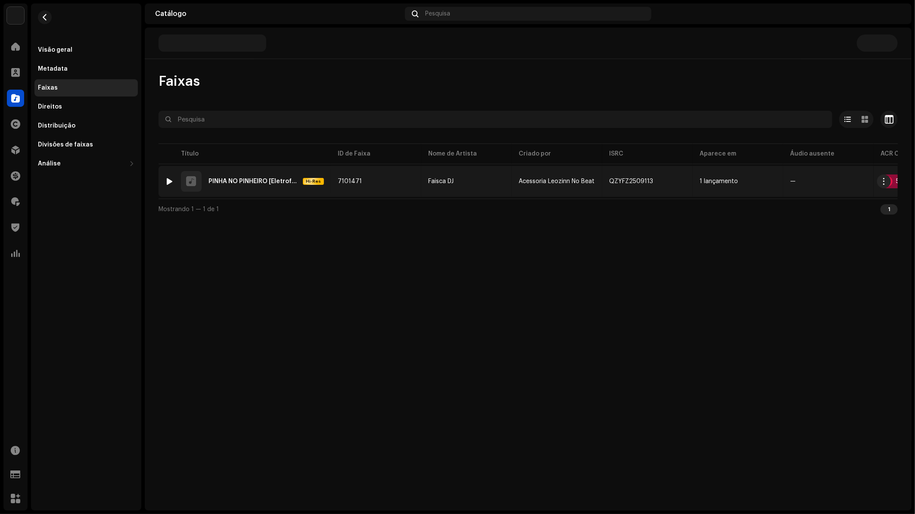
click at [895, 183] on div "5 Correspondências de áudio" at bounding box center [933, 182] width 105 height 14
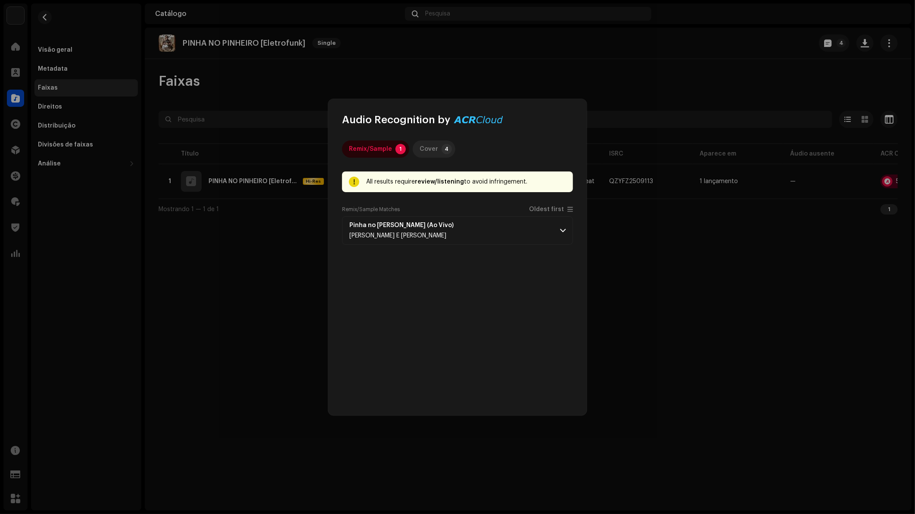
click at [434, 146] on div "Cover" at bounding box center [429, 148] width 19 height 17
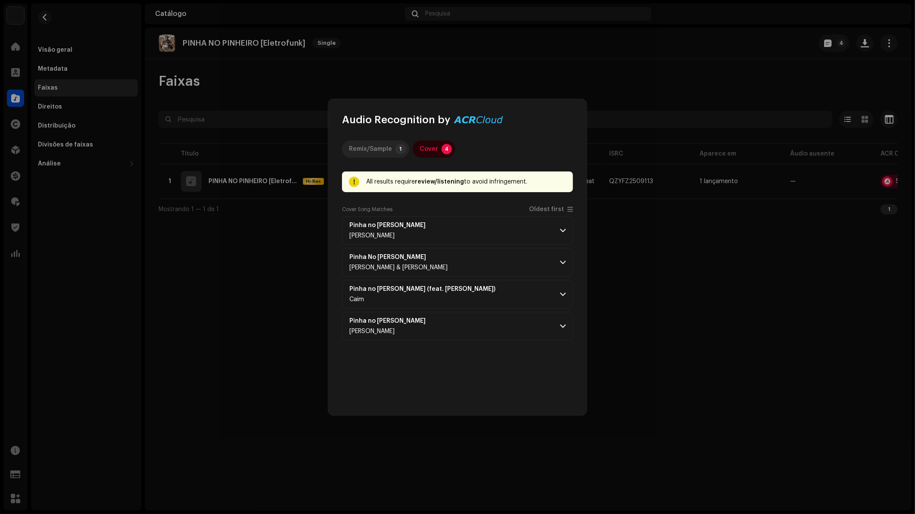
click at [377, 145] on div "Remix/Sample" at bounding box center [370, 148] width 43 height 17
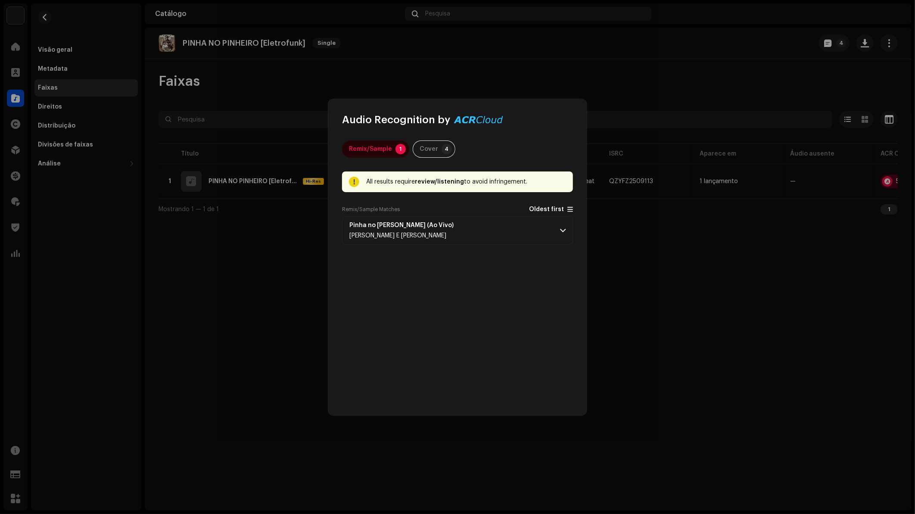
click at [562, 208] on span "Oldest first" at bounding box center [546, 209] width 35 height 6
click at [536, 224] on p-accordion-header "Pinha no Pinheiro (Ao Vivo) Fred E Pedrito" at bounding box center [457, 230] width 231 height 28
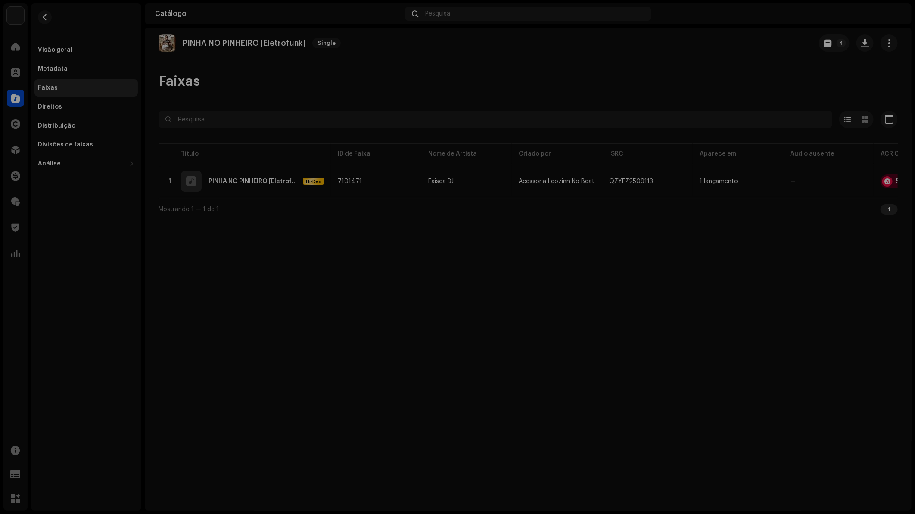
click at [627, 237] on div "Audio Recognition by Remix/Sample 1 Cover 4 All results require review/listenin…" at bounding box center [457, 257] width 915 height 514
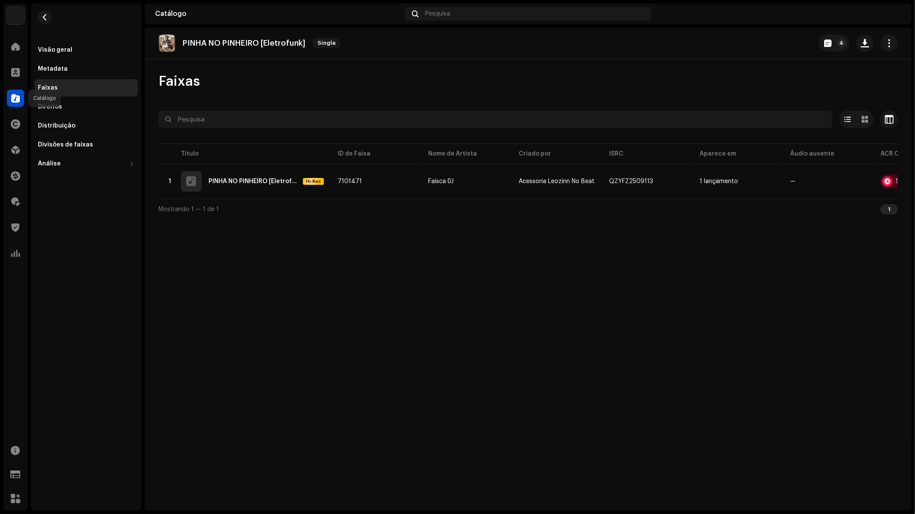
click at [18, 101] on span at bounding box center [15, 98] width 9 height 7
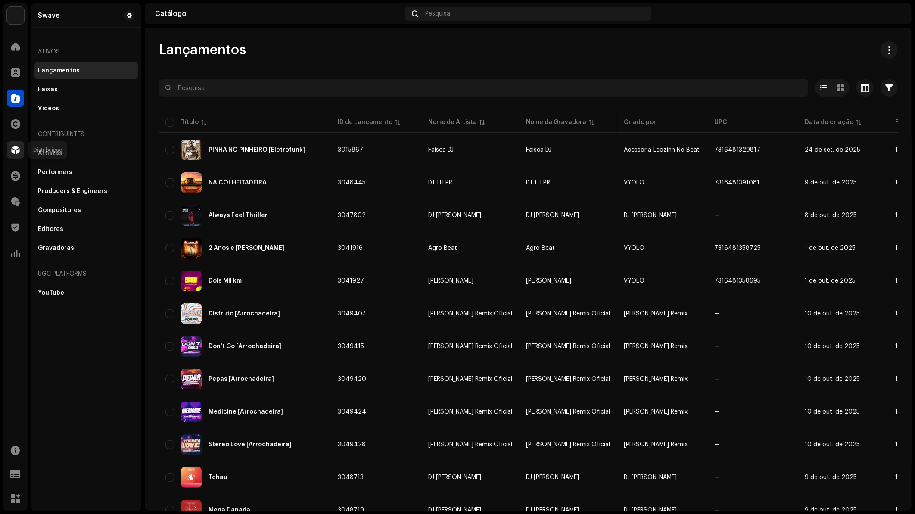
click at [16, 142] on div at bounding box center [15, 149] width 17 height 17
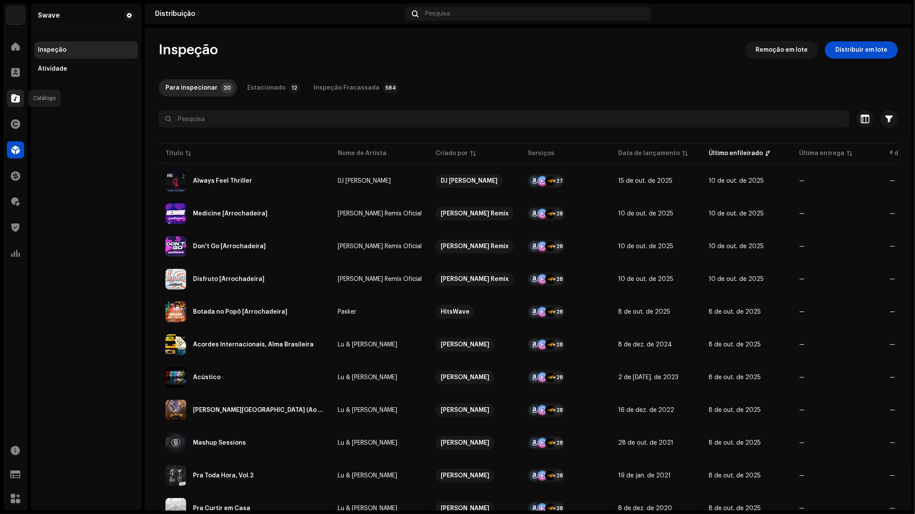
click at [18, 98] on span at bounding box center [15, 98] width 9 height 7
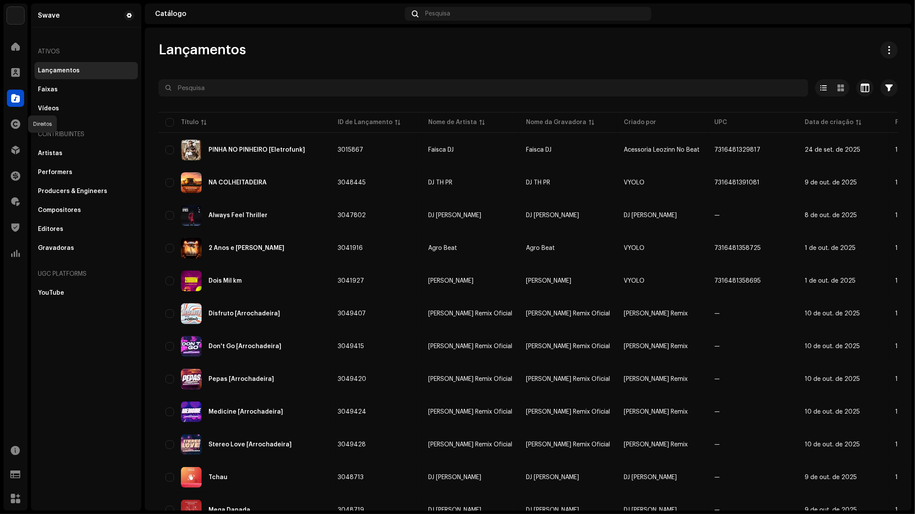
drag, startPoint x: 13, startPoint y: 121, endPoint x: 28, endPoint y: 118, distance: 15.3
click at [13, 121] on span at bounding box center [15, 124] width 9 height 7
click at [19, 151] on span at bounding box center [15, 150] width 9 height 7
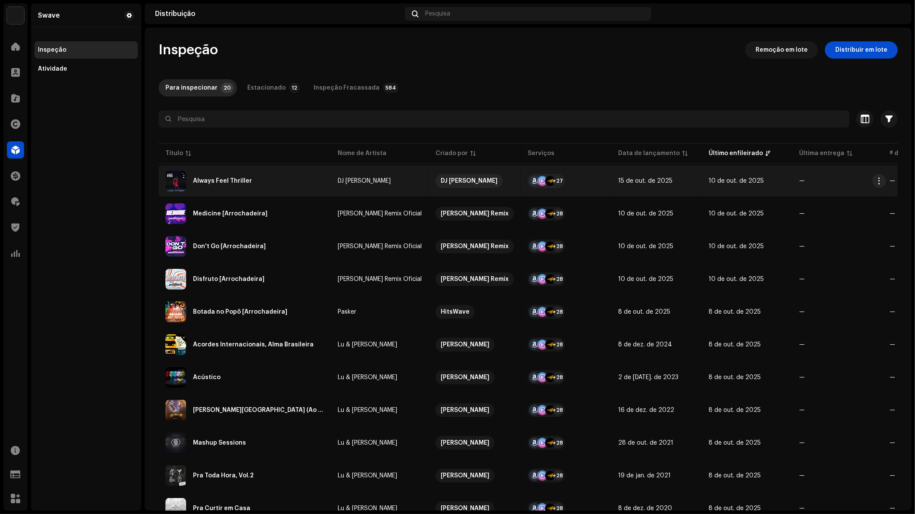
click at [224, 173] on div "Always Feel Thriller" at bounding box center [244, 181] width 159 height 21
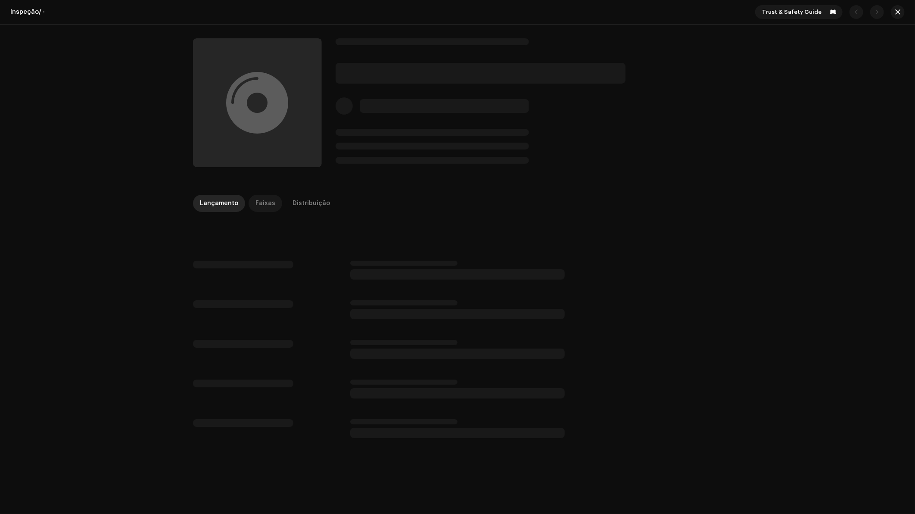
click at [268, 205] on div "Faixas" at bounding box center [266, 203] width 20 height 17
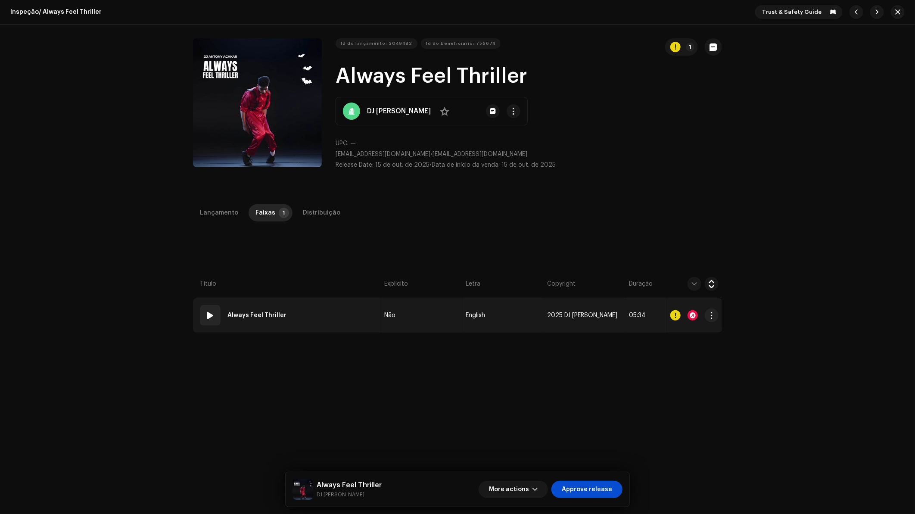
click at [691, 315] on div at bounding box center [693, 315] width 10 height 10
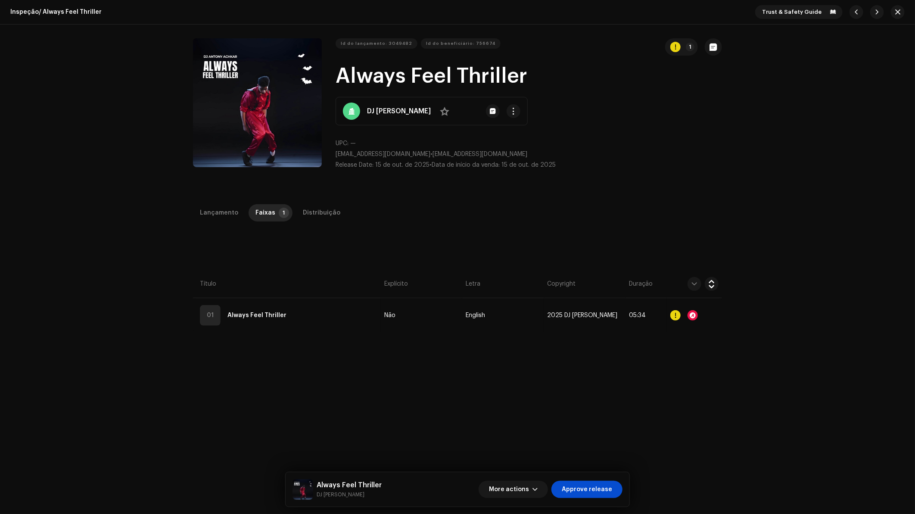
click at [629, 204] on div "Audio Recognition by AcrCloud is still processing the audio file. Do NOT approv…" at bounding box center [457, 257] width 915 height 514
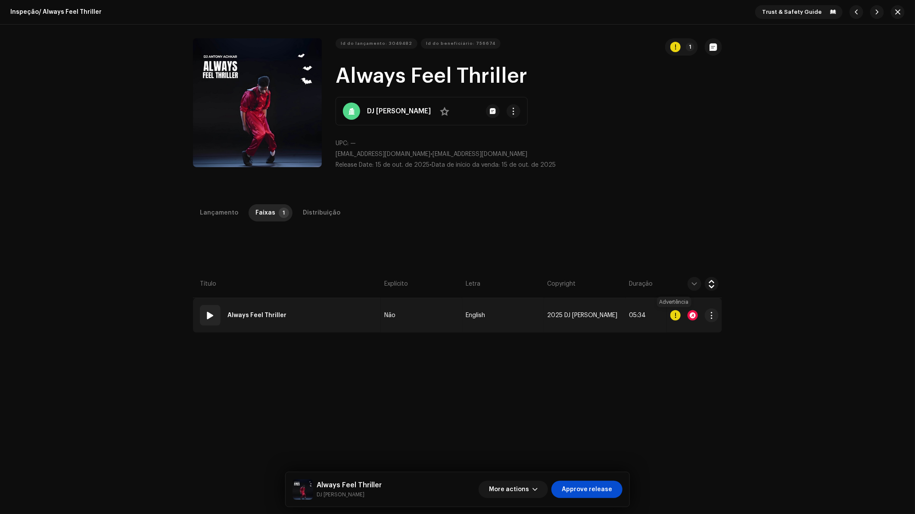
click at [674, 314] on div at bounding box center [676, 315] width 10 height 10
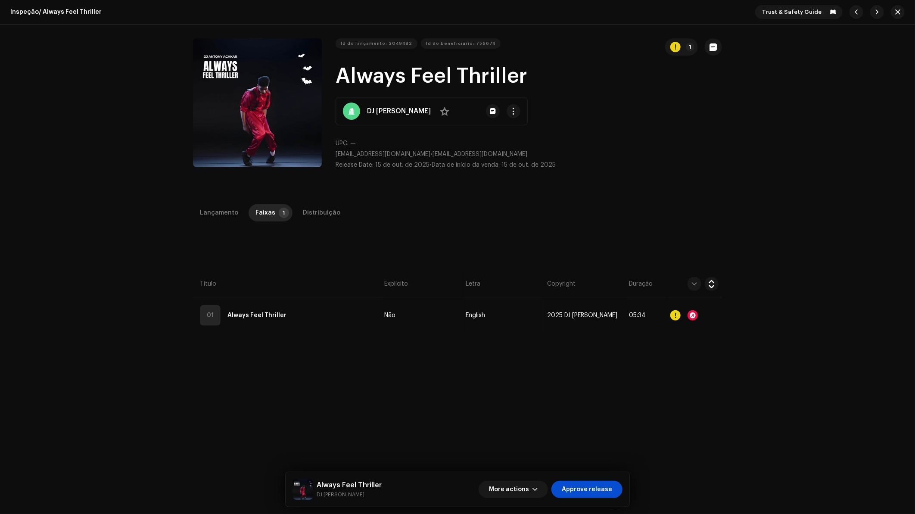
click at [674, 217] on div "Erros e Alertas Erro Alertas 1 Revise esses avisos para ver se você precisa cor…" at bounding box center [457, 257] width 915 height 514
click at [276, 97] on button "Zoom Image" at bounding box center [257, 102] width 129 height 129
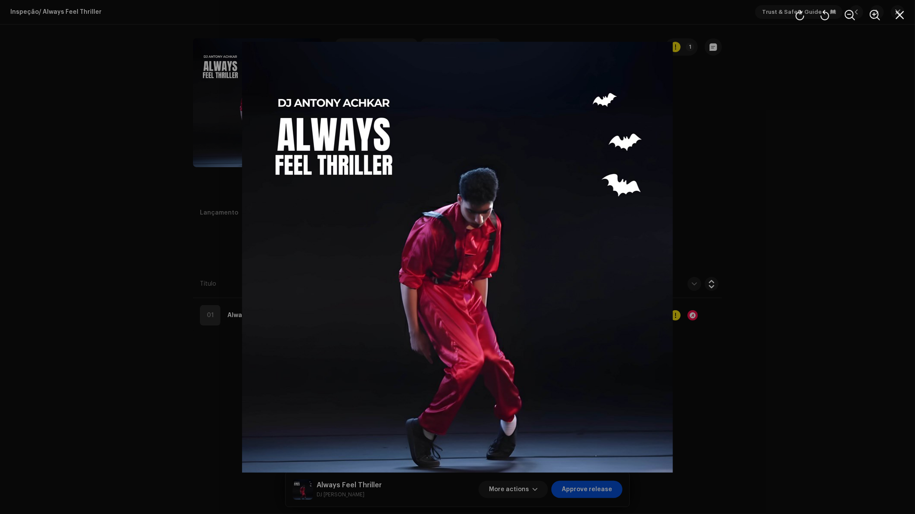
click at [741, 143] on div at bounding box center [457, 257] width 915 height 514
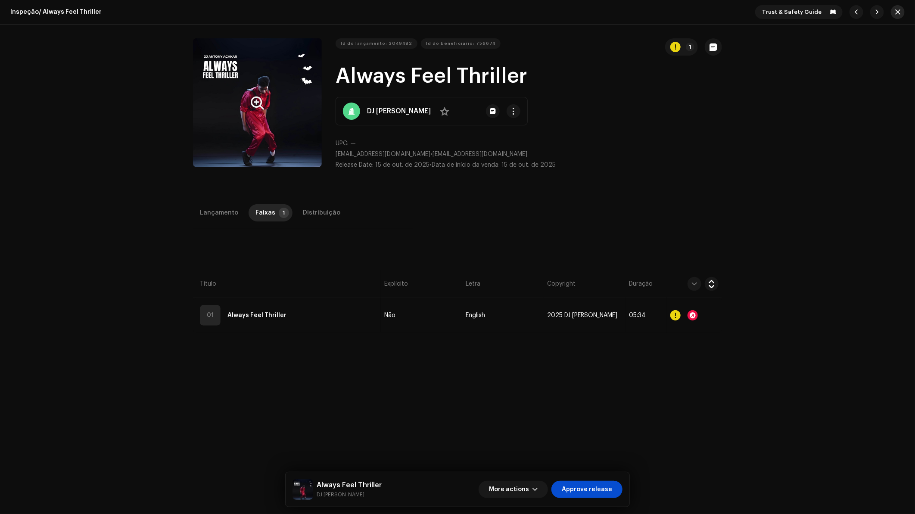
click at [895, 14] on span "button" at bounding box center [897, 12] width 5 height 7
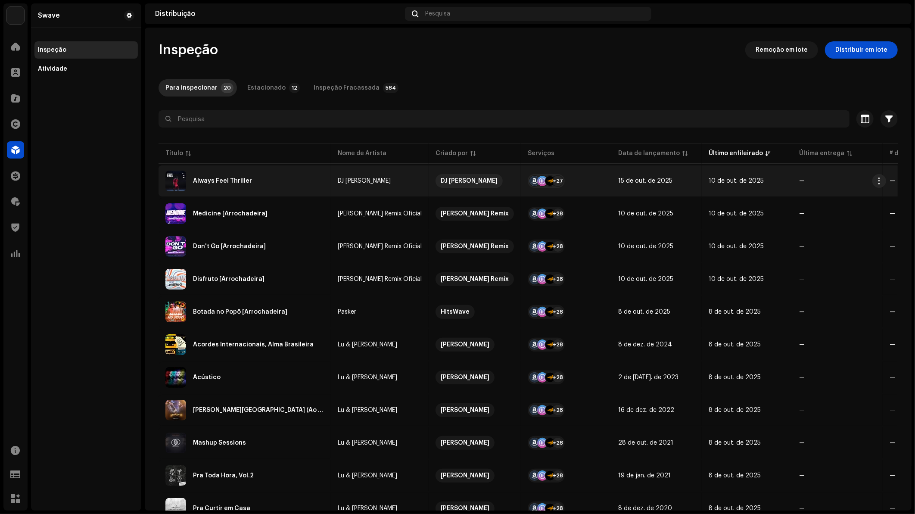
click at [225, 183] on div "Always Feel Thriller" at bounding box center [222, 181] width 59 height 6
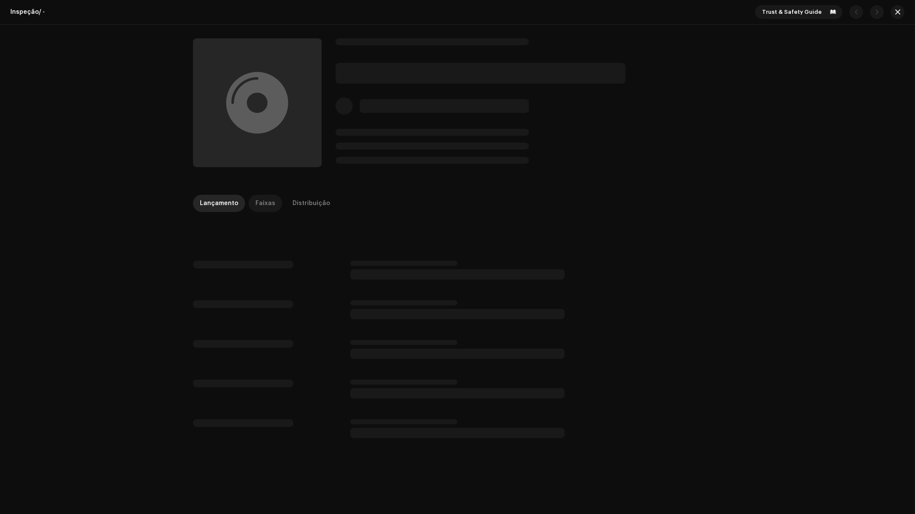
click at [263, 205] on div "Faixas" at bounding box center [266, 203] width 20 height 17
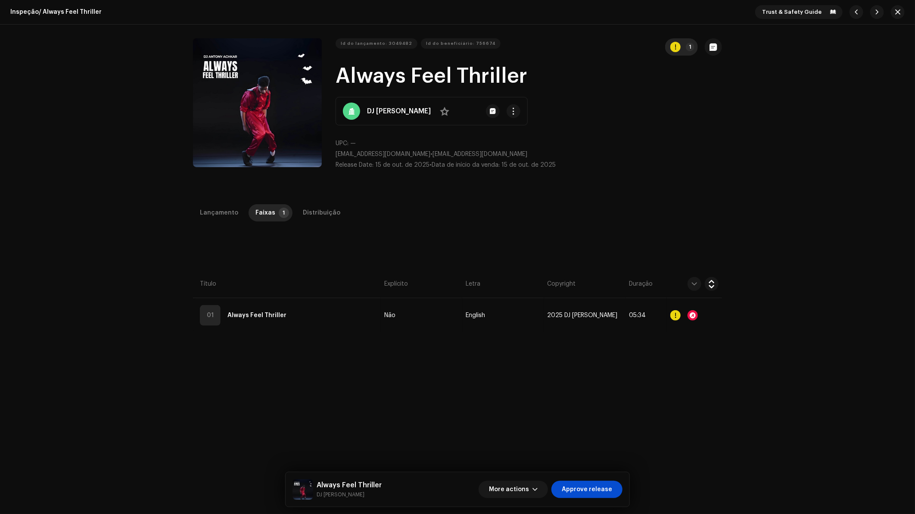
click at [676, 54] on button "1" at bounding box center [681, 46] width 33 height 17
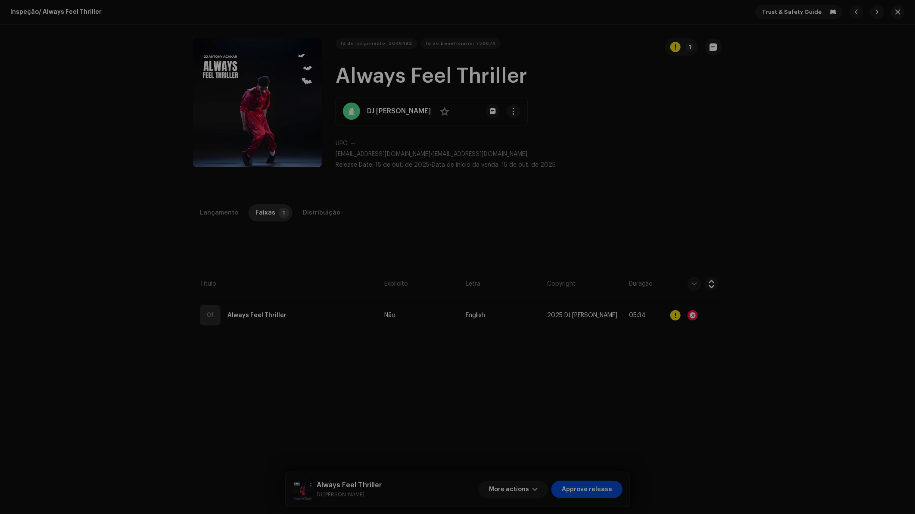
click at [724, 116] on div "Erros e Alertas Erro Alertas 1 Revise esses avisos para ver se você precisa cor…" at bounding box center [457, 257] width 915 height 514
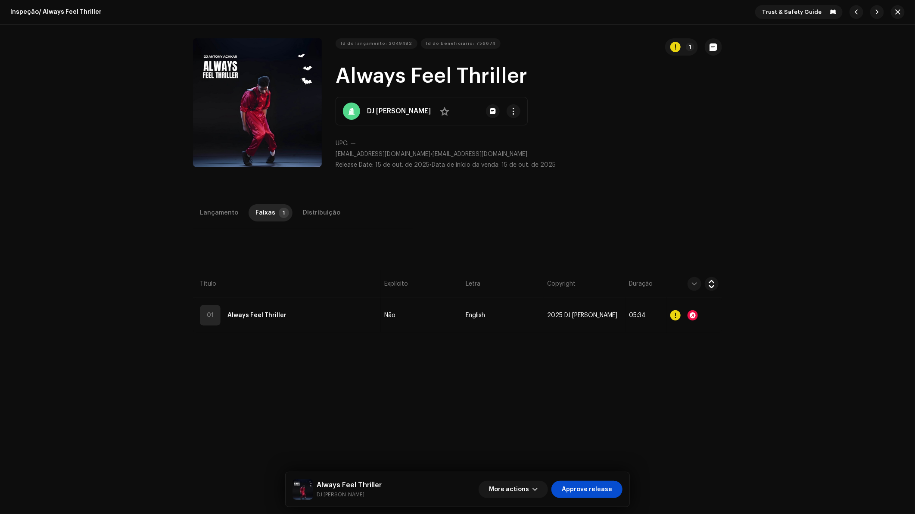
click at [898, 12] on button "button" at bounding box center [898, 12] width 14 height 14
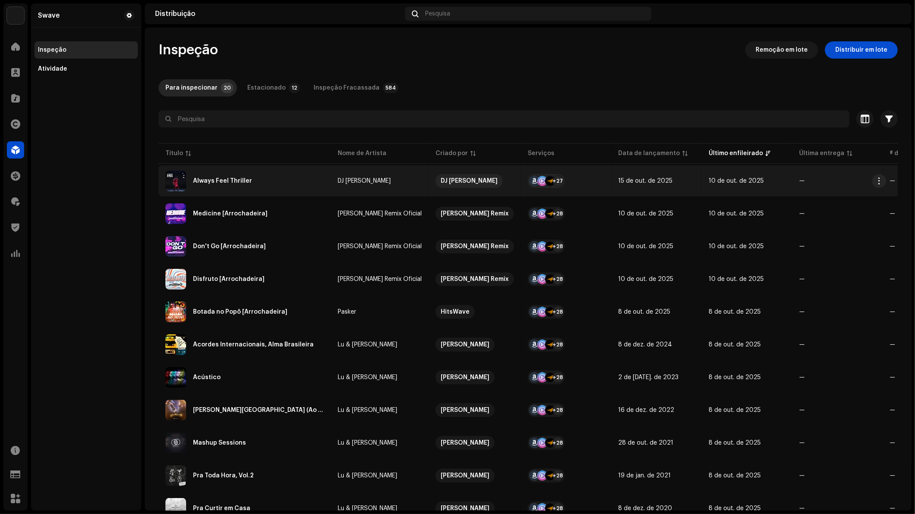
click at [265, 172] on div "Always Feel Thriller" at bounding box center [244, 181] width 159 height 21
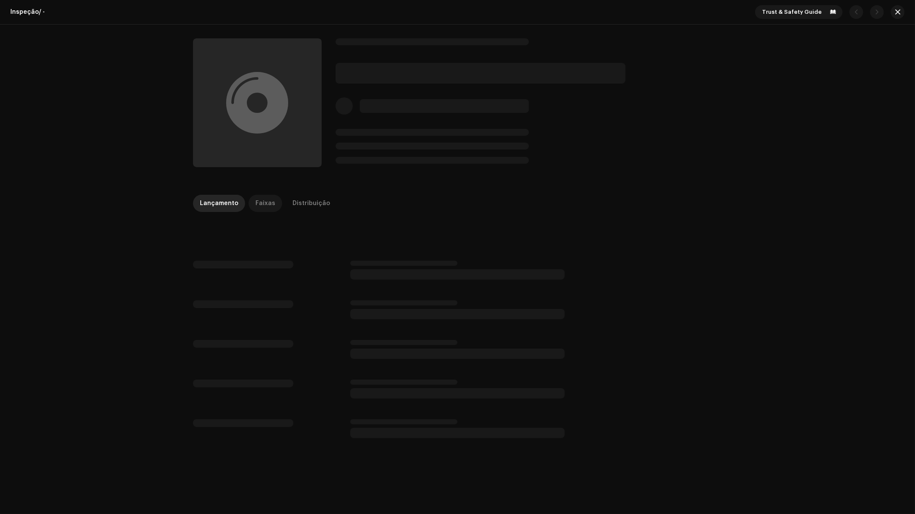
click at [268, 197] on div "Faixas" at bounding box center [266, 203] width 20 height 17
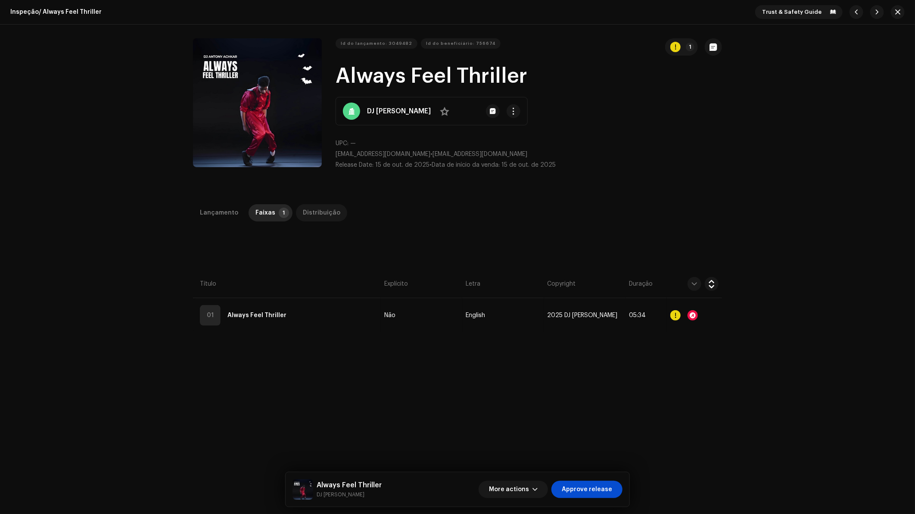
click at [318, 214] on div "Distribuição" at bounding box center [321, 212] width 37 height 17
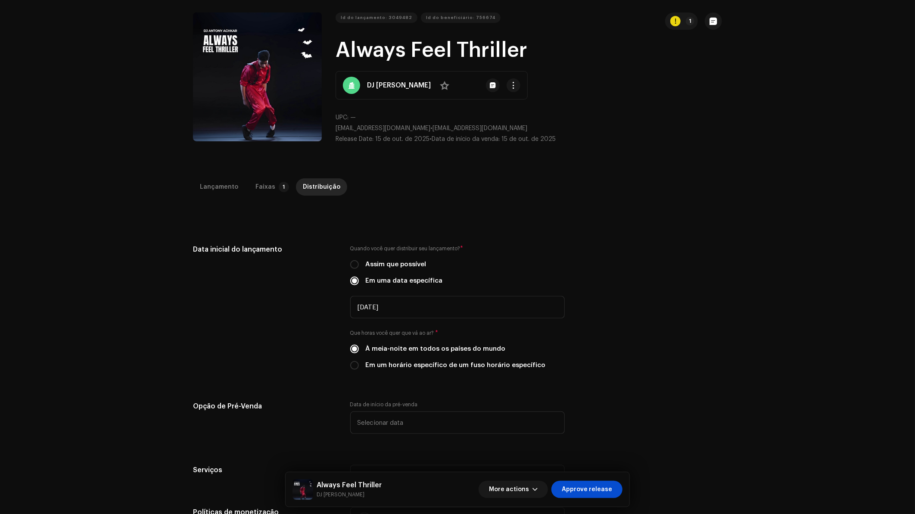
scroll to position [15, 0]
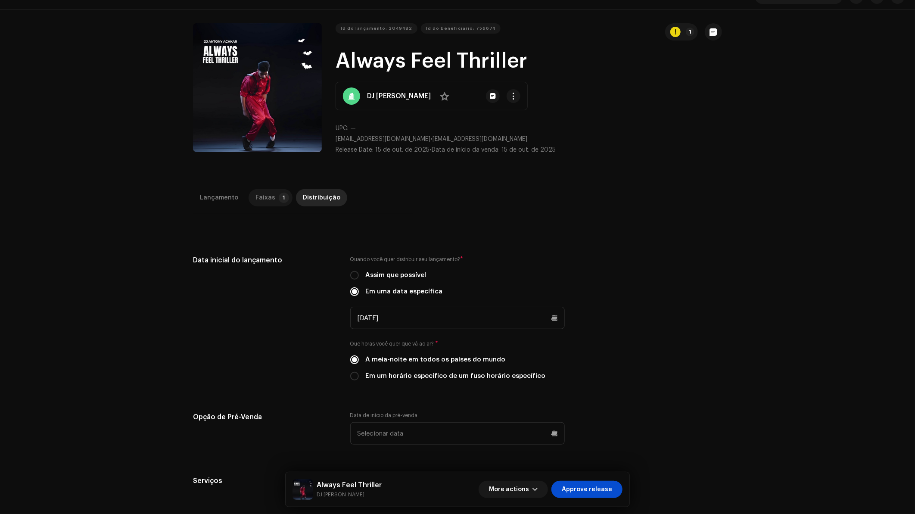
click at [272, 196] on p-tab "Faixas 1" at bounding box center [271, 197] width 44 height 17
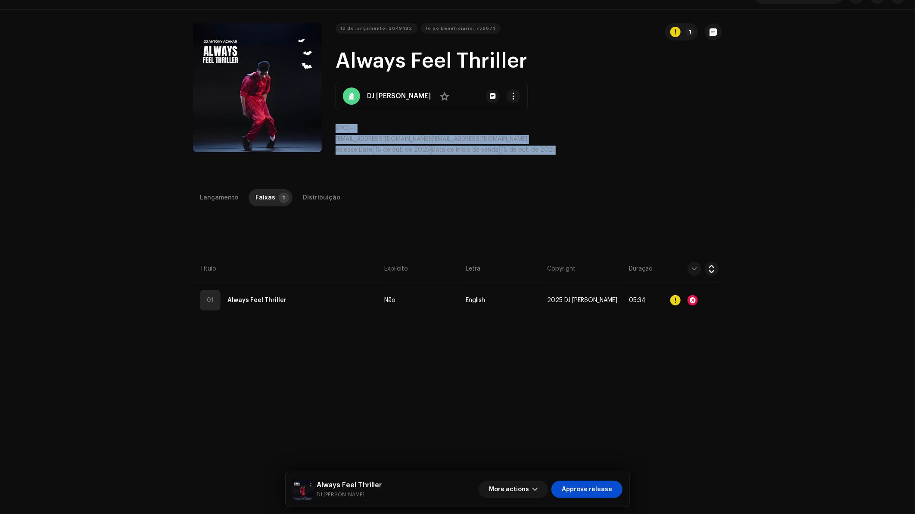
drag, startPoint x: 335, startPoint y: 129, endPoint x: 558, endPoint y: 156, distance: 224.4
click at [558, 156] on div "Id do lançamento: 3049482 Id do beneficiário: 756674 1 Always Feel Thriller DJ …" at bounding box center [529, 92] width 387 height 138
click at [558, 155] on div "Id do lançamento: 3049482 Id do beneficiário: 756674 1 Always Feel Thriller DJ …" at bounding box center [529, 92] width 387 height 138
click at [553, 152] on span "15 de out. de 2025" at bounding box center [529, 150] width 54 height 6
drag, startPoint x: 559, startPoint y: 150, endPoint x: 333, endPoint y: 127, distance: 227.4
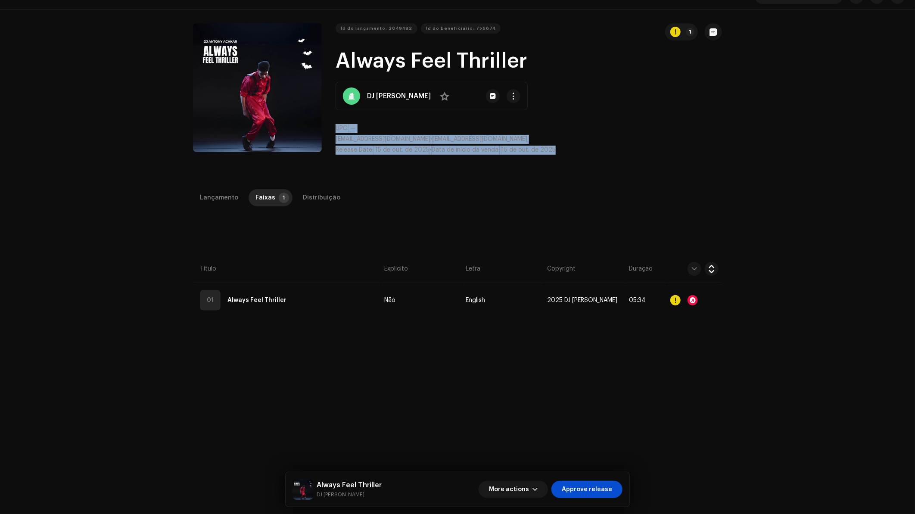
click at [333, 127] on div "Id do lançamento: 3049482 Id do beneficiário: 756674 1 Always Feel Thriller DJ …" at bounding box center [457, 92] width 529 height 138
click at [337, 135] on p "djaaproductions@gmail.com • djaaproductions@gmail.com" at bounding box center [529, 139] width 387 height 9
drag, startPoint x: 334, startPoint y: 125, endPoint x: 562, endPoint y: 153, distance: 230.4
click at [562, 153] on div "UPC: — djaaproductions@gmail.com • djaaproductions@gmail.com Release Date: 15 d…" at bounding box center [529, 139] width 387 height 31
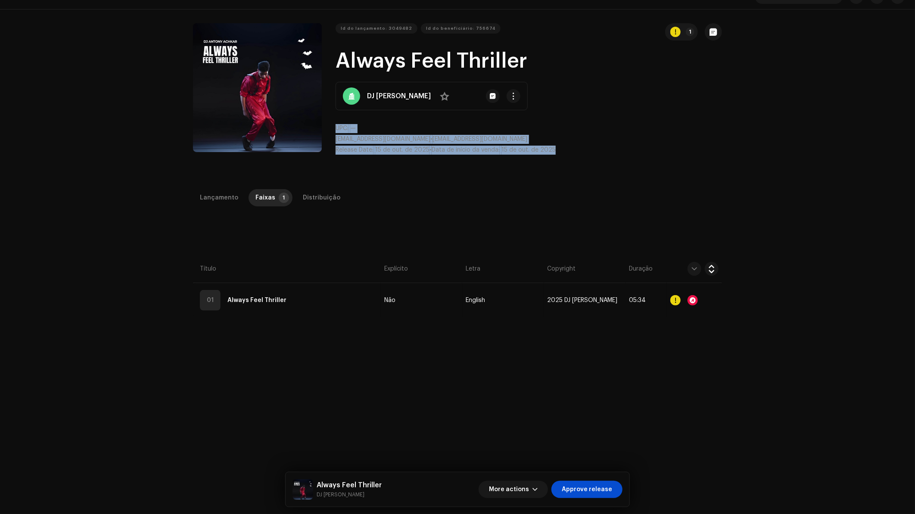
click at [559, 151] on p "Release Date: 15 de out. de 2025 • Data de início da venda: 15 de out. de 2025" at bounding box center [529, 150] width 387 height 9
click at [554, 150] on span "15 de out. de 2025" at bounding box center [529, 150] width 54 height 6
drag, startPoint x: 558, startPoint y: 151, endPoint x: 334, endPoint y: 129, distance: 225.2
click at [336, 129] on div "UPC: — djaaproductions@gmail.com • djaaproductions@gmail.com Release Date: 15 d…" at bounding box center [529, 139] width 387 height 31
click at [334, 128] on div "Id do lançamento: 3049482 Id do beneficiário: 756674 1 Always Feel Thriller DJ …" at bounding box center [457, 92] width 529 height 138
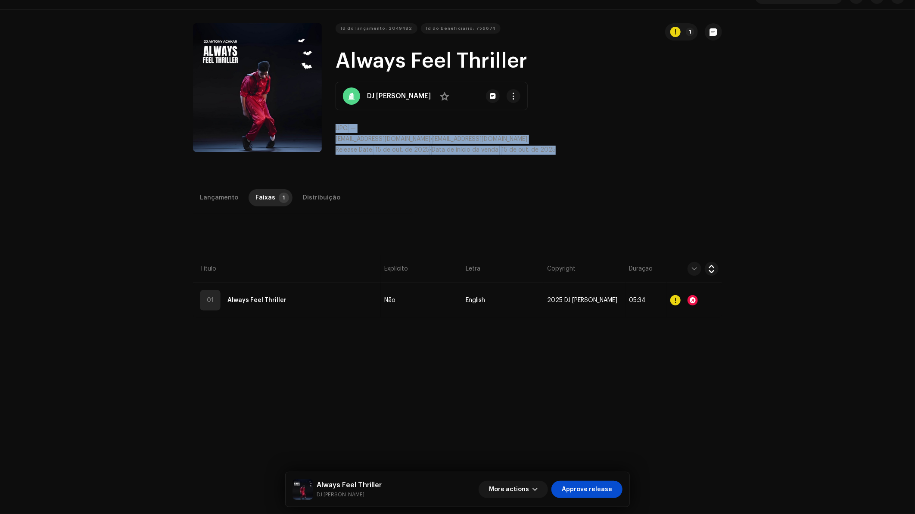
click at [336, 128] on span "UPC:" at bounding box center [342, 128] width 13 height 6
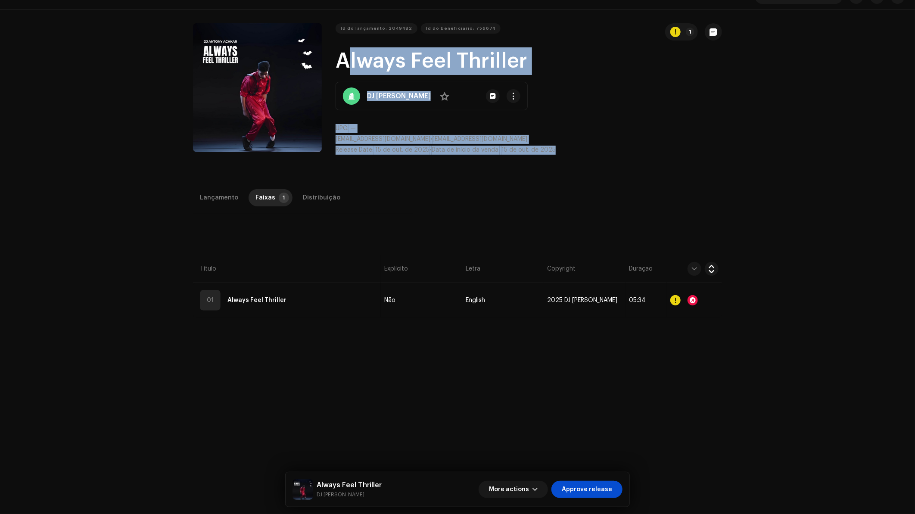
drag, startPoint x: 334, startPoint y: 58, endPoint x: 574, endPoint y: 155, distance: 258.3
click at [574, 155] on div "Id do lançamento: 3049482 Id do beneficiário: 756674 1 Always Feel Thriller DJ …" at bounding box center [529, 92] width 387 height 138
click at [574, 154] on p "Release Date: 15 de out. de 2025 • Data de início da venda: 15 de out. de 2025" at bounding box center [529, 150] width 387 height 9
click at [312, 199] on div "Distribuição" at bounding box center [321, 197] width 37 height 17
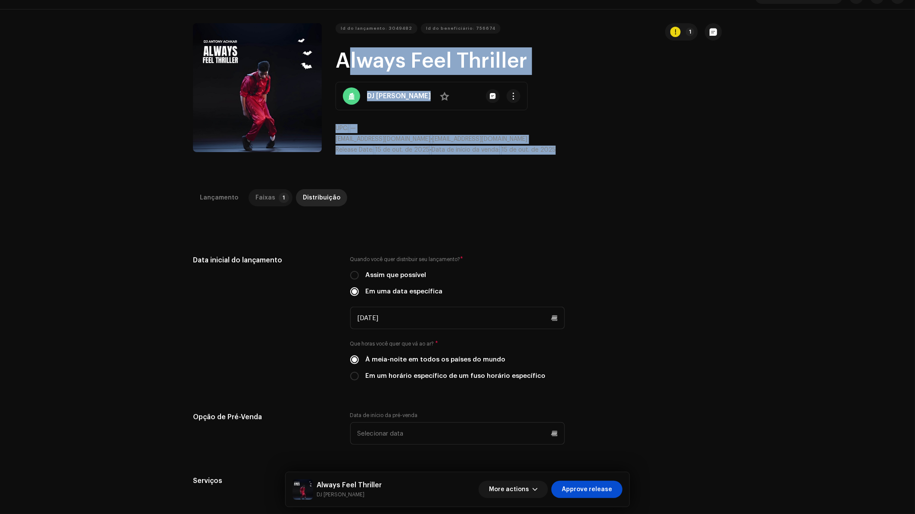
click at [279, 195] on p-badge "1" at bounding box center [284, 198] width 10 height 10
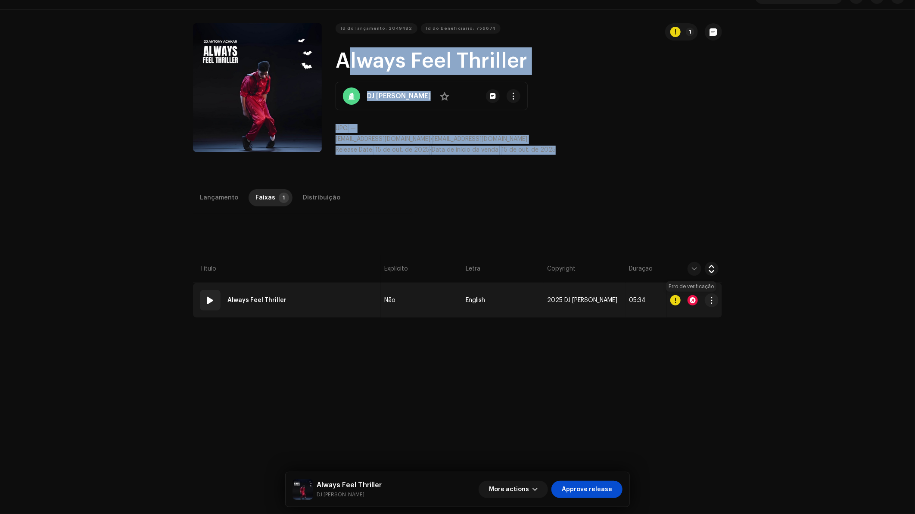
click at [692, 298] on div at bounding box center [693, 300] width 10 height 10
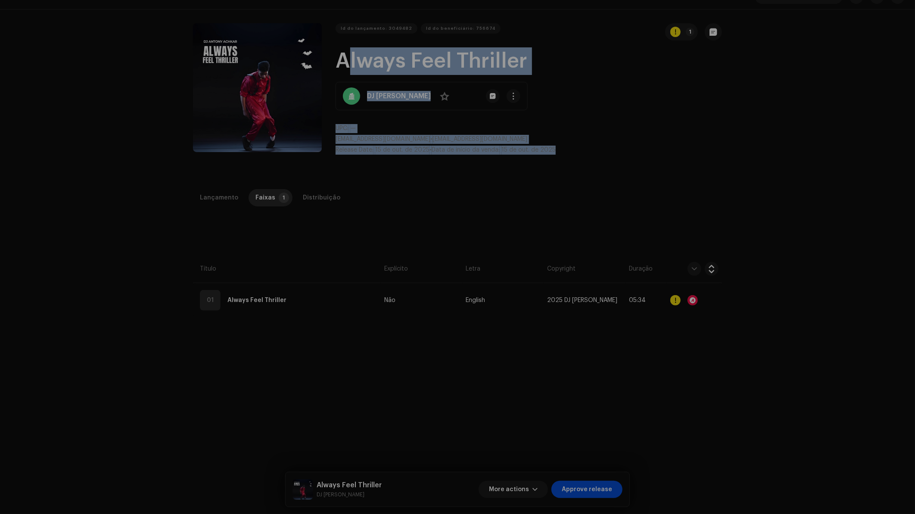
click at [656, 228] on div "Audio Recognition by" at bounding box center [457, 257] width 915 height 514
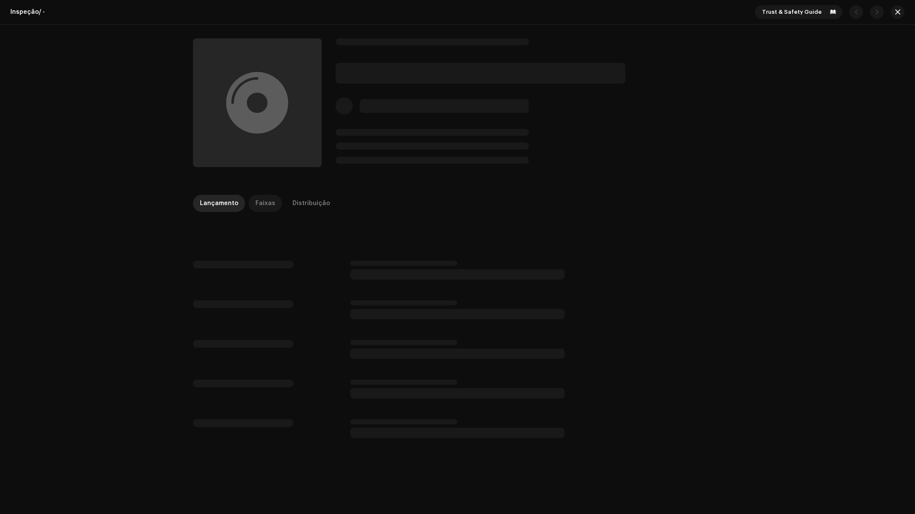
click at [271, 203] on p-tab "Faixas" at bounding box center [266, 203] width 34 height 17
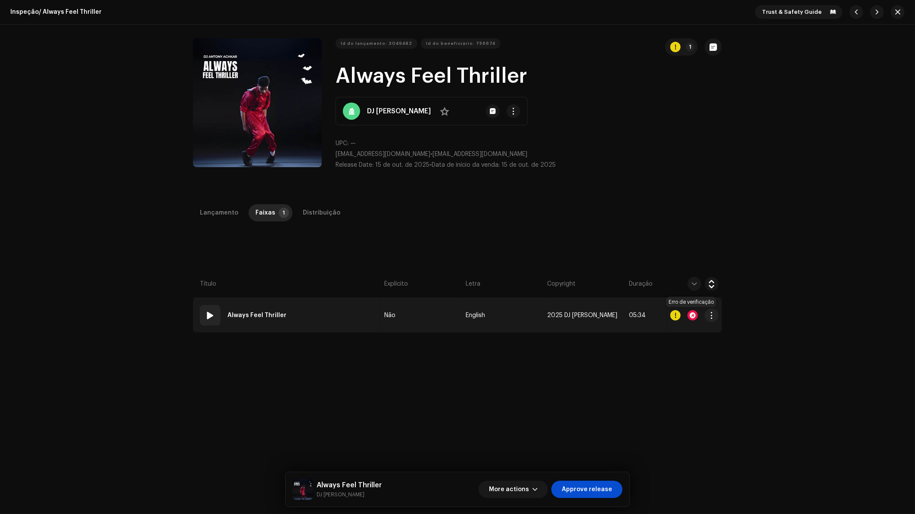
click at [690, 316] on div at bounding box center [693, 315] width 10 height 10
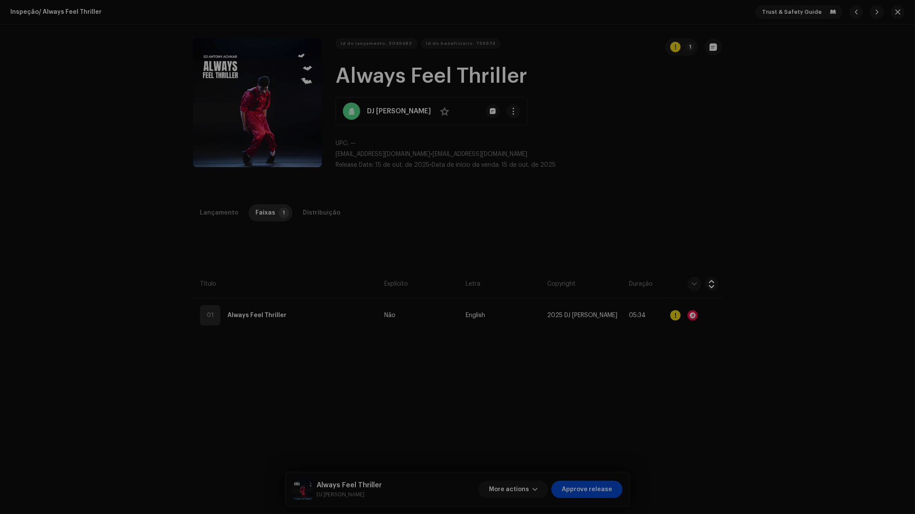
click at [654, 196] on div "Audio Recognition by AcrCloud is still processing the audio file. Scheduling a …" at bounding box center [457, 257] width 915 height 514
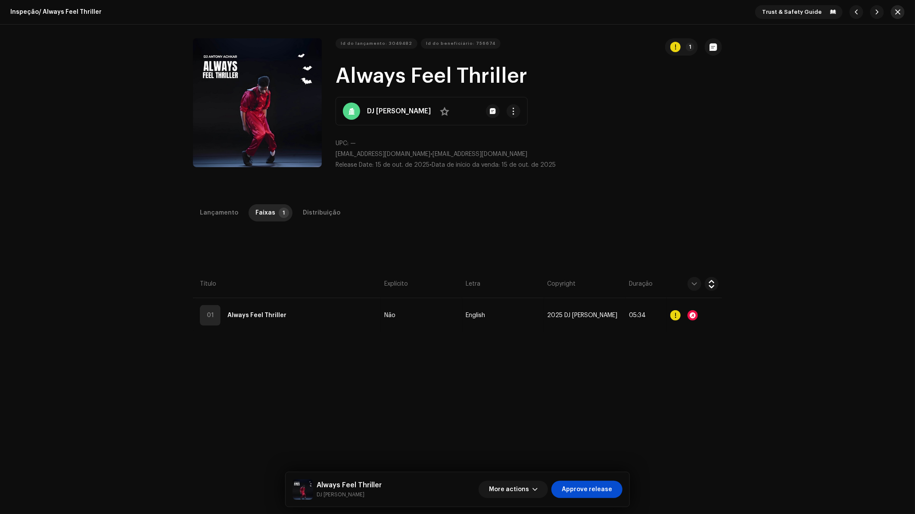
click at [895, 11] on span "button" at bounding box center [897, 12] width 5 height 7
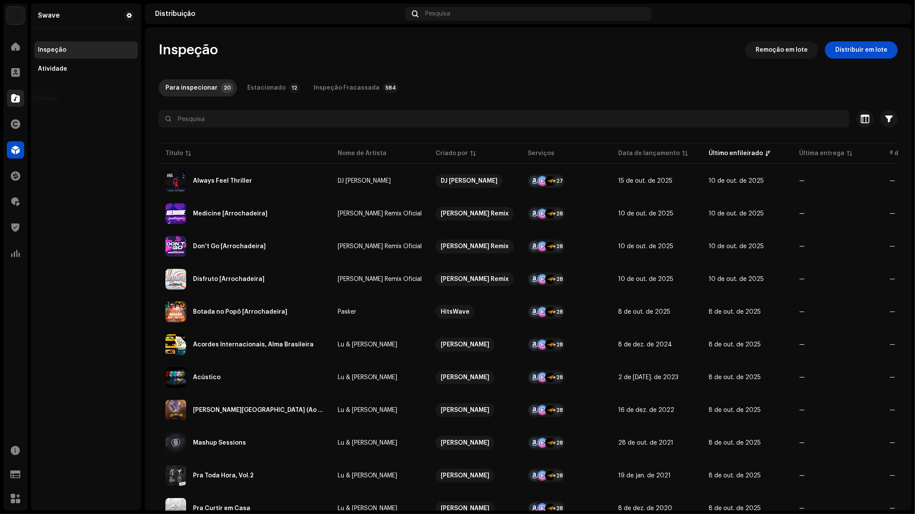
click at [15, 98] on span at bounding box center [15, 98] width 9 height 7
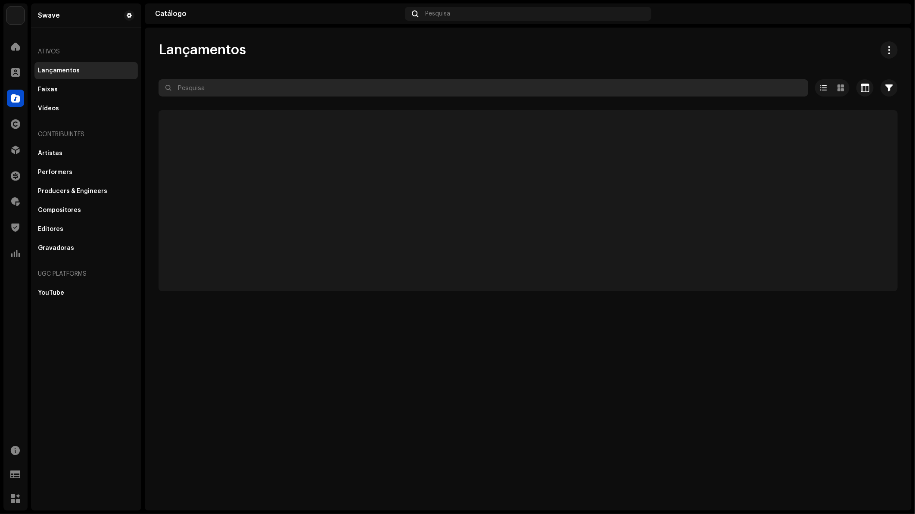
click at [303, 87] on input "text" at bounding box center [484, 87] width 650 height 17
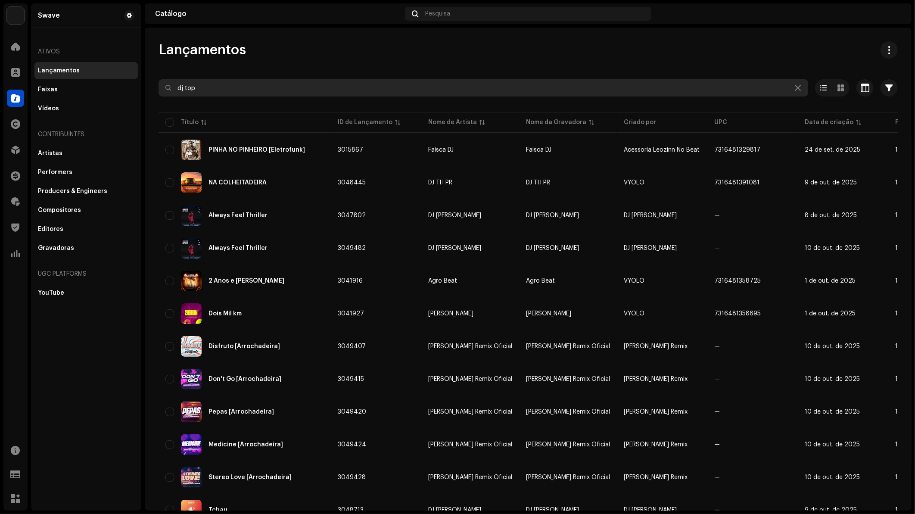
type input "dj topo"
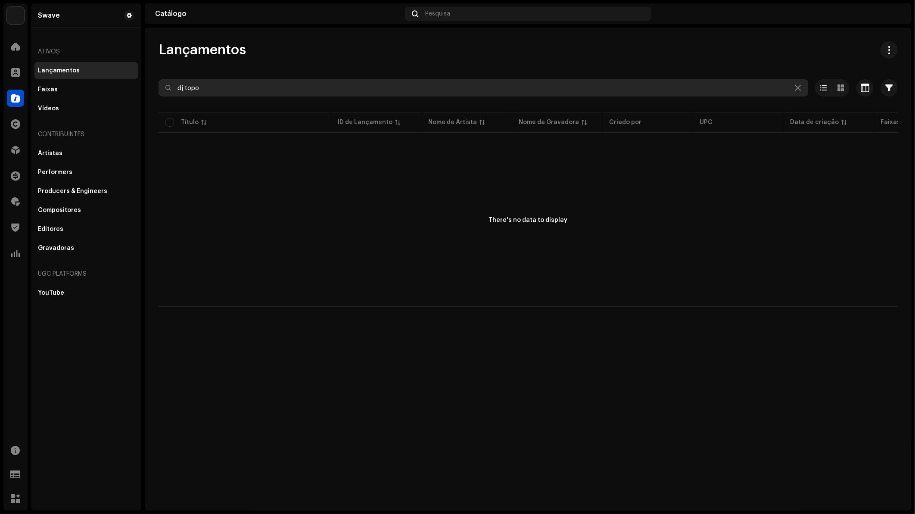
drag, startPoint x: 230, startPoint y: 89, endPoint x: 172, endPoint y: 90, distance: 57.7
click at [172, 90] on input "dj topo" at bounding box center [484, 87] width 650 height 17
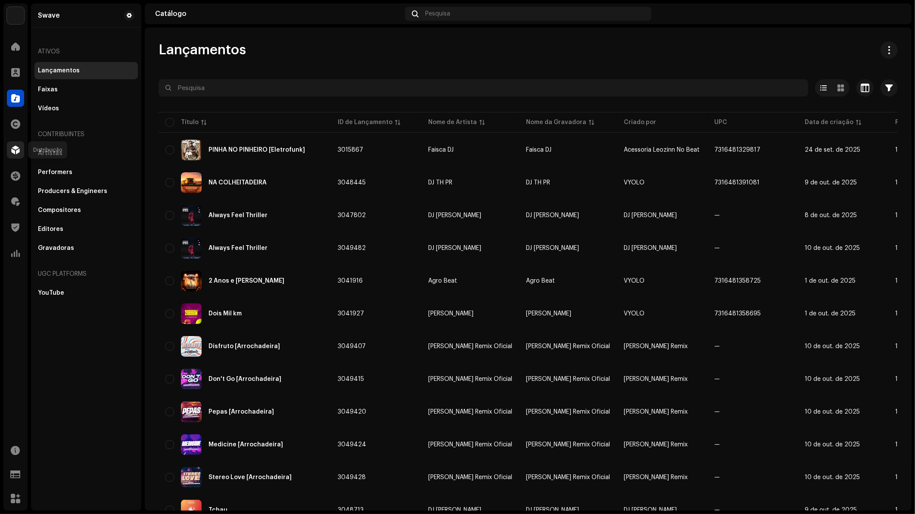
click at [9, 147] on div at bounding box center [15, 149] width 17 height 17
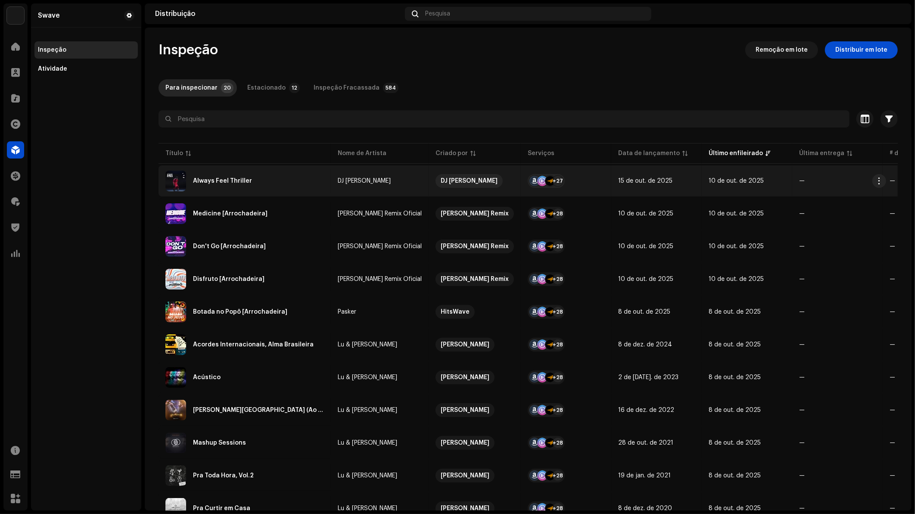
click at [234, 183] on div "Always Feel Thriller" at bounding box center [222, 181] width 59 height 6
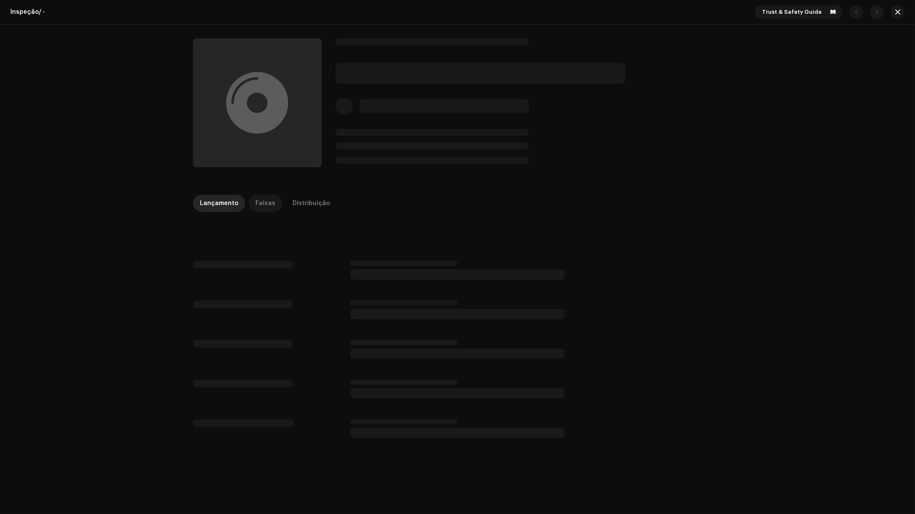
click at [268, 201] on div "Faixas" at bounding box center [266, 203] width 20 height 17
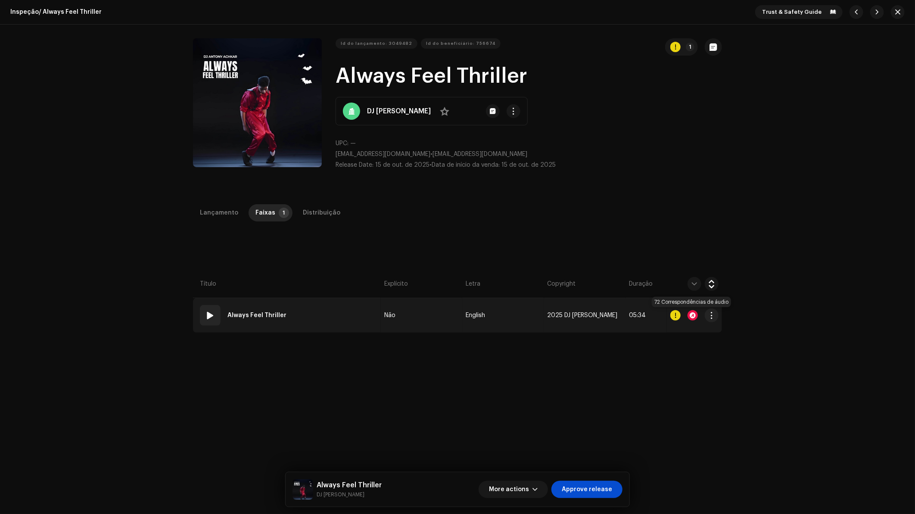
click at [692, 316] on div at bounding box center [693, 315] width 10 height 10
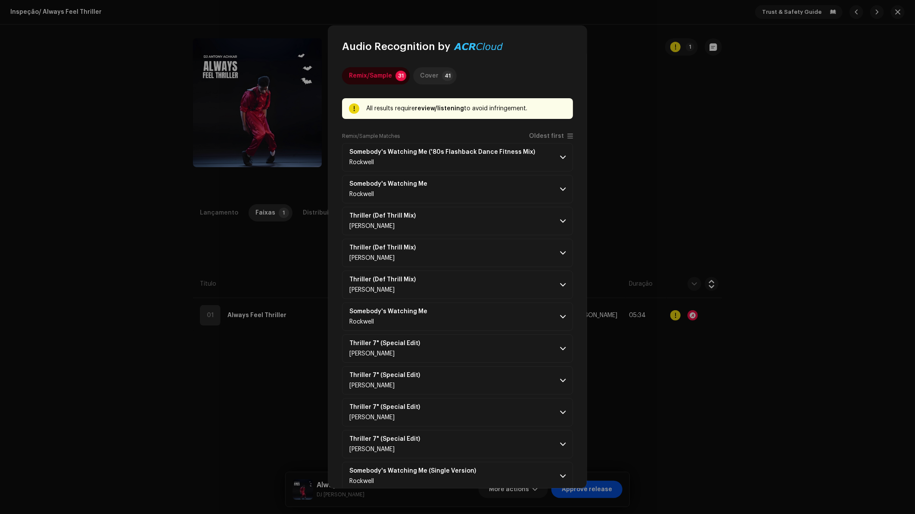
click at [426, 80] on div "Cover" at bounding box center [429, 75] width 19 height 17
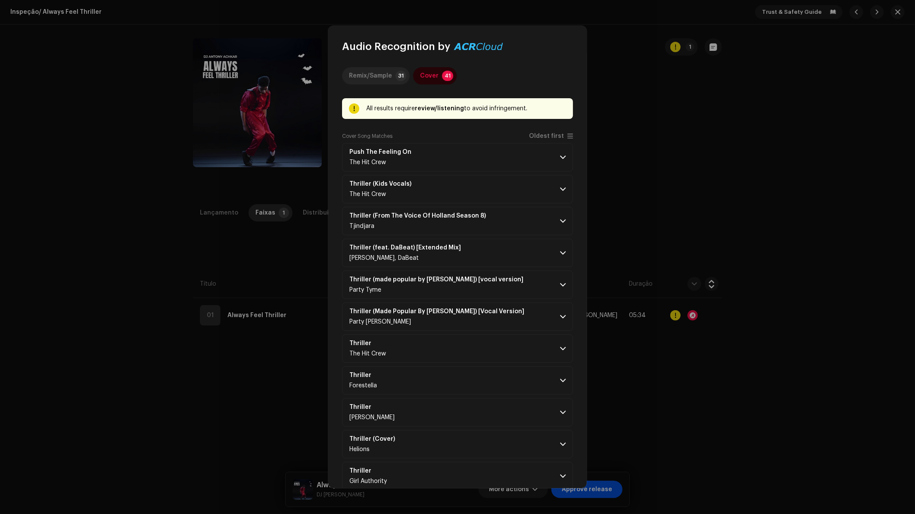
click at [374, 77] on div "Remix/Sample" at bounding box center [370, 75] width 43 height 17
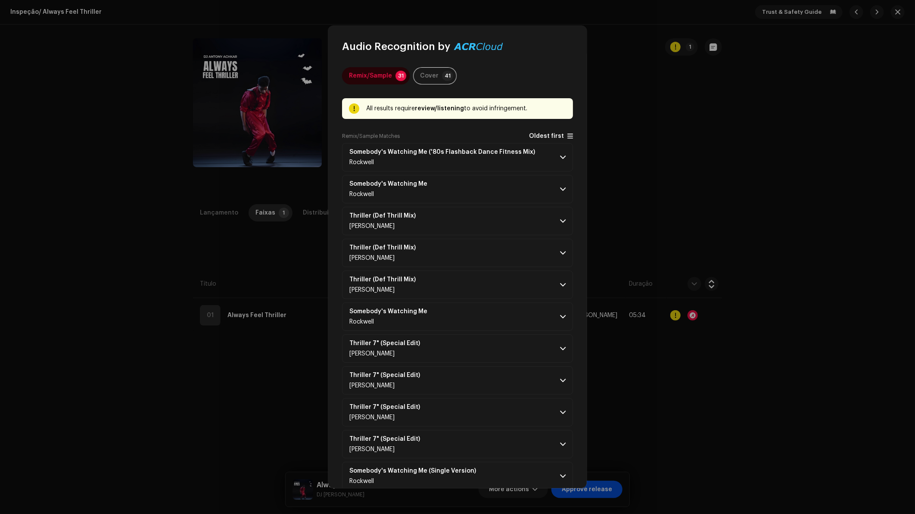
click at [545, 134] on span "Oldest first" at bounding box center [546, 136] width 35 height 6
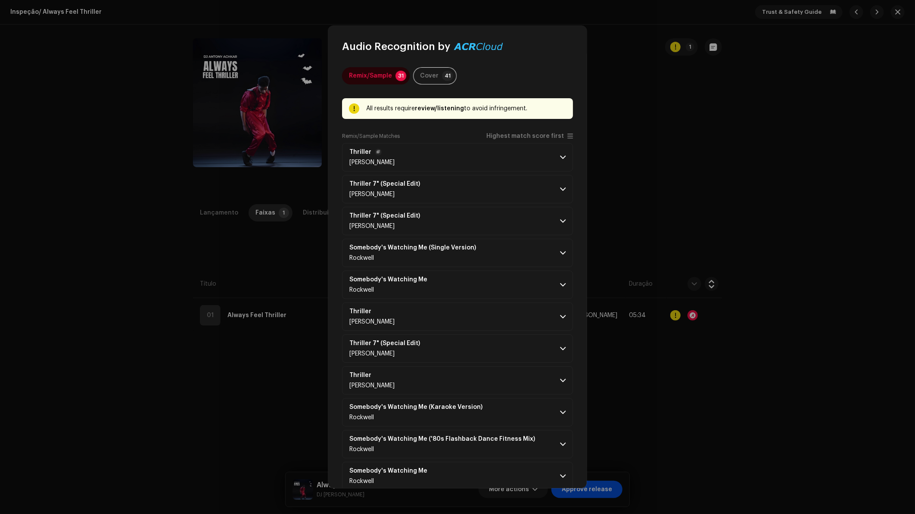
click at [503, 159] on p-accordion-header "Thriller Michael Jackson" at bounding box center [457, 157] width 231 height 28
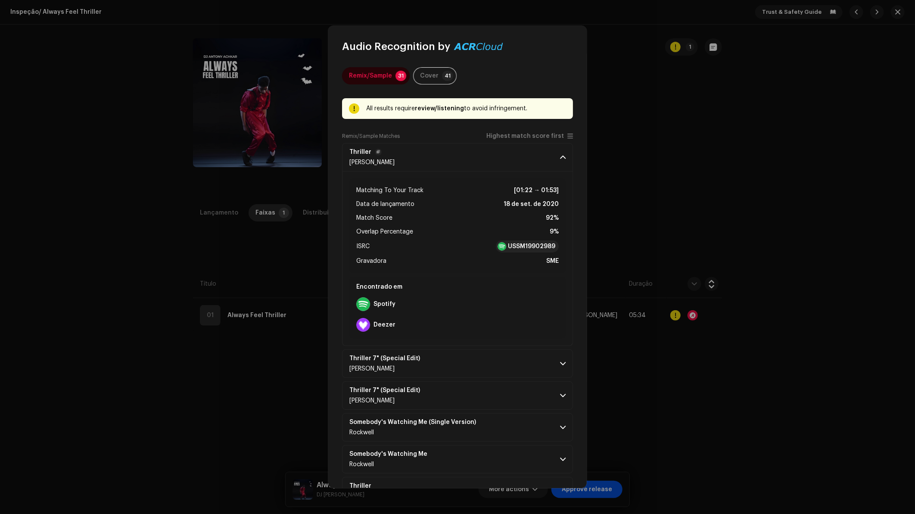
click at [524, 157] on p-accordion-header "Thriller Michael Jackson" at bounding box center [457, 157] width 231 height 28
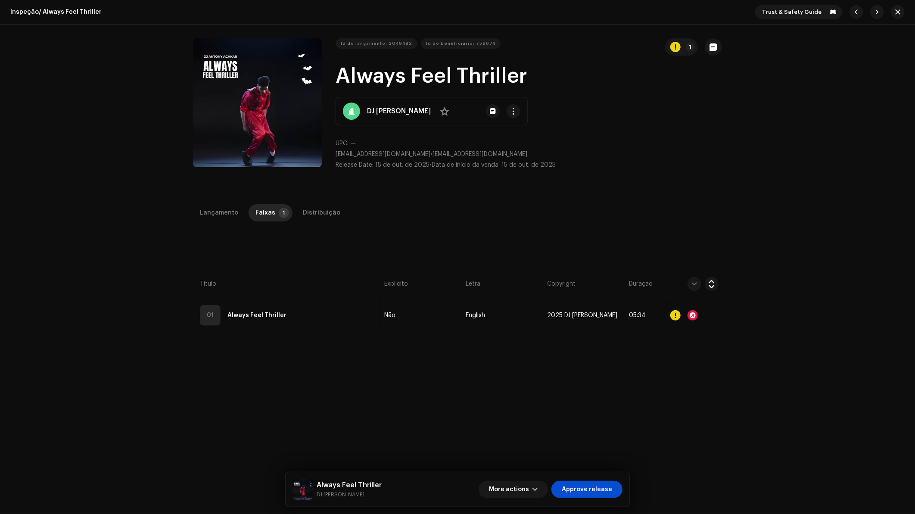
click at [636, 161] on div "Audio Recognition by Remix/Sample 31 Cover 41 All results require review/listen…" at bounding box center [457, 257] width 915 height 514
click at [896, 13] on span "button" at bounding box center [897, 12] width 5 height 7
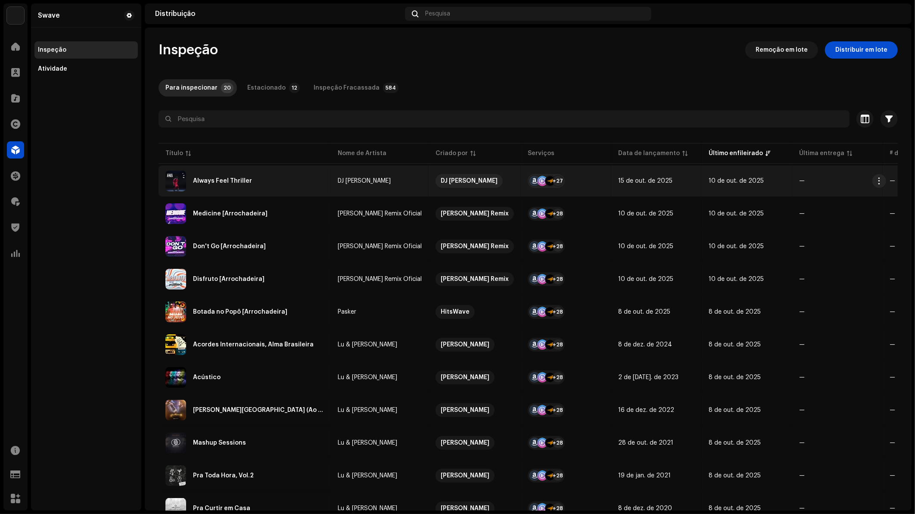
click at [272, 176] on div "Always Feel Thriller" at bounding box center [244, 181] width 159 height 21
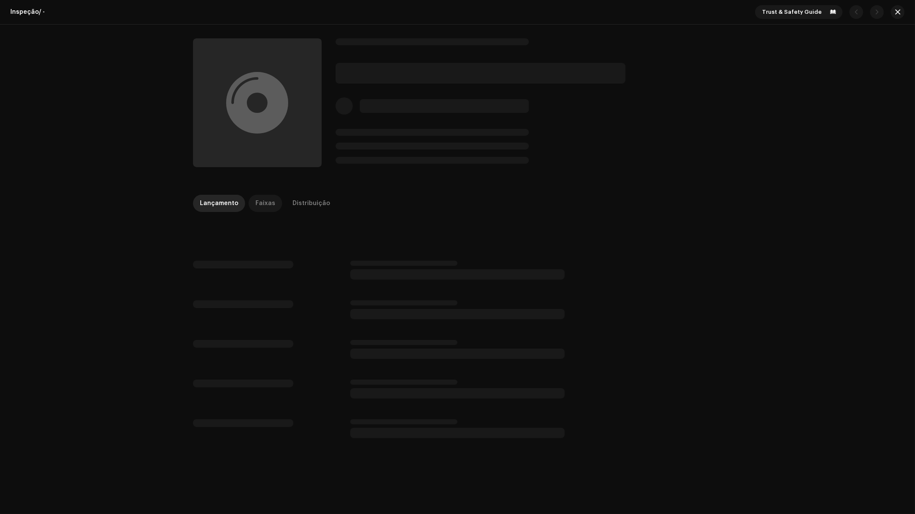
click at [267, 202] on div "Faixas" at bounding box center [266, 203] width 20 height 17
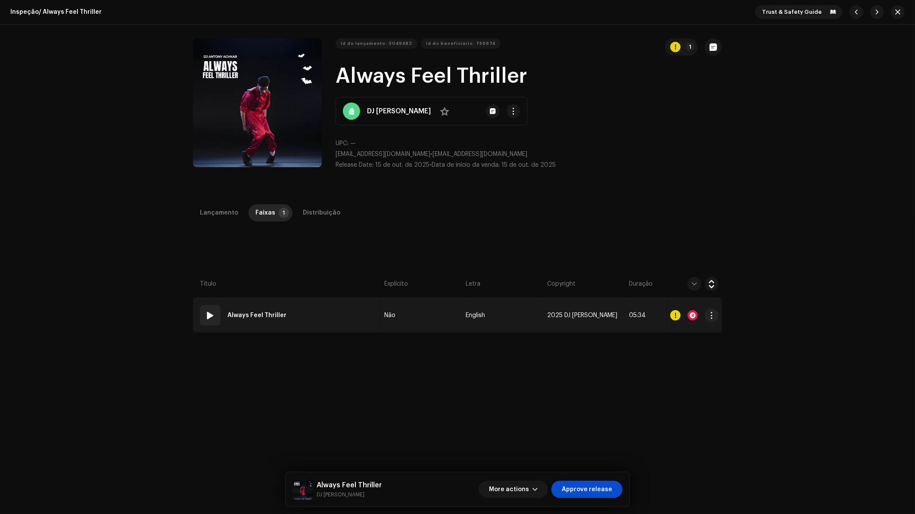
click at [691, 316] on div at bounding box center [693, 315] width 10 height 10
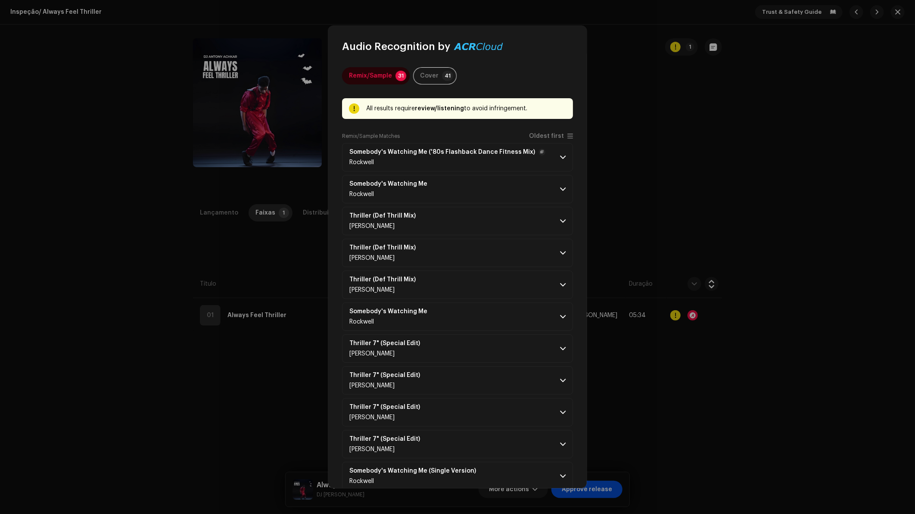
click at [550, 143] on p-accordion-header "Somebody's Watching Me ('80s Flashback Dance Fitness Mix) Rockwell" at bounding box center [457, 157] width 231 height 28
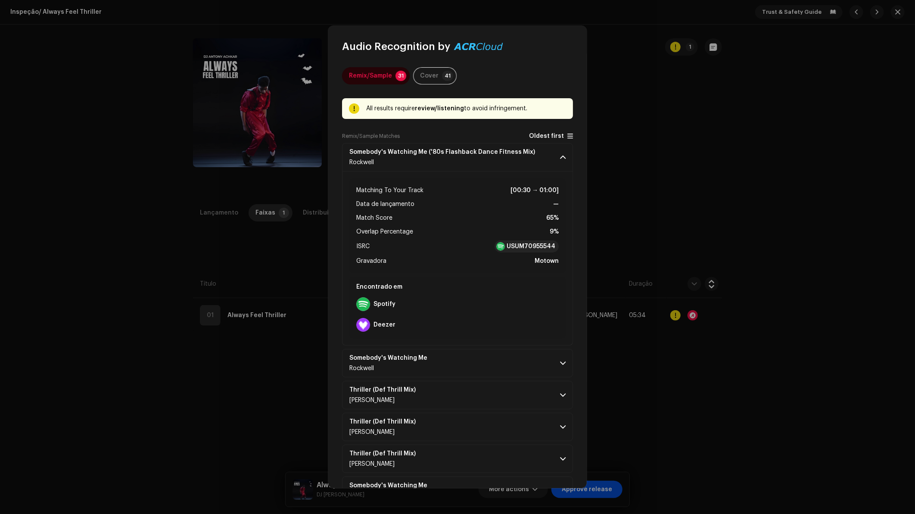
click at [546, 137] on span "Oldest first" at bounding box center [546, 136] width 35 height 6
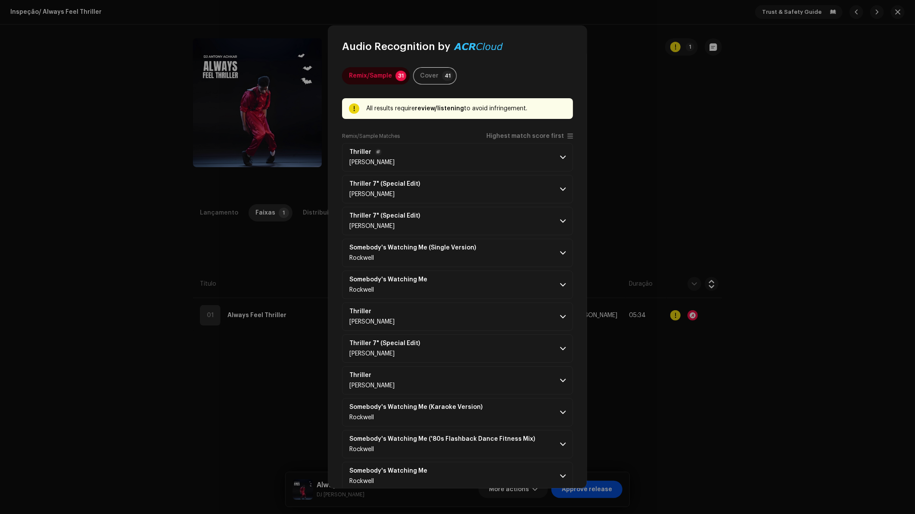
click at [540, 148] on p-accordion-header "Thriller Michael Jackson" at bounding box center [457, 157] width 231 height 28
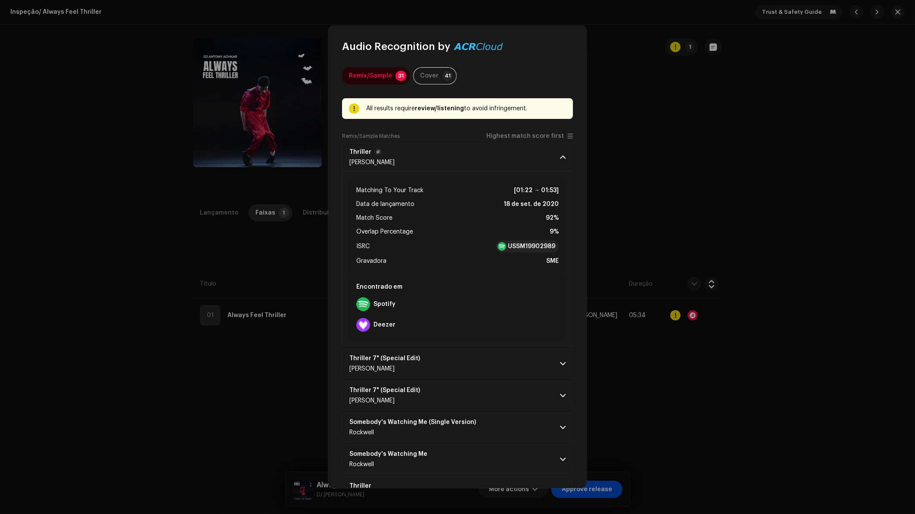
click at [546, 157] on p-accordion-header "Thriller Michael Jackson" at bounding box center [457, 157] width 231 height 28
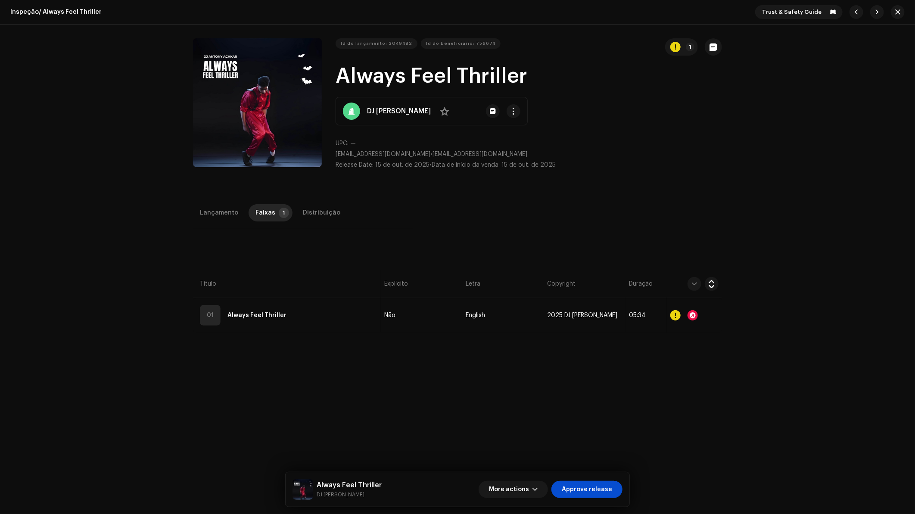
drag, startPoint x: 660, startPoint y: 156, endPoint x: 611, endPoint y: 138, distance: 51.8
click at [660, 156] on div "Audio Recognition by Remix/Sample 31 Cover 41 All results require review/listen…" at bounding box center [457, 257] width 915 height 514
click at [895, 15] on span "button" at bounding box center [897, 12] width 5 height 7
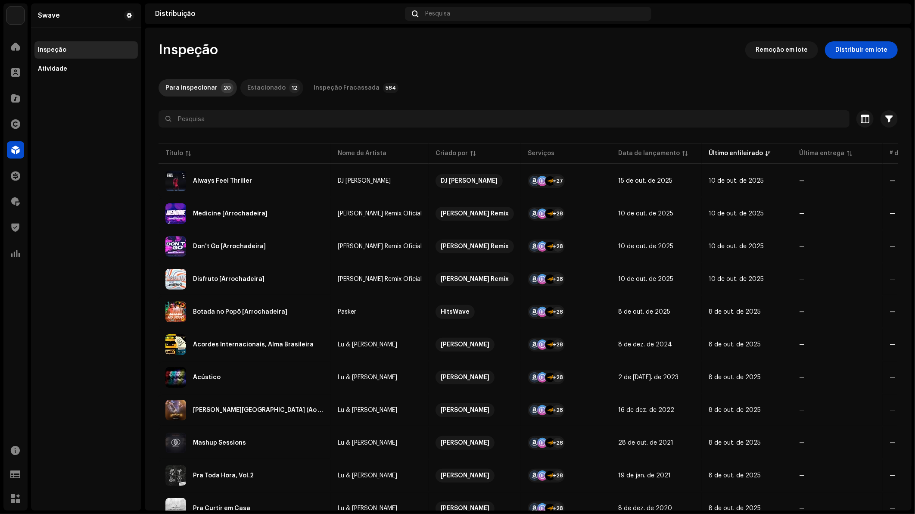
click at [274, 84] on div "Estacionado" at bounding box center [266, 87] width 38 height 17
click at [194, 88] on div "Para inspecionar" at bounding box center [191, 87] width 52 height 17
click at [12, 179] on span at bounding box center [15, 175] width 9 height 7
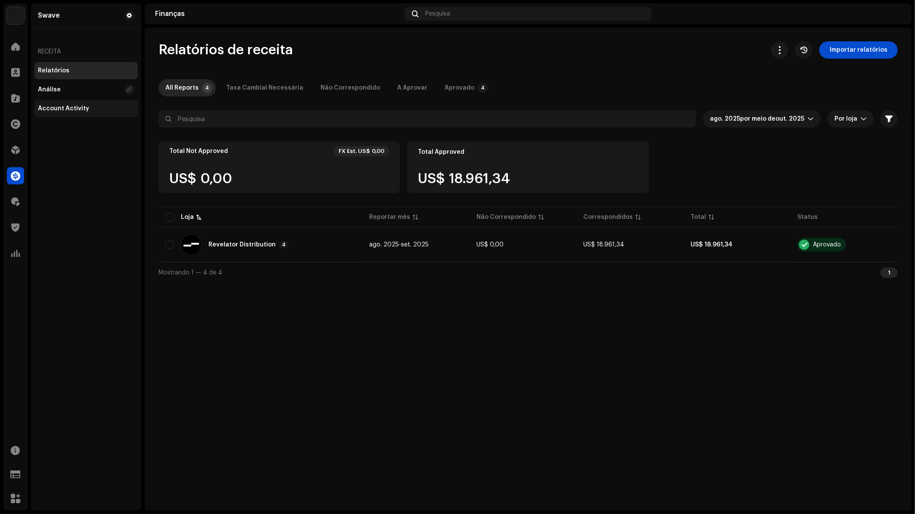
click at [71, 108] on div "Account Activity" at bounding box center [63, 108] width 51 height 7
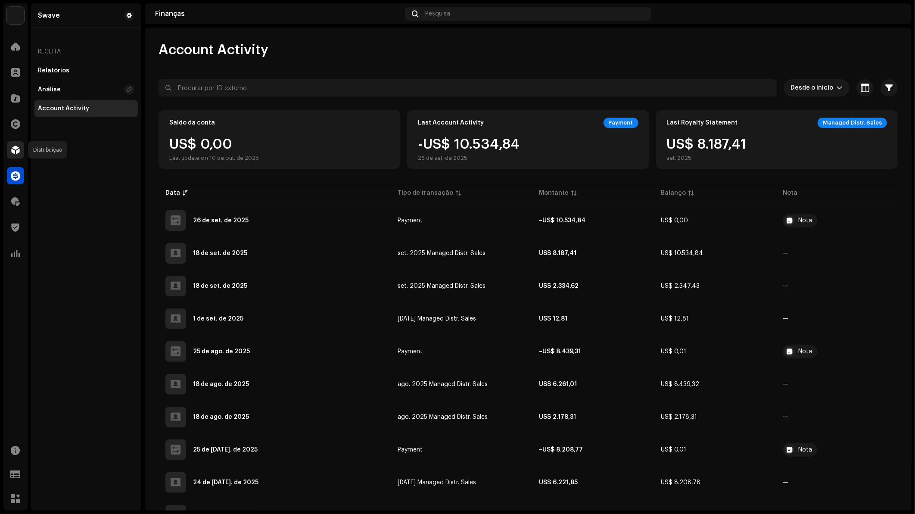
click at [16, 152] on span at bounding box center [15, 150] width 9 height 7
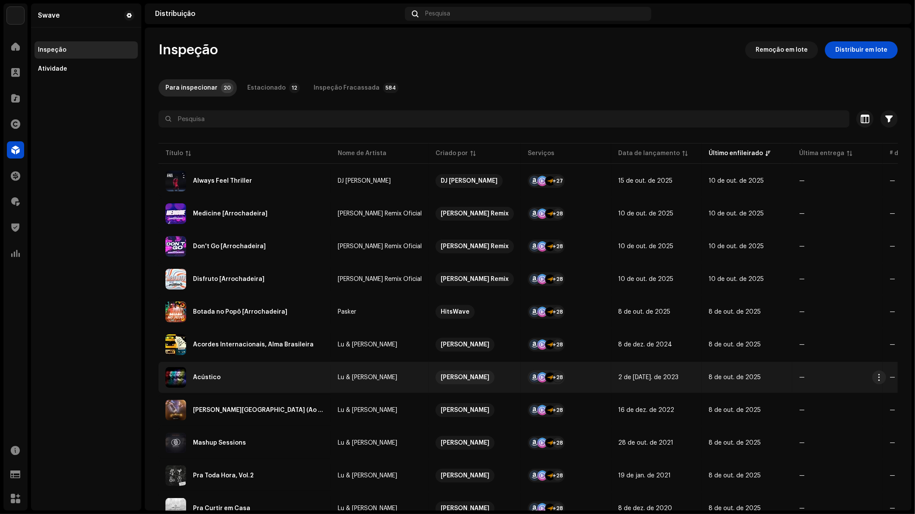
click at [246, 384] on div "Acústico" at bounding box center [244, 377] width 159 height 21
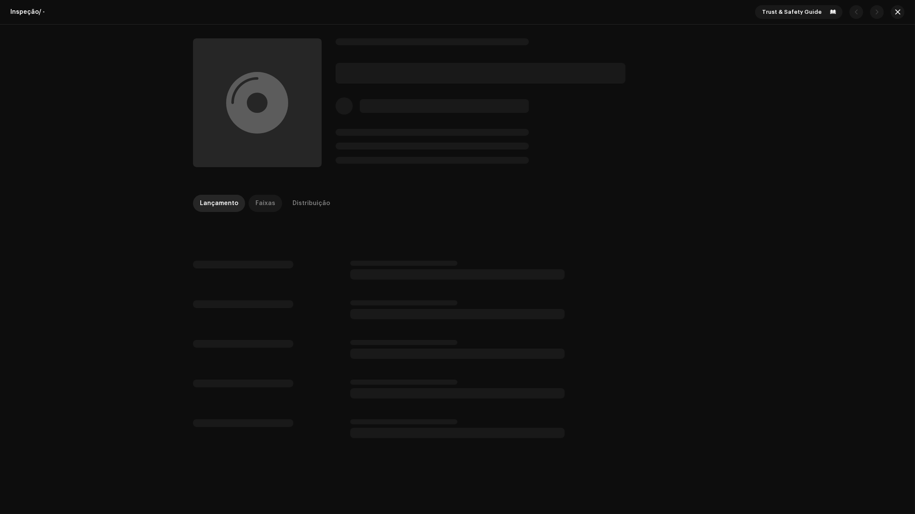
drag, startPoint x: 263, startPoint y: 202, endPoint x: 272, endPoint y: 203, distance: 9.1
click at [263, 202] on div "Faixas" at bounding box center [266, 203] width 20 height 17
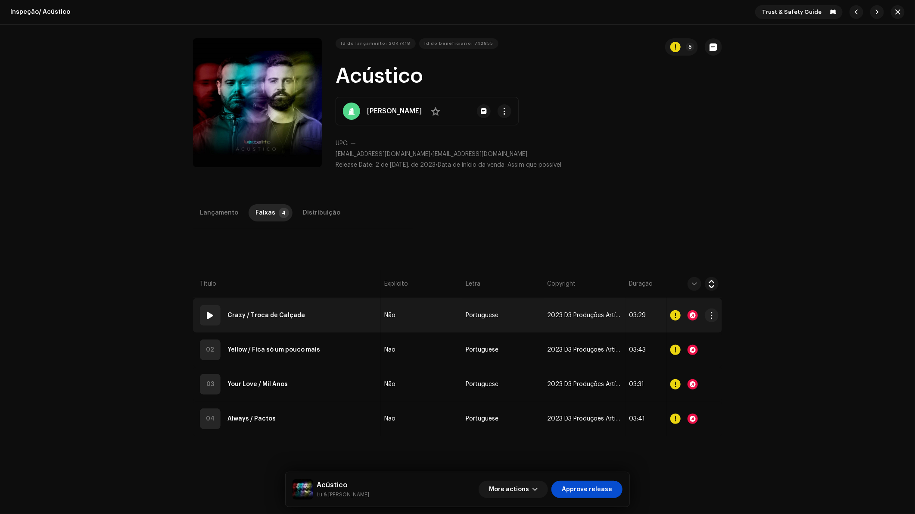
click at [691, 316] on div at bounding box center [693, 315] width 10 height 10
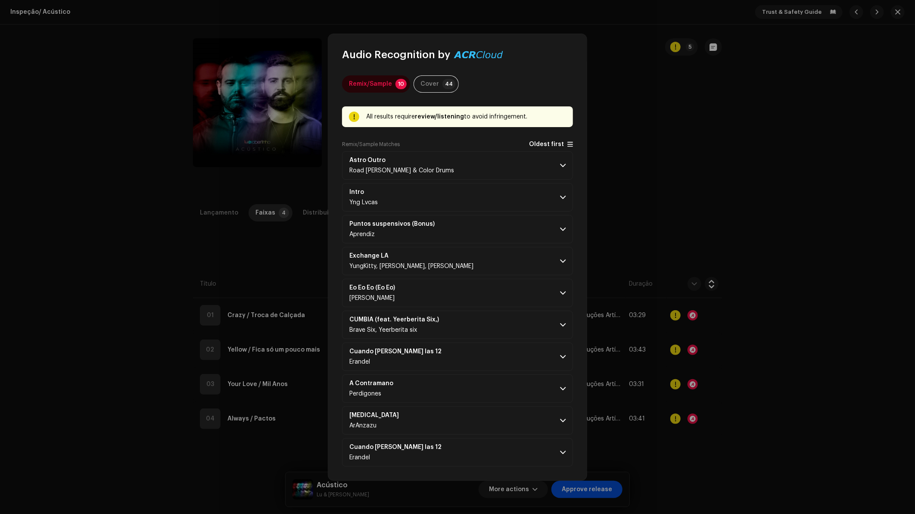
click at [559, 143] on span "Oldest first" at bounding box center [546, 144] width 35 height 6
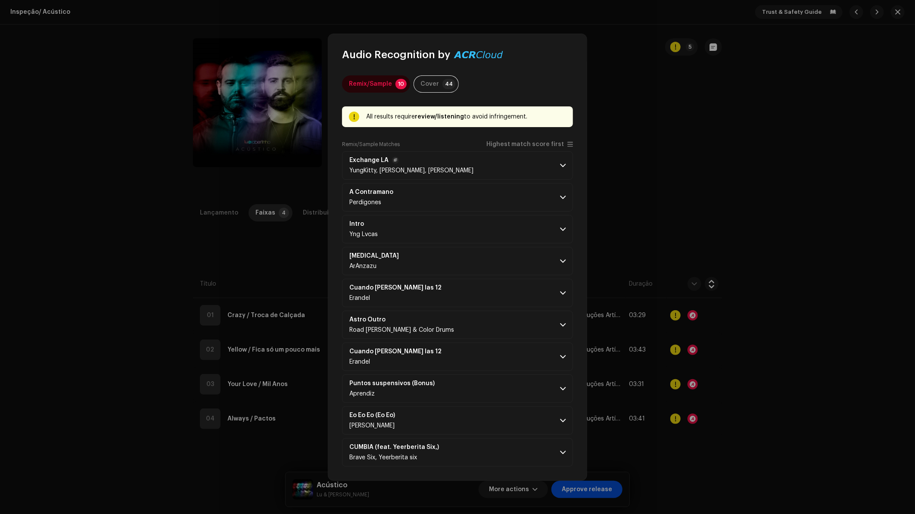
click at [536, 165] on p-accordion-header "Exchange LA YungKitty, Bmaziin, Yung Xoutly" at bounding box center [457, 165] width 231 height 28
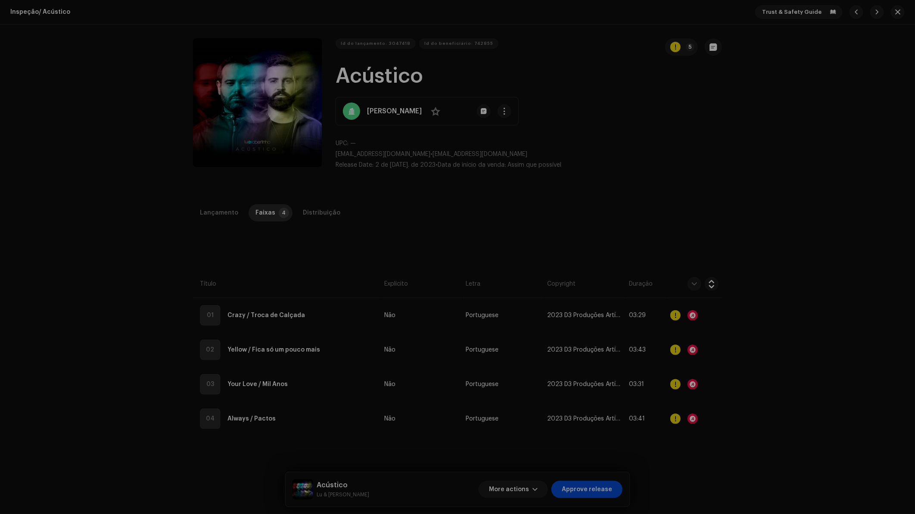
click at [652, 240] on div "Audio Recognition by Remix/Sample 10 Cover 44 All results require review/listen…" at bounding box center [457, 257] width 915 height 514
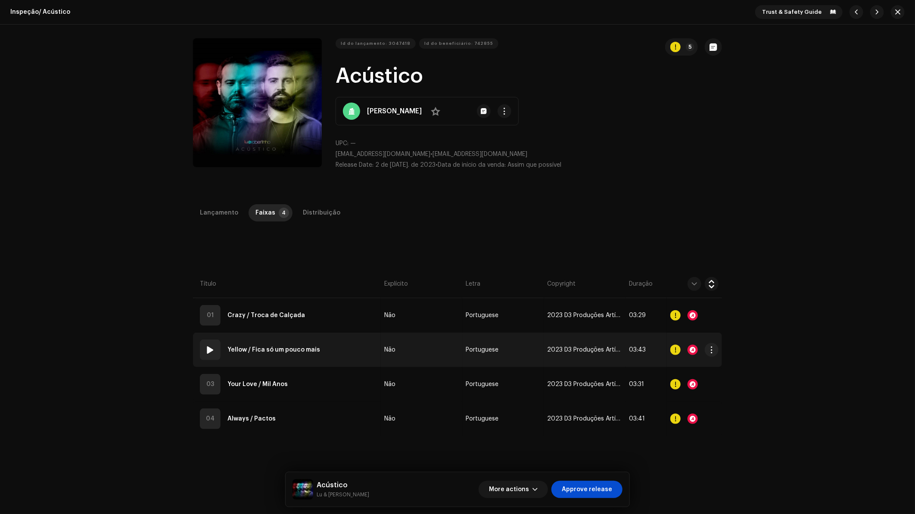
click at [695, 351] on div at bounding box center [693, 350] width 10 height 10
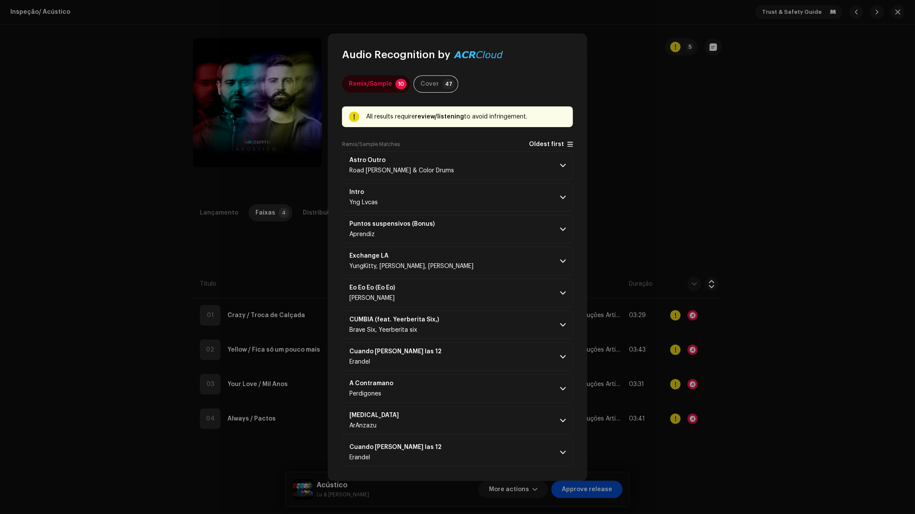
click at [556, 141] on span "Oldest first" at bounding box center [546, 144] width 35 height 6
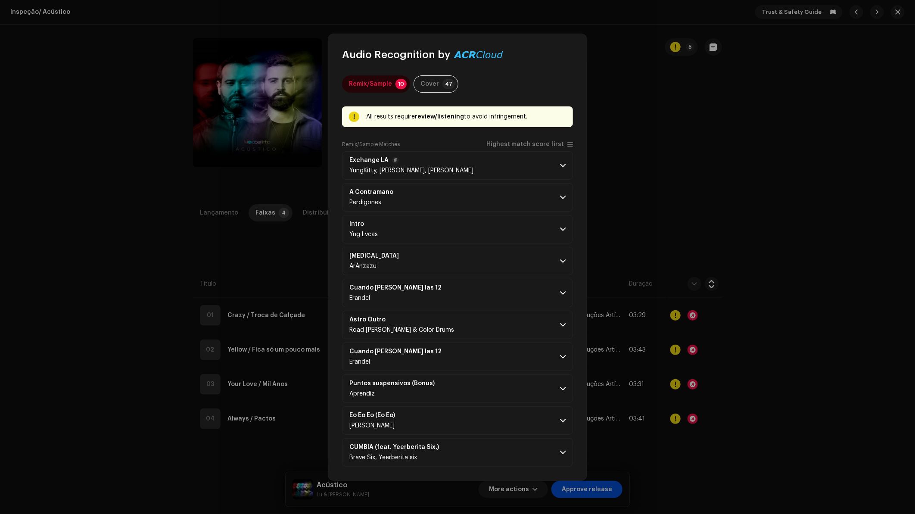
click at [542, 163] on p-accordion-header "Exchange LA YungKitty, Bmaziin, Yung Xoutly" at bounding box center [457, 165] width 231 height 28
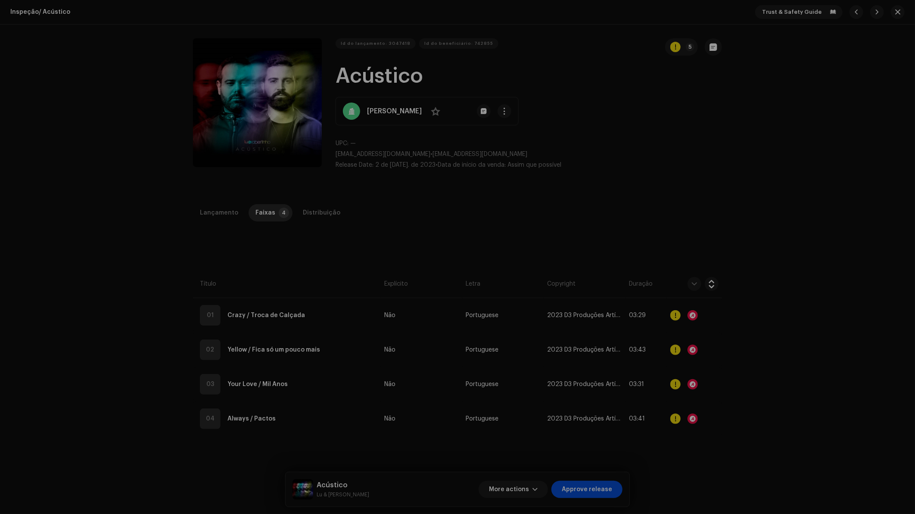
click at [683, 358] on div "Audio Recognition by Remix/Sample 10 Cover 47 All results require review/listen…" at bounding box center [457, 257] width 915 height 514
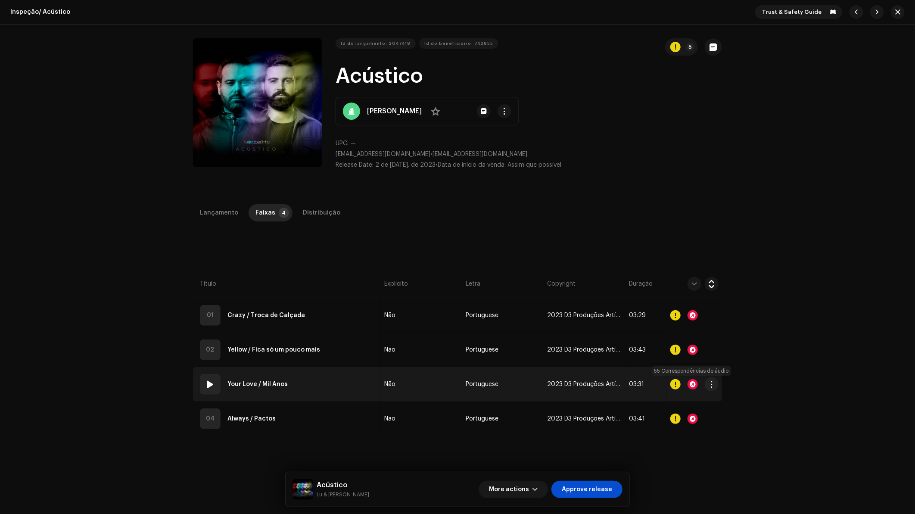
click at [694, 384] on div at bounding box center [693, 384] width 10 height 10
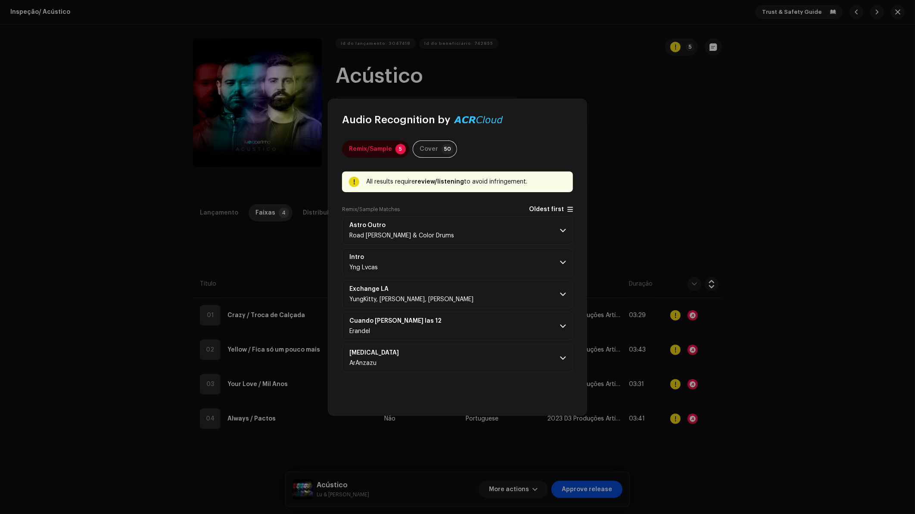
click at [552, 211] on span "Oldest first" at bounding box center [546, 209] width 35 height 6
click at [529, 232] on p-accordion-header "Exchange LA YungKitty, Bmaziin, Yung Xoutly" at bounding box center [457, 230] width 231 height 28
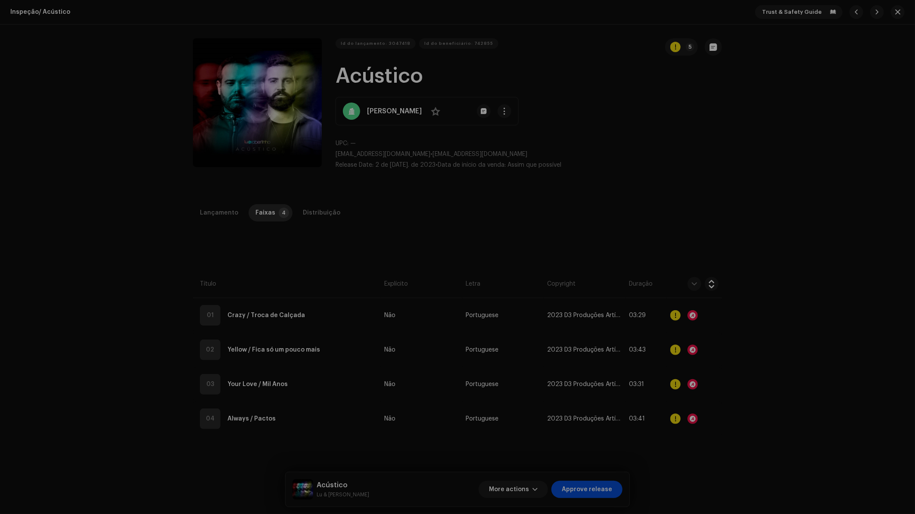
click at [693, 392] on div "Audio Recognition by Remix/Sample 5 Cover 50 All results require review/listeni…" at bounding box center [457, 257] width 915 height 514
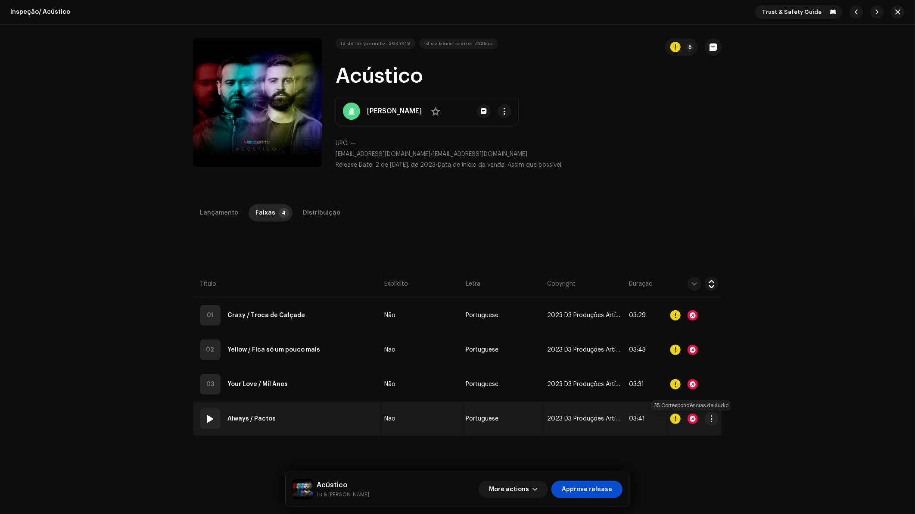
click at [692, 417] on div at bounding box center [693, 419] width 10 height 10
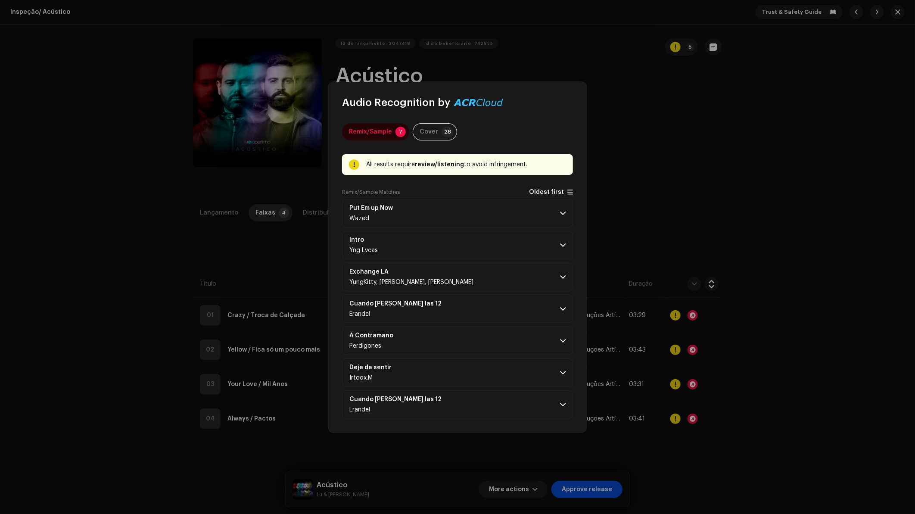
click at [554, 192] on span "Oldest first" at bounding box center [546, 192] width 35 height 6
click at [548, 205] on p-accordion-header "Exchange LA YungKitty, Bmaziin, Yung Xoutly" at bounding box center [457, 213] width 231 height 28
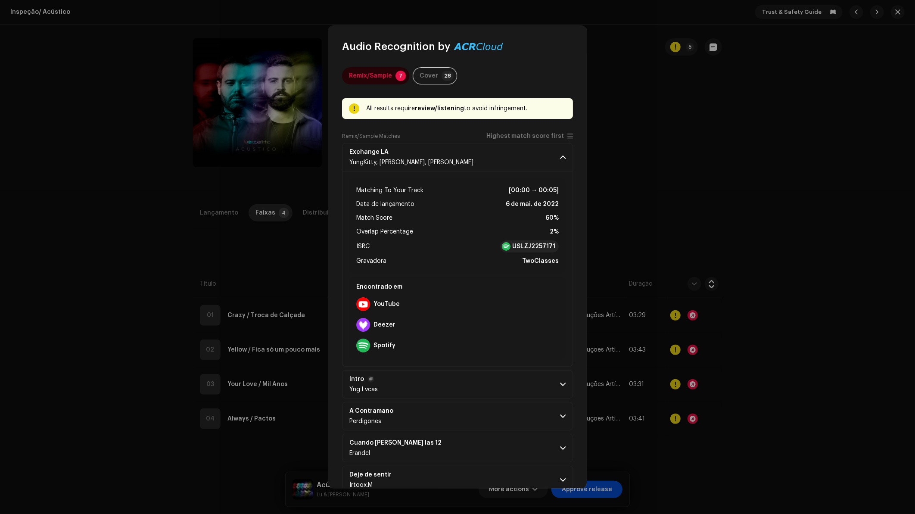
click at [532, 380] on p-accordion-header "Intro Yng Lvcas" at bounding box center [457, 384] width 231 height 28
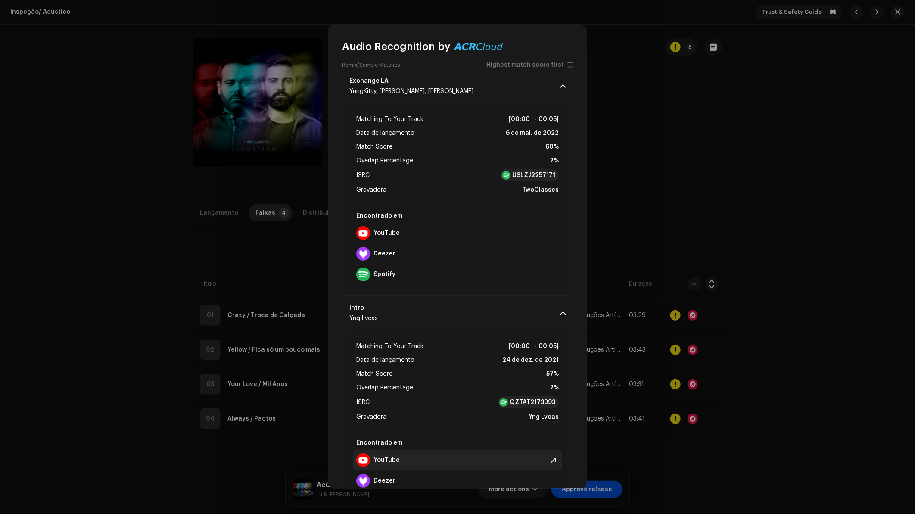
scroll to position [239, 0]
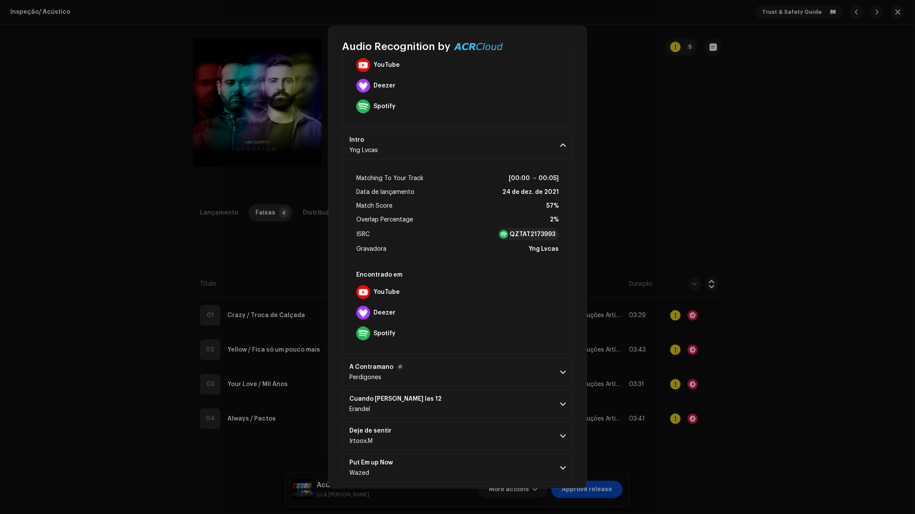
click at [539, 373] on p-accordion-header "A Contramano Perdigones" at bounding box center [457, 372] width 231 height 28
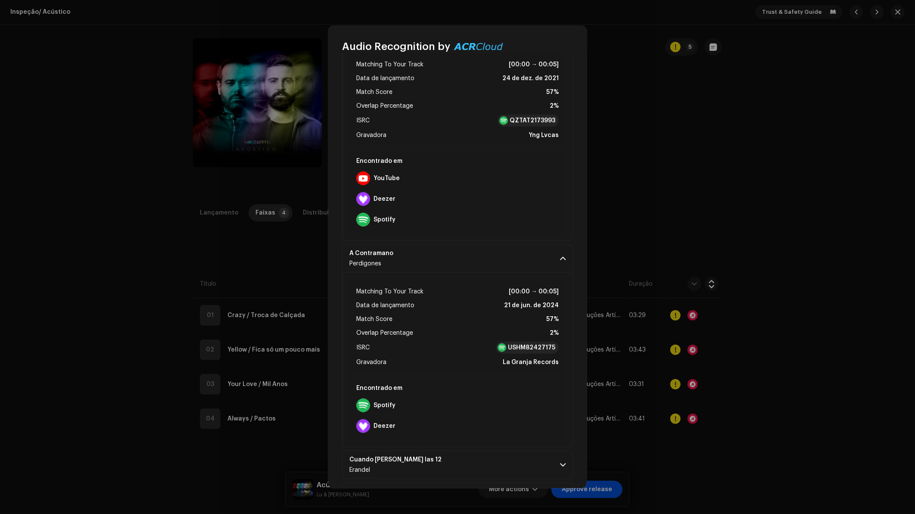
scroll to position [113, 0]
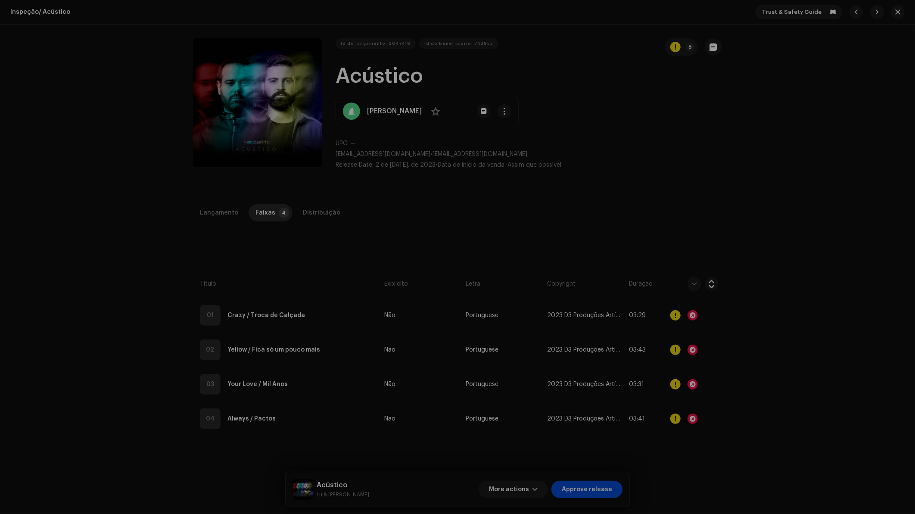
click at [643, 199] on div "Audio Recognition by Remix/Sample 7 Cover 28 All results require review/listeni…" at bounding box center [457, 257] width 915 height 514
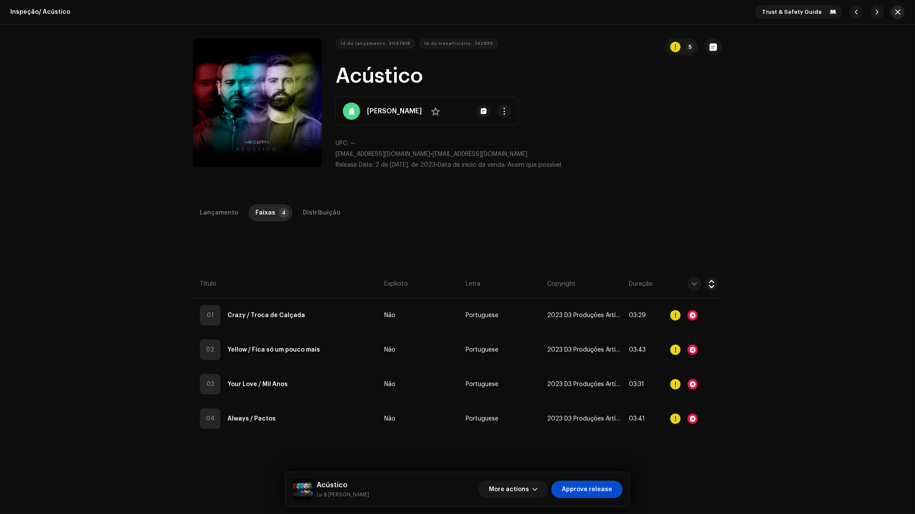
click at [894, 8] on button "button" at bounding box center [898, 12] width 14 height 14
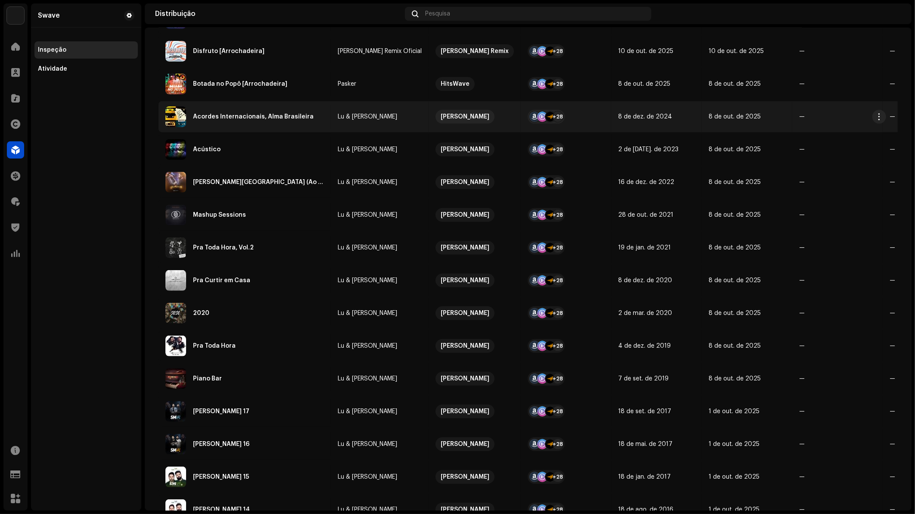
scroll to position [239, 0]
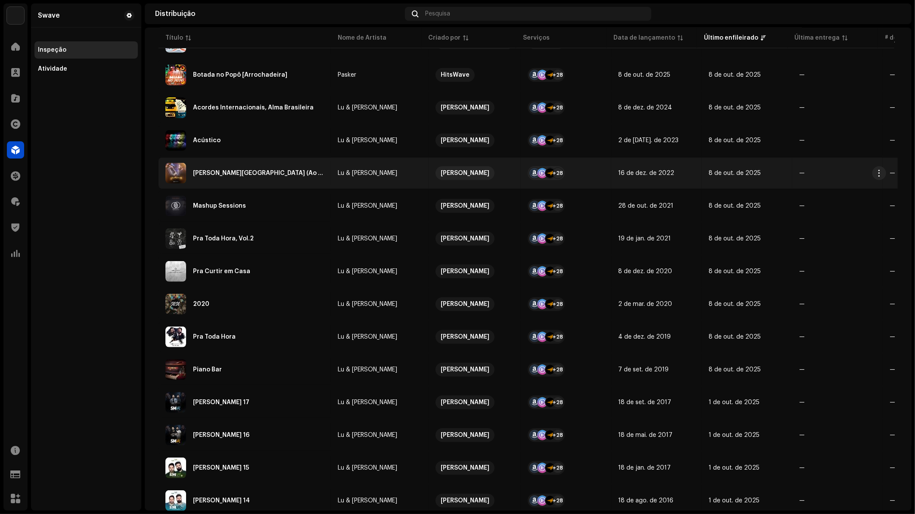
click at [252, 177] on div "[PERSON_NAME][GEOGRAPHIC_DATA] (Ao Vivo)" at bounding box center [244, 173] width 159 height 21
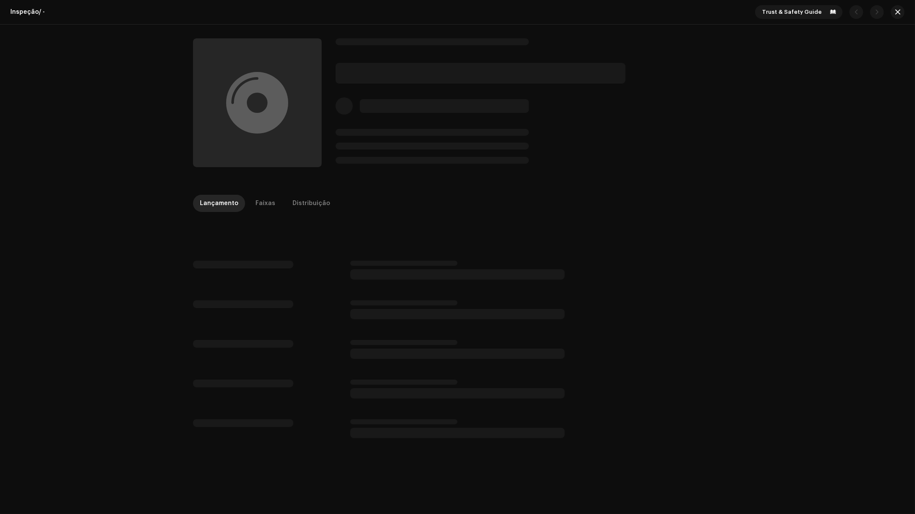
click at [258, 213] on div "Lançamento Faixas Distribuição" at bounding box center [457, 207] width 529 height 25
click at [257, 207] on div "Faixas" at bounding box center [266, 203] width 20 height 17
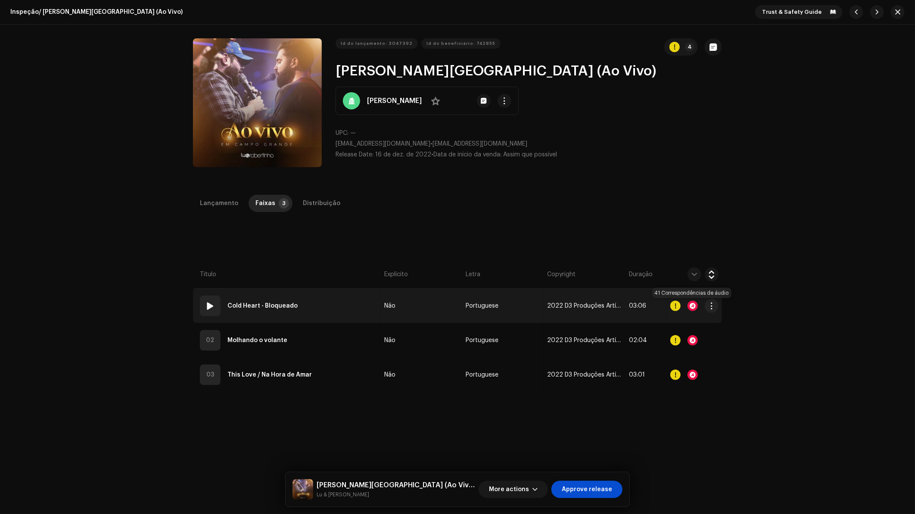
click at [692, 307] on div at bounding box center [693, 306] width 10 height 10
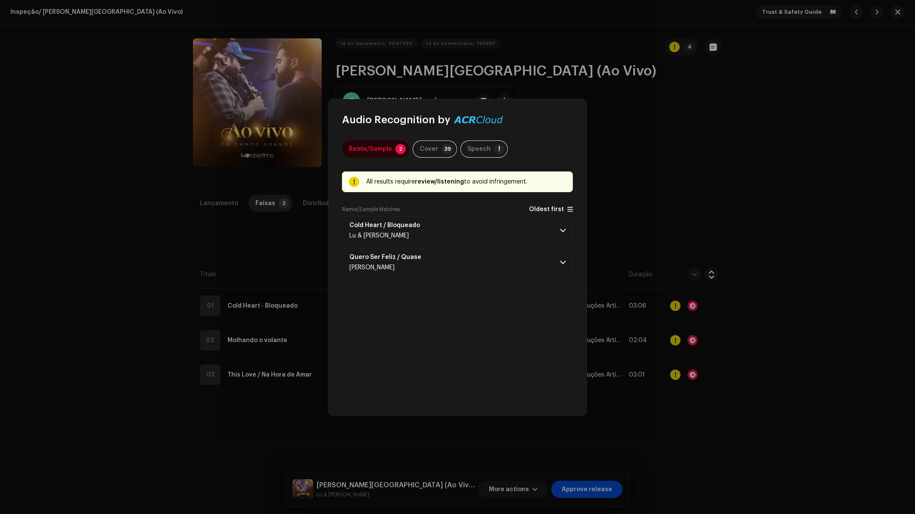
click at [556, 207] on span "Oldest first" at bounding box center [546, 209] width 35 height 6
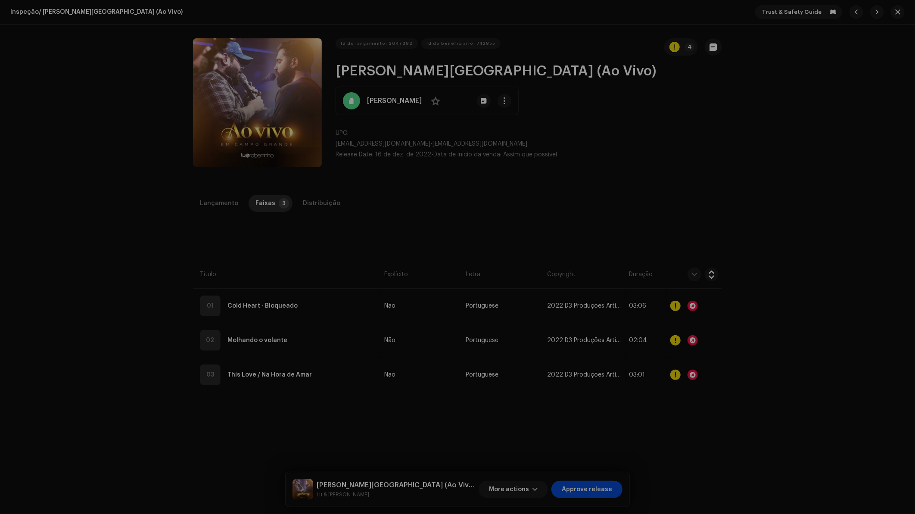
click at [641, 215] on div "Audio Recognition by Remix/Sample 2 Cover 39 Speech ! All results require revie…" at bounding box center [457, 257] width 915 height 514
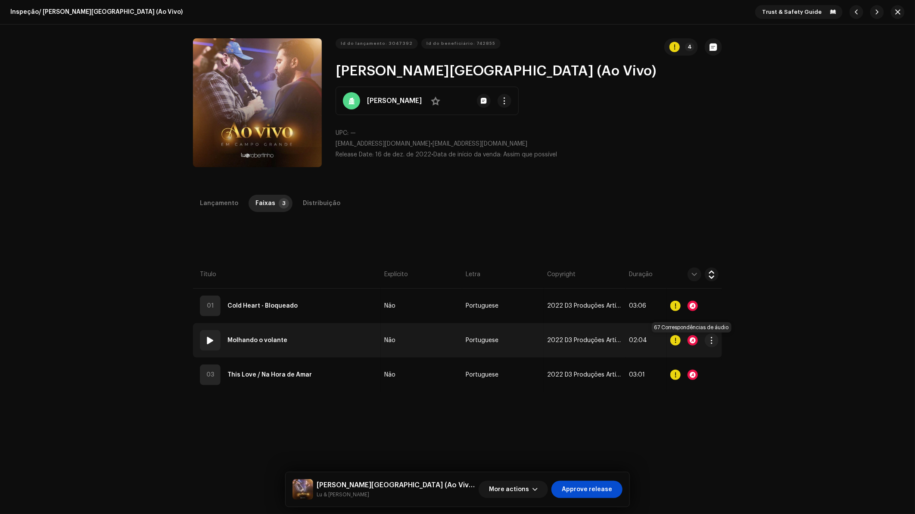
click at [688, 338] on div at bounding box center [693, 340] width 10 height 10
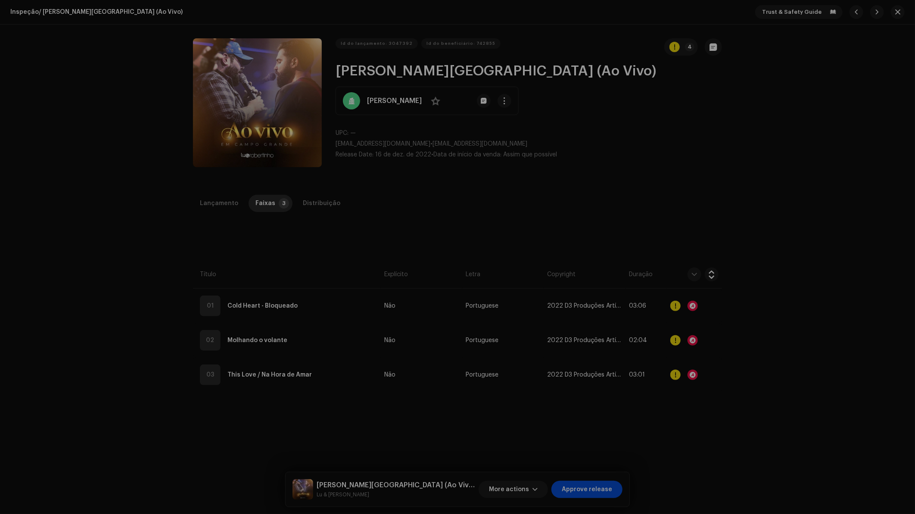
click at [629, 250] on div "Audio Recognition by Remix/Sample 2 Cover 65 Speech ! All results require revie…" at bounding box center [457, 257] width 915 height 514
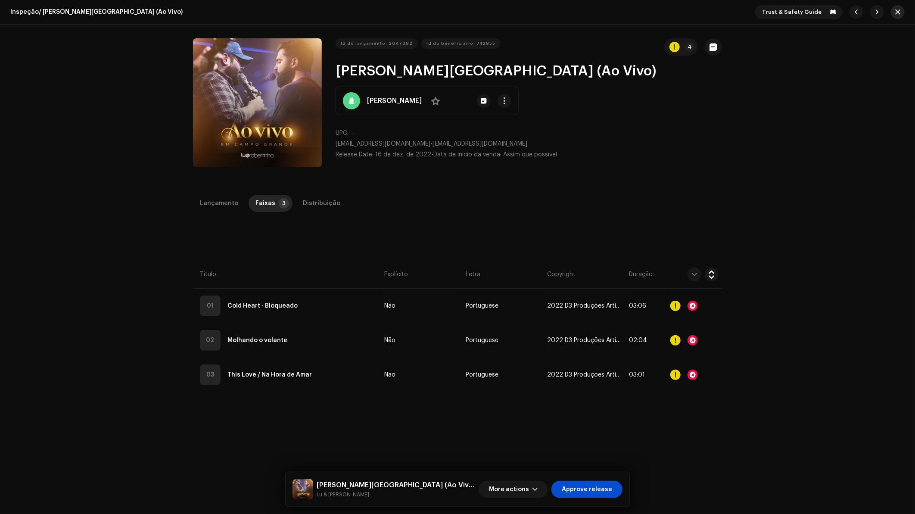
click at [896, 12] on span "button" at bounding box center [897, 12] width 5 height 7
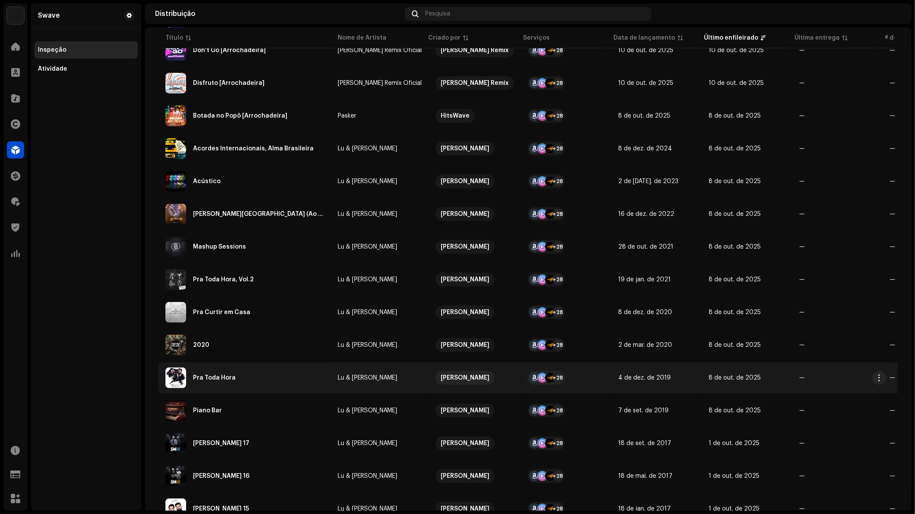
scroll to position [239, 0]
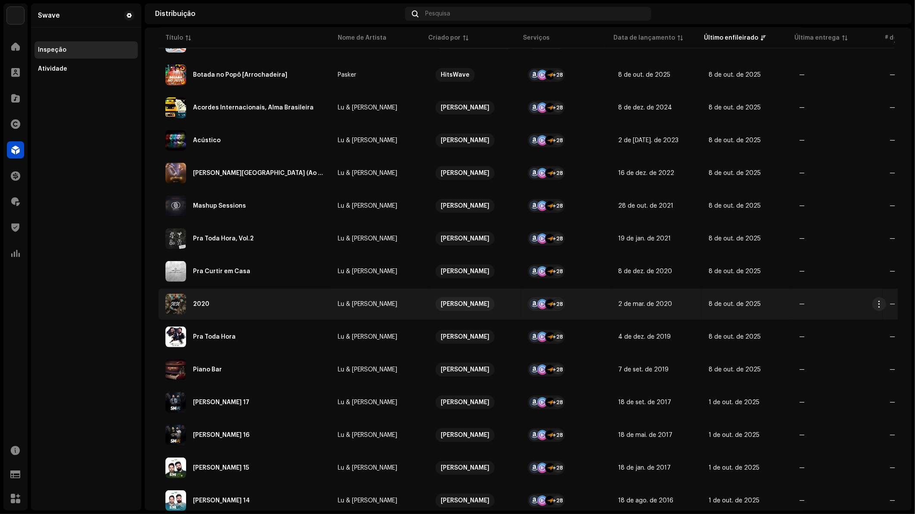
click at [259, 305] on div "2020" at bounding box center [244, 304] width 159 height 21
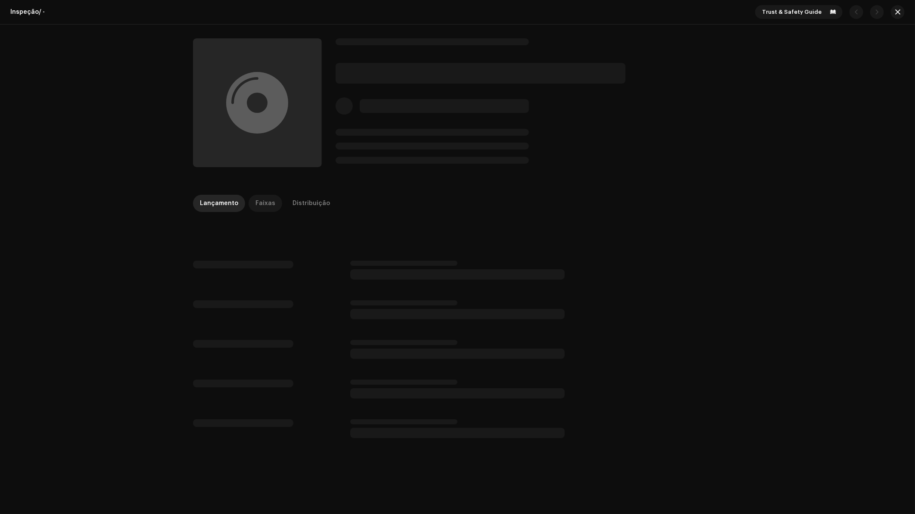
click at [257, 204] on div "Faixas" at bounding box center [266, 203] width 20 height 17
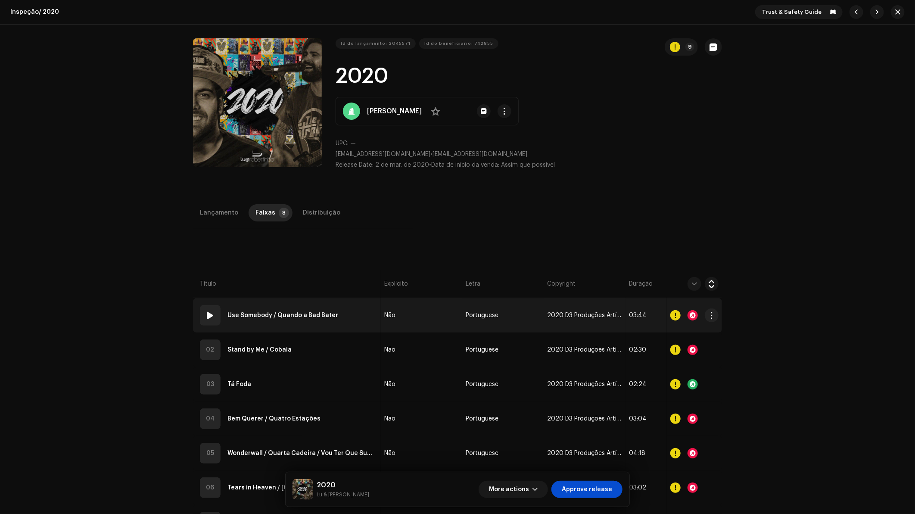
click at [689, 312] on div at bounding box center [693, 315] width 10 height 10
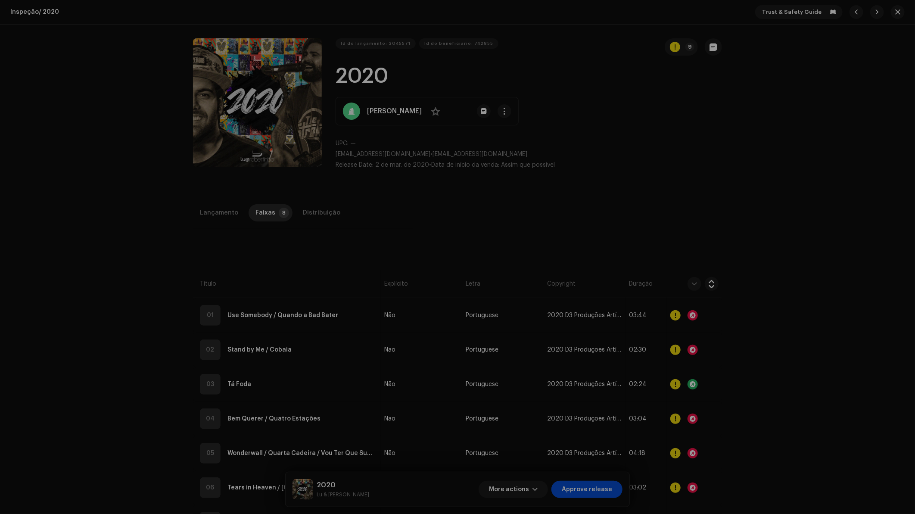
click at [717, 344] on div "Audio Recognition by Cover 42 All results require review/listening to avoid inf…" at bounding box center [457, 257] width 915 height 514
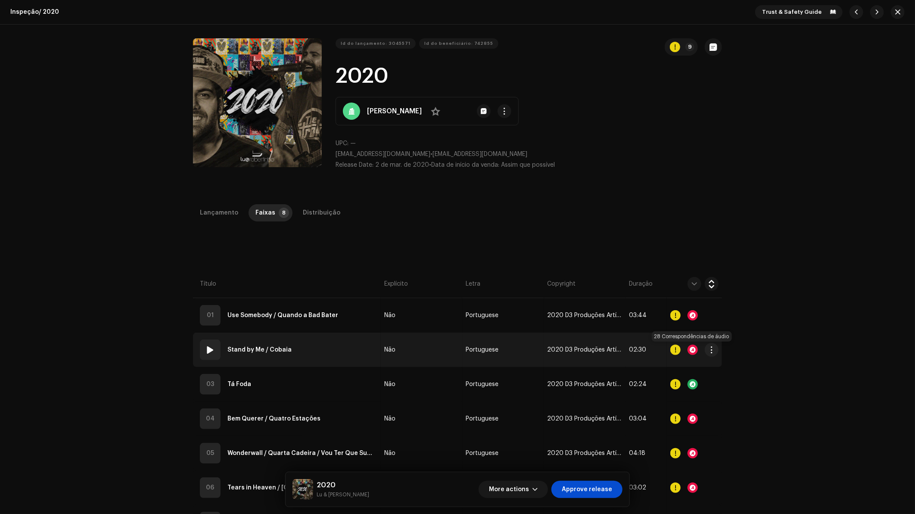
click at [691, 349] on div at bounding box center [693, 350] width 10 height 10
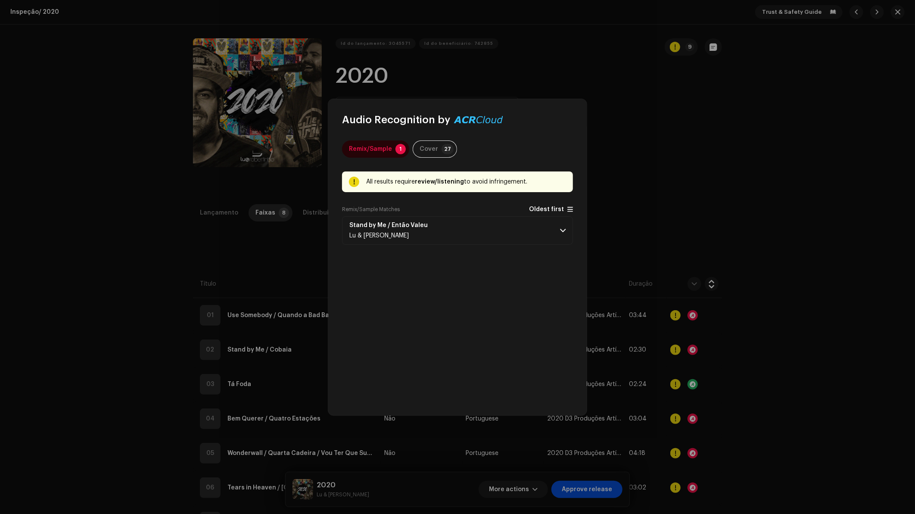
click at [551, 211] on span "Oldest first" at bounding box center [546, 209] width 35 height 6
click at [491, 238] on p-accordion-header "Stand by Me / Então Valeu Lu & Robertinho" at bounding box center [457, 230] width 231 height 28
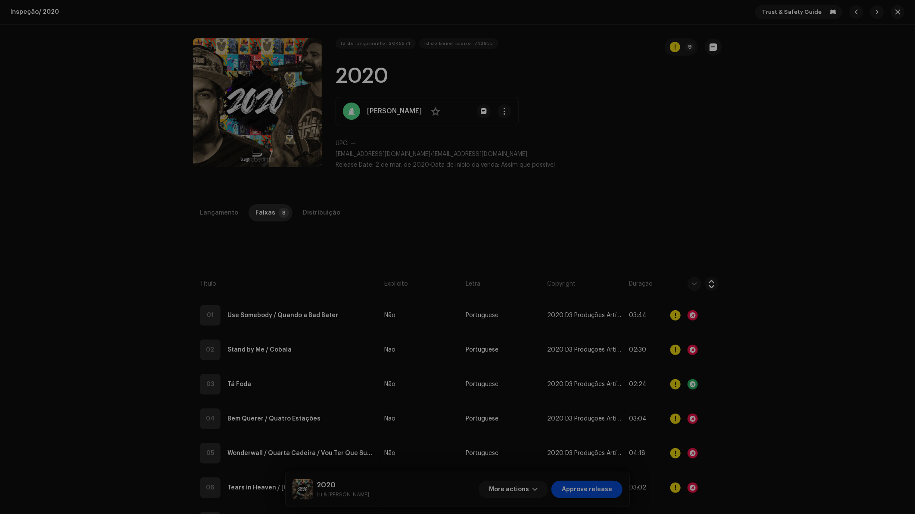
click at [743, 356] on div "Audio Recognition by Remix/Sample 1 Cover 27 All results require review/listeni…" at bounding box center [457, 257] width 915 height 514
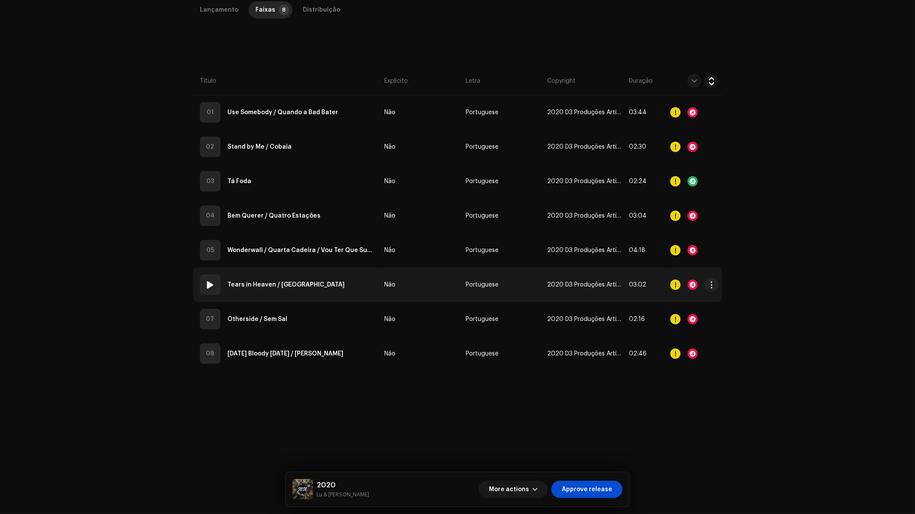
scroll to position [204, 0]
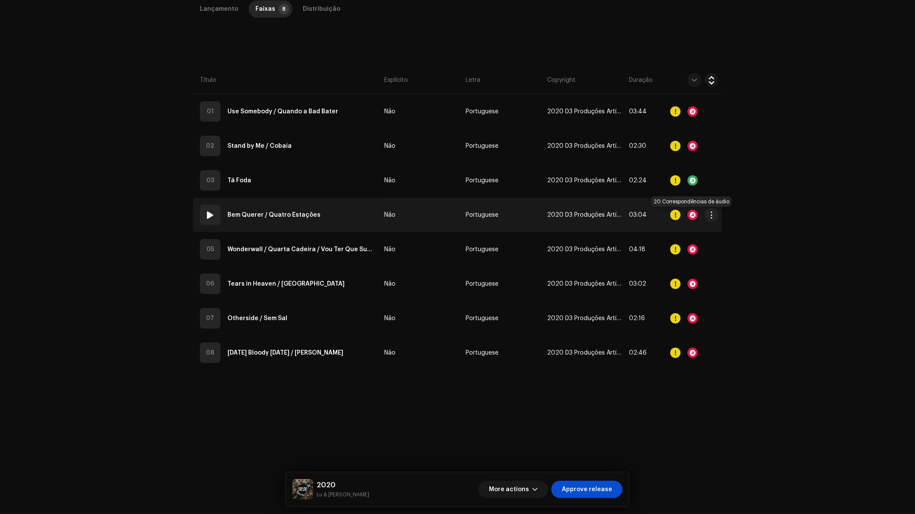
click at [694, 216] on div at bounding box center [693, 215] width 10 height 10
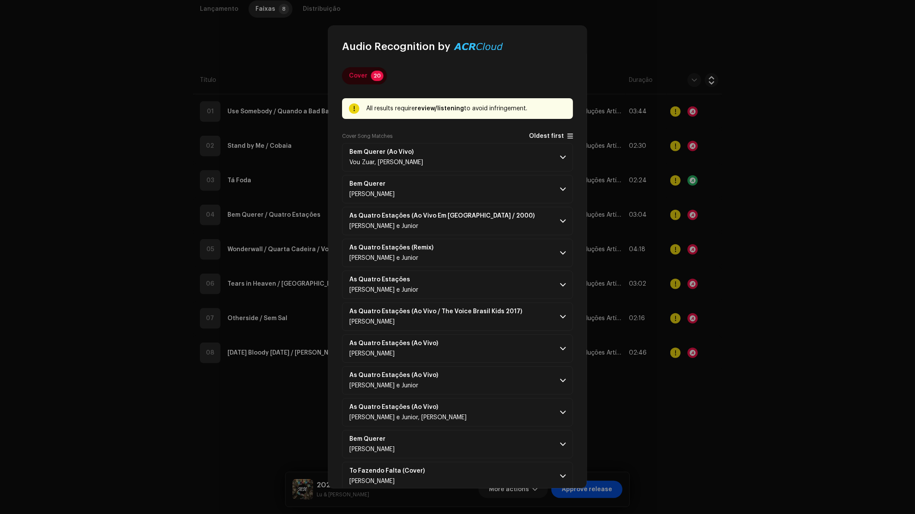
click at [533, 137] on span "Oldest first" at bounding box center [546, 136] width 35 height 6
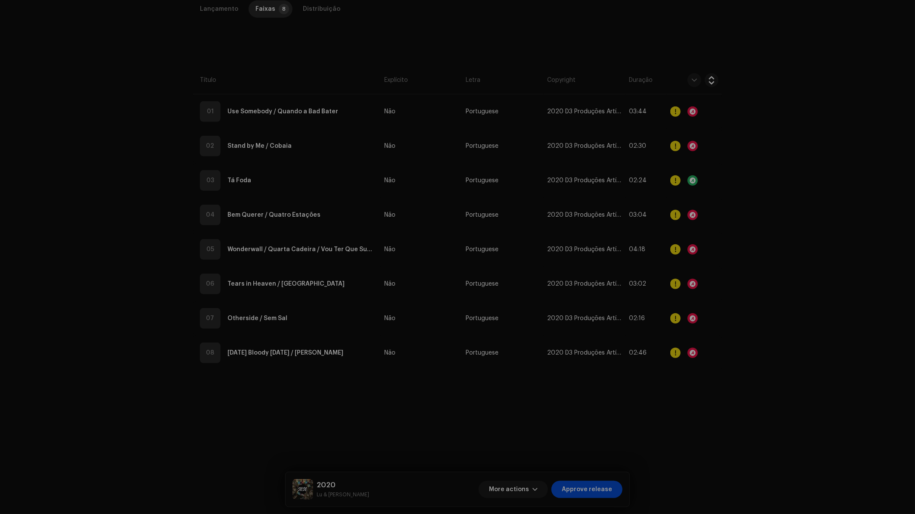
click at [725, 253] on div "Audio Recognition by Cover 20 All results require review/listening to avoid inf…" at bounding box center [457, 257] width 915 height 514
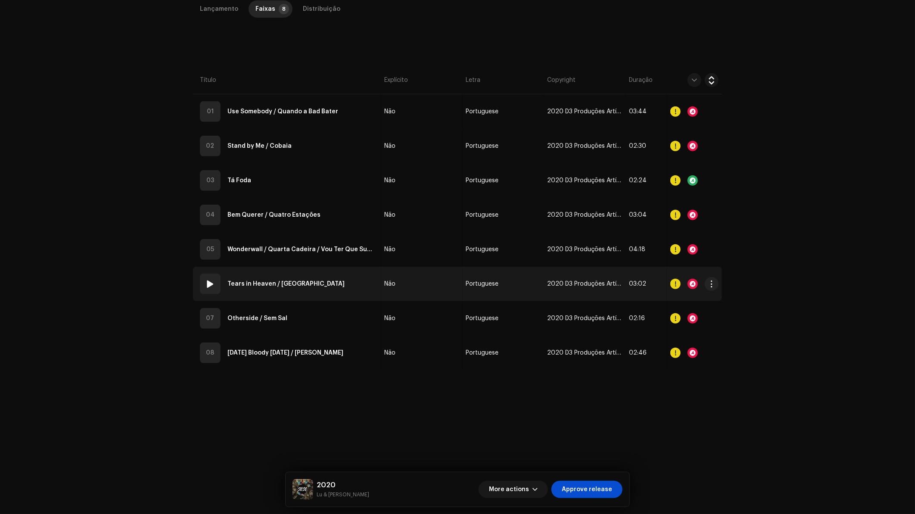
click at [693, 283] on div at bounding box center [693, 284] width 10 height 10
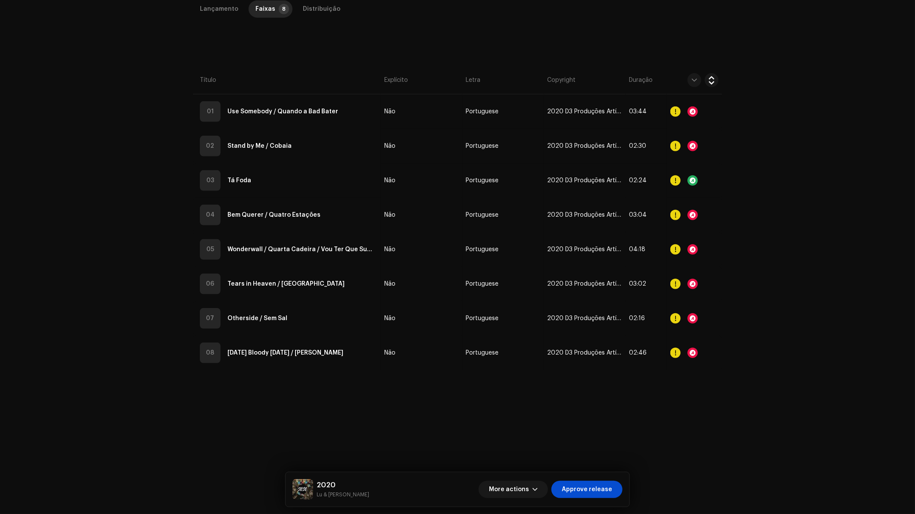
click at [757, 259] on div "Audio Recognition by Cover 27 All results require review/listening to avoid inf…" at bounding box center [457, 257] width 915 height 514
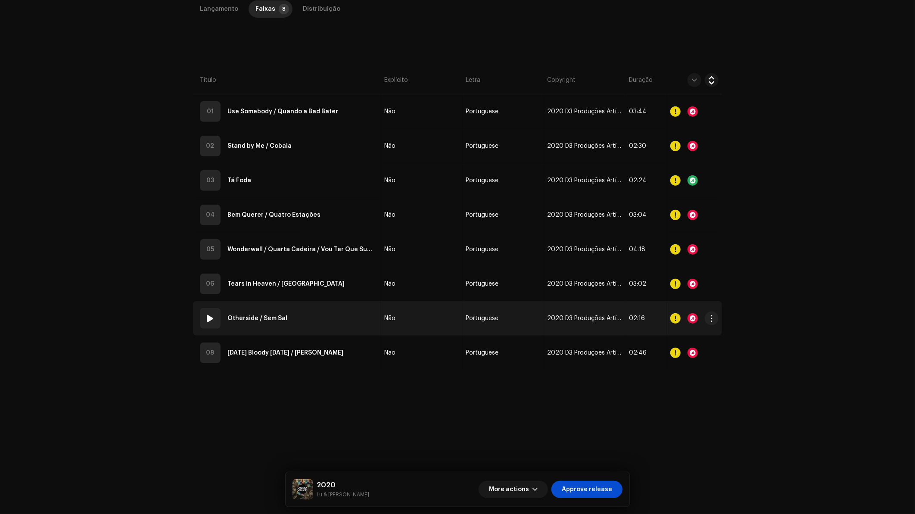
click at [695, 317] on div at bounding box center [693, 318] width 10 height 10
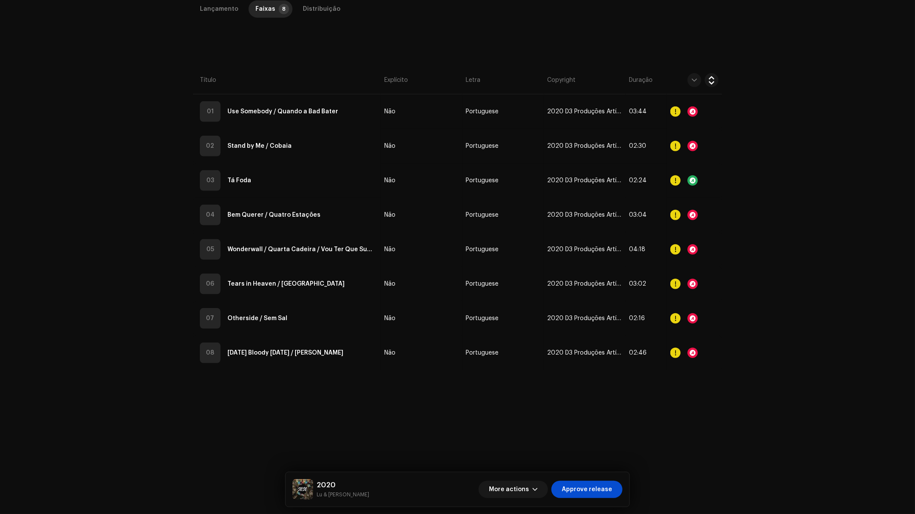
click at [682, 274] on div "Audio Recognition by Cover 23 All results require review/listening to avoid inf…" at bounding box center [457, 257] width 915 height 514
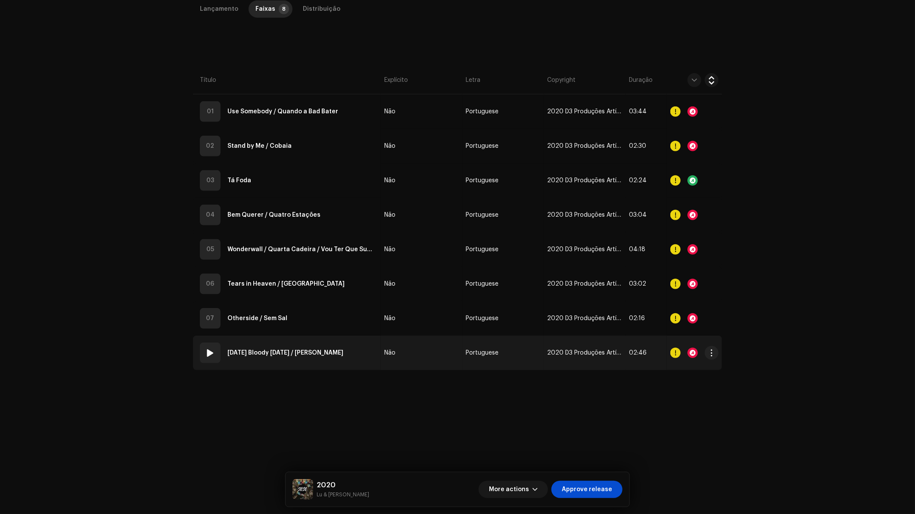
click at [690, 353] on div at bounding box center [693, 353] width 10 height 10
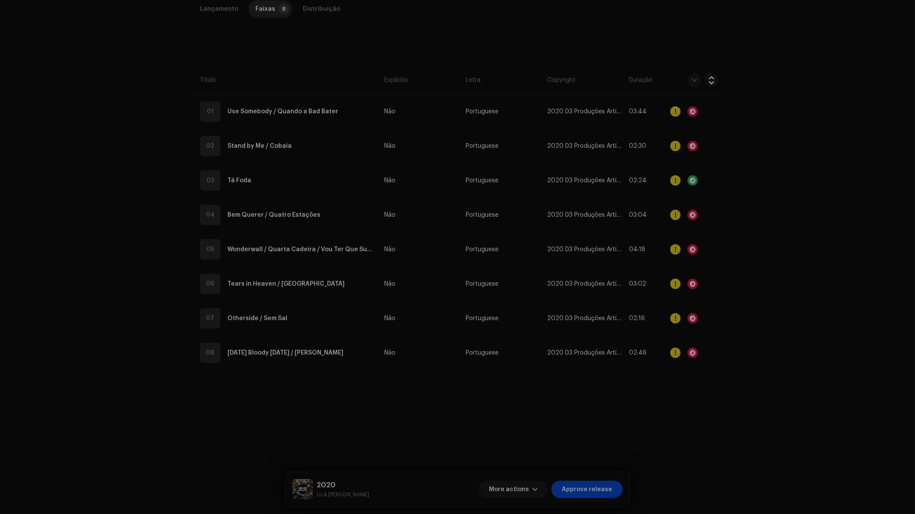
click at [680, 261] on div "Audio Recognition by Cover 7 All results require review/listening to avoid infr…" at bounding box center [457, 257] width 915 height 514
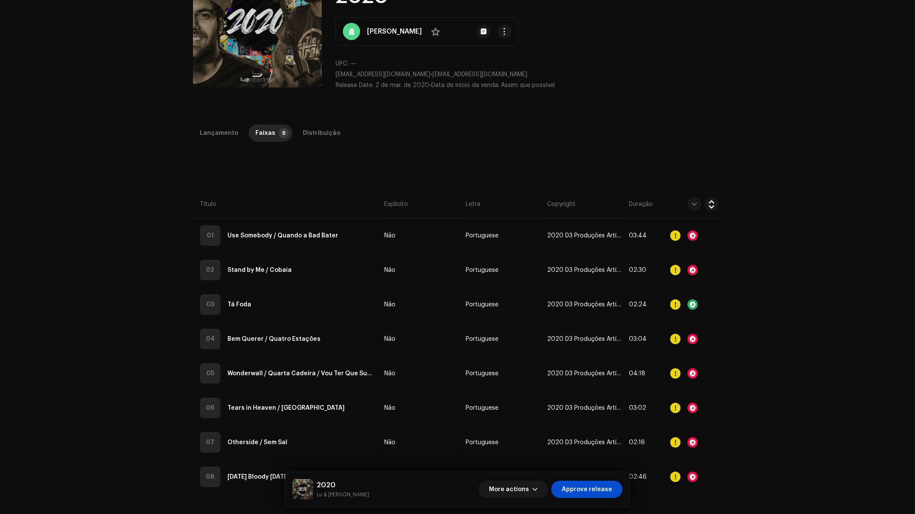
scroll to position [0, 0]
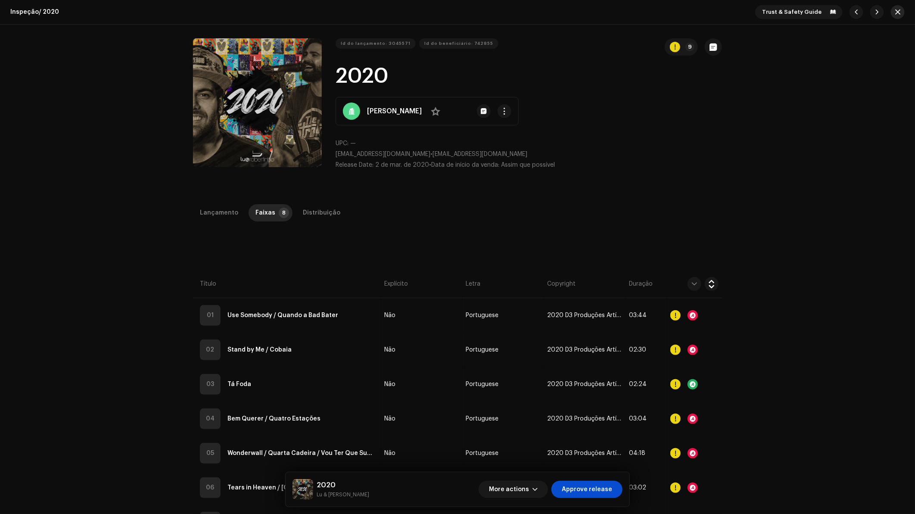
click at [899, 11] on button "button" at bounding box center [898, 12] width 14 height 14
